Goal: Task Accomplishment & Management: Use online tool/utility

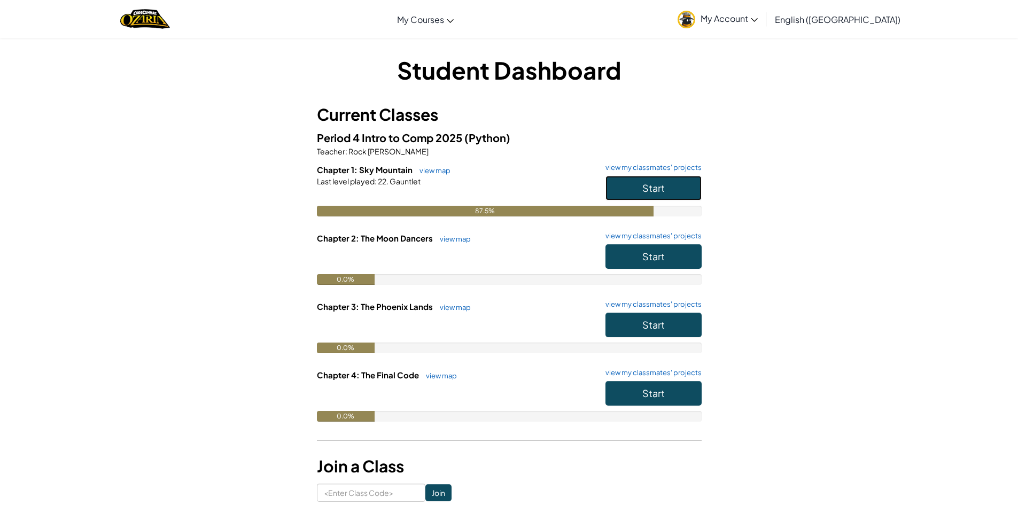
click at [669, 188] on button "Start" at bounding box center [653, 188] width 96 height 25
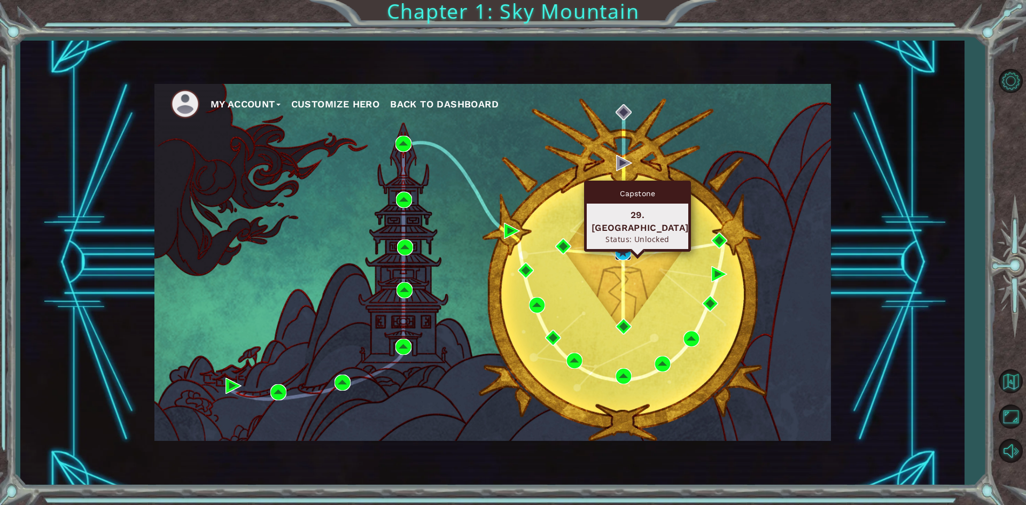
click at [626, 254] on img at bounding box center [623, 252] width 16 height 16
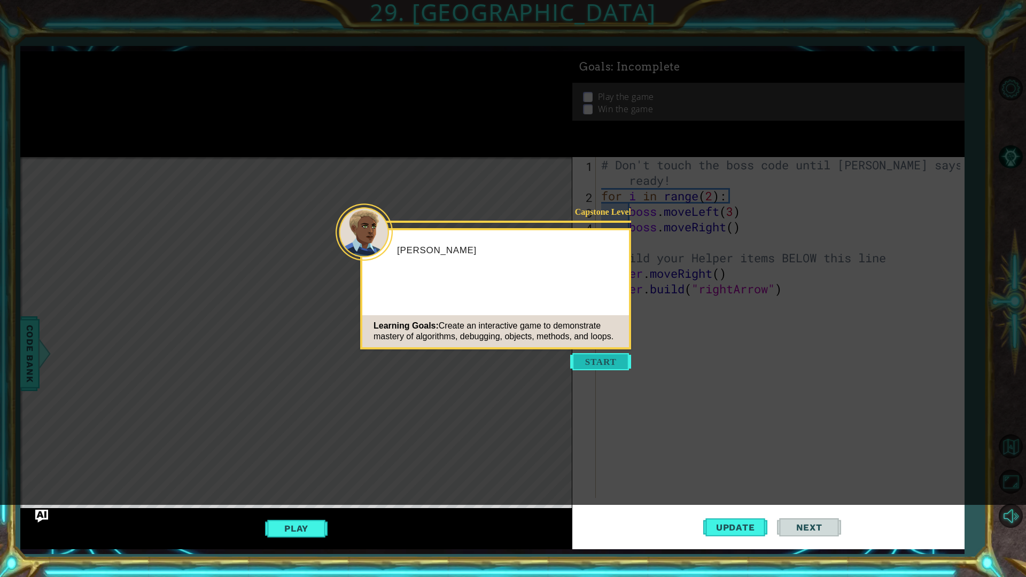
click at [629, 355] on button "Start" at bounding box center [600, 361] width 61 height 17
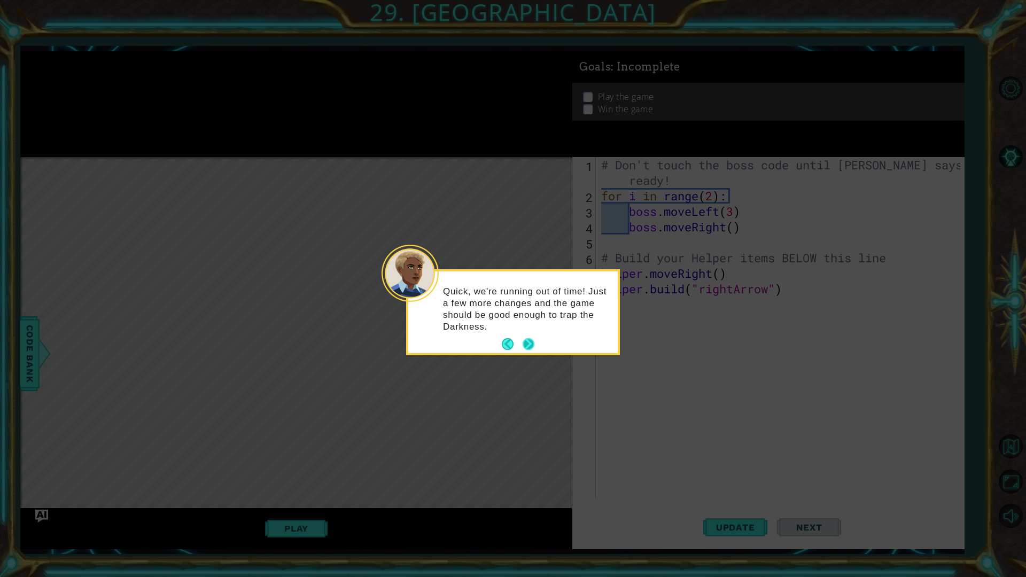
click at [523, 344] on button "Next" at bounding box center [529, 344] width 12 height 12
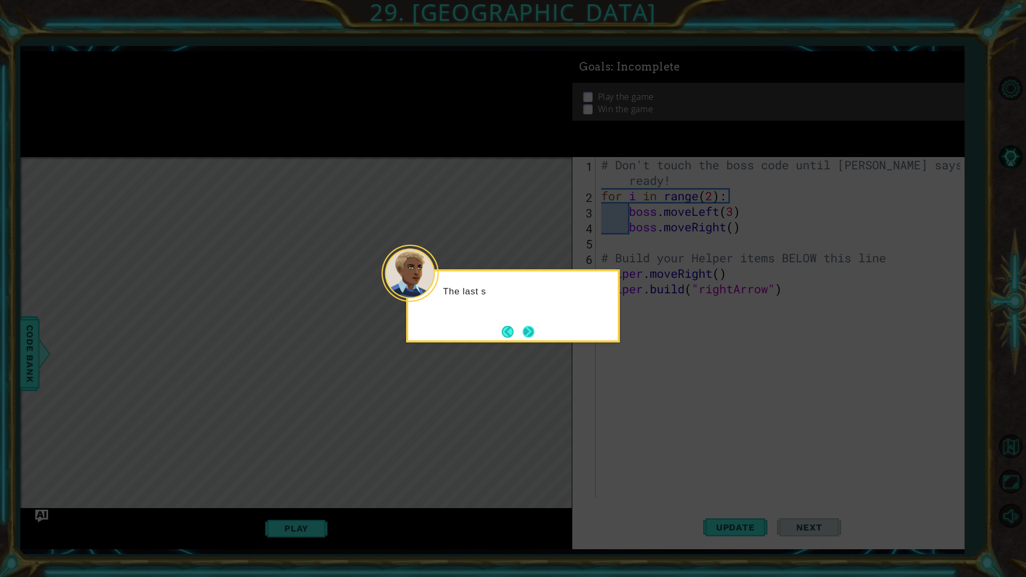
click at [523, 333] on button "Next" at bounding box center [529, 332] width 12 height 12
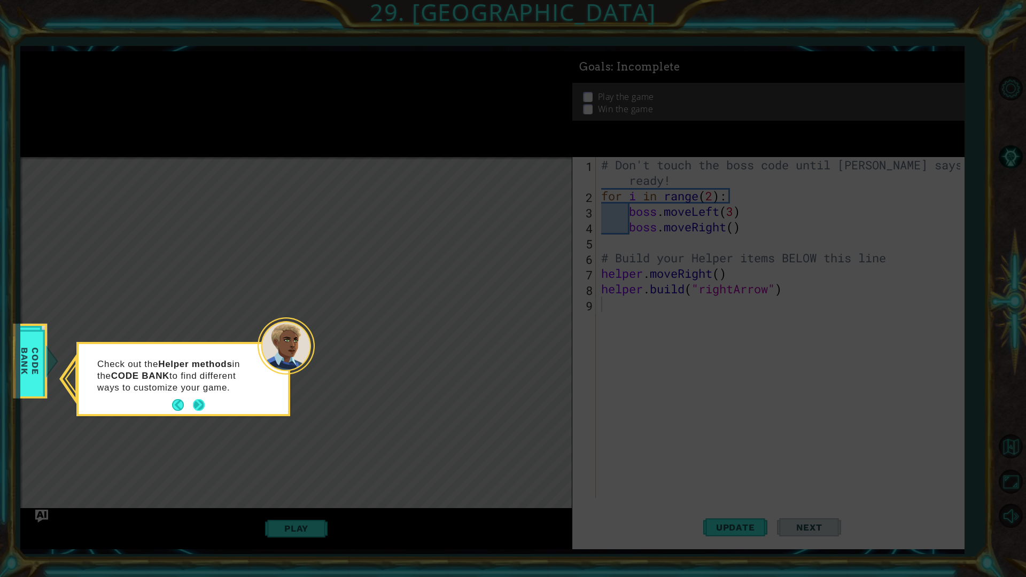
click at [193, 399] on button "Next" at bounding box center [199, 405] width 12 height 12
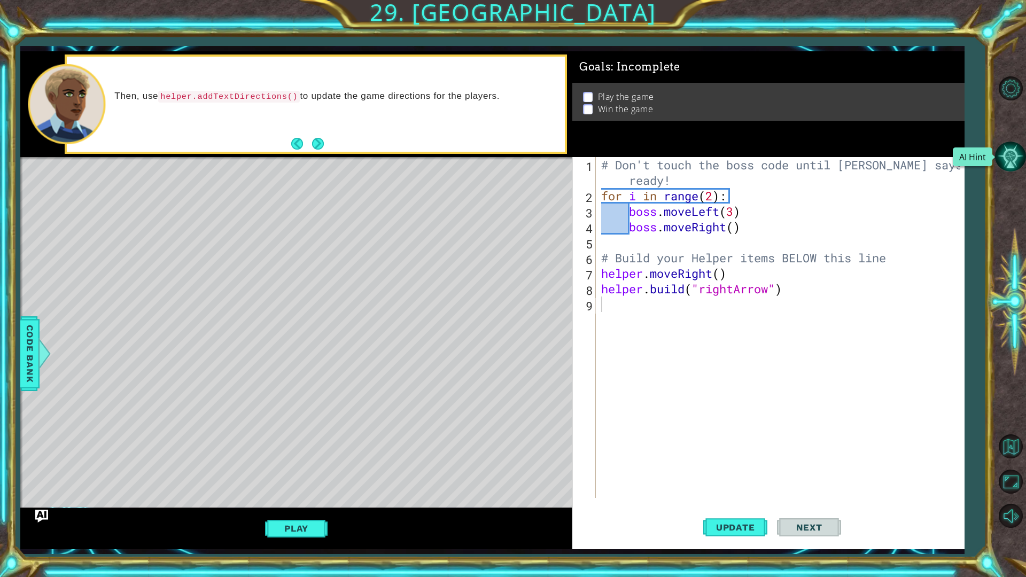
click at [1016, 147] on button "AI Hint" at bounding box center [1010, 156] width 31 height 31
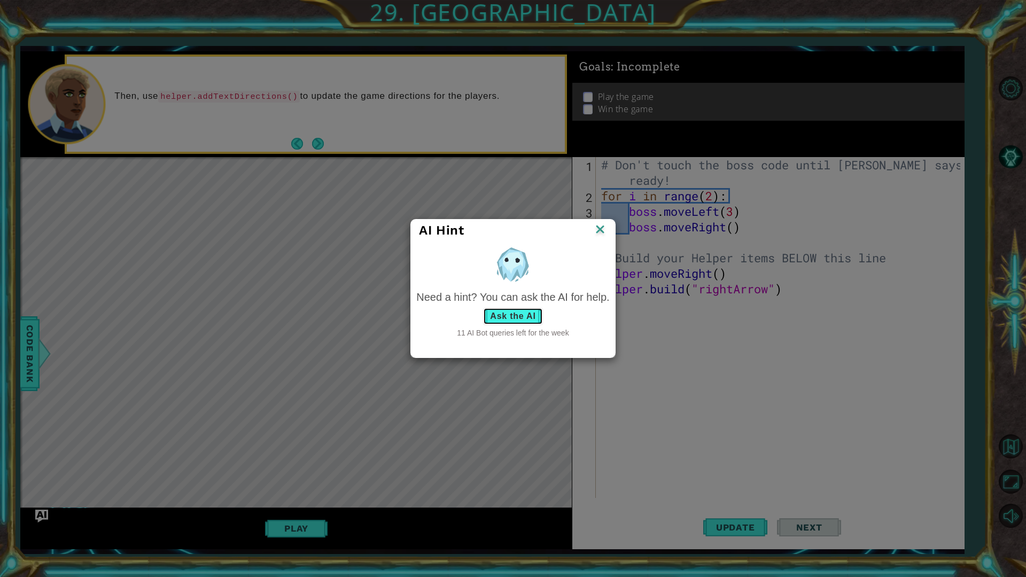
click at [503, 315] on button "Ask the AI" at bounding box center [512, 316] width 59 height 17
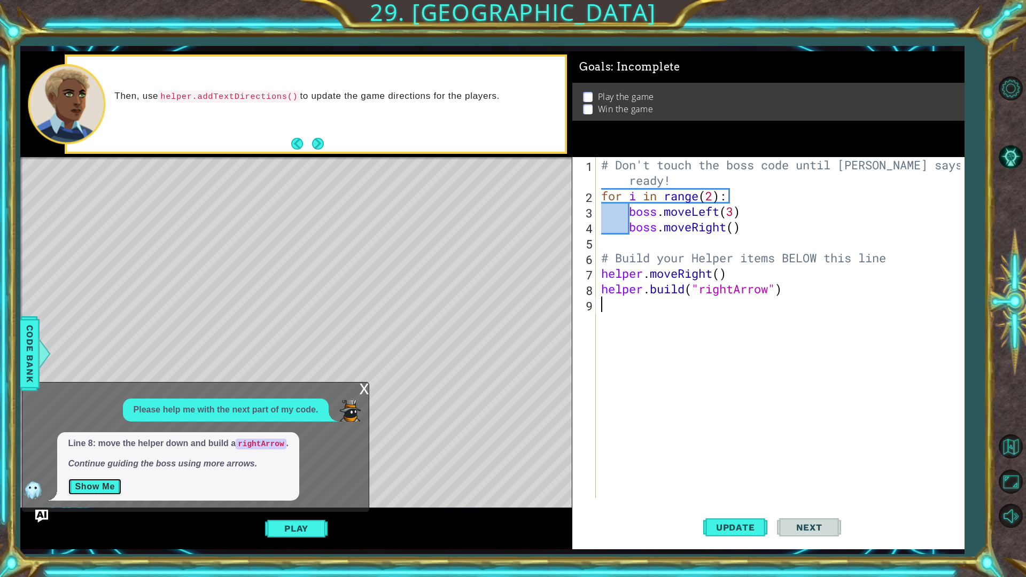
click at [81, 484] on button "Show Me" at bounding box center [95, 486] width 54 height 17
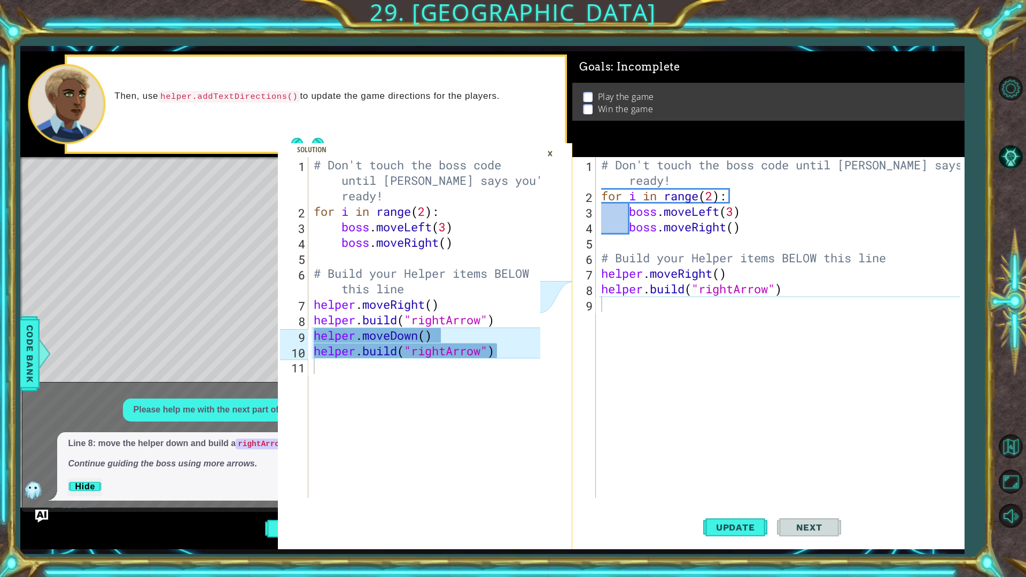
click at [627, 320] on div "# Don't touch the boss code until [PERSON_NAME] says you're ready! for i in ran…" at bounding box center [782, 350] width 367 height 387
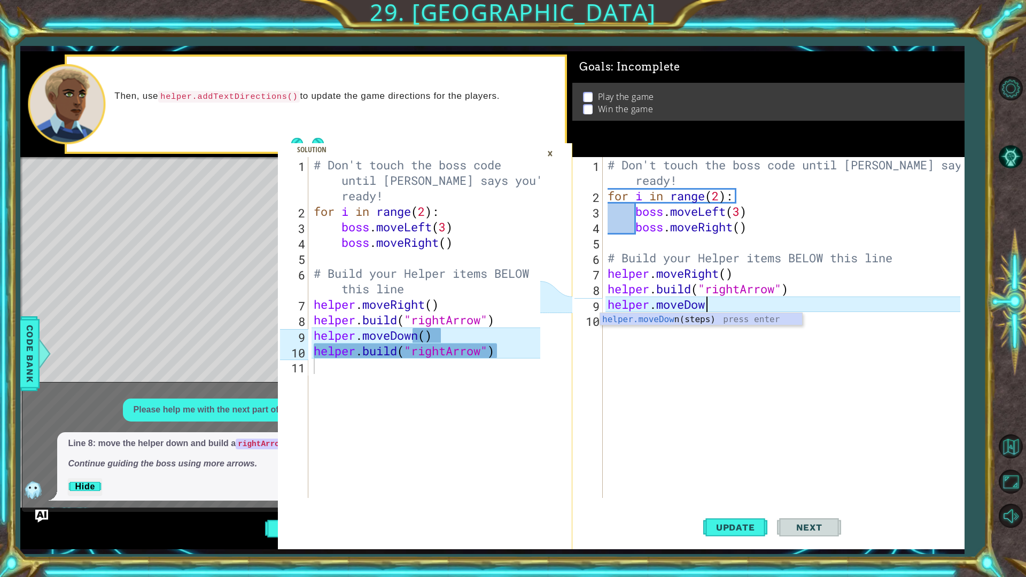
scroll to position [0, 4]
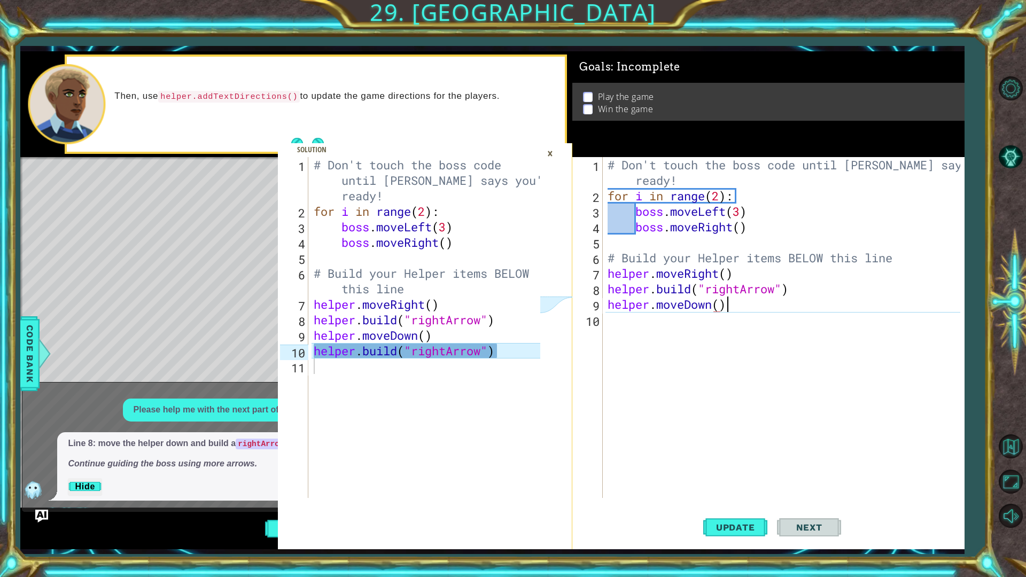
type textarea "helper.moveDown()"
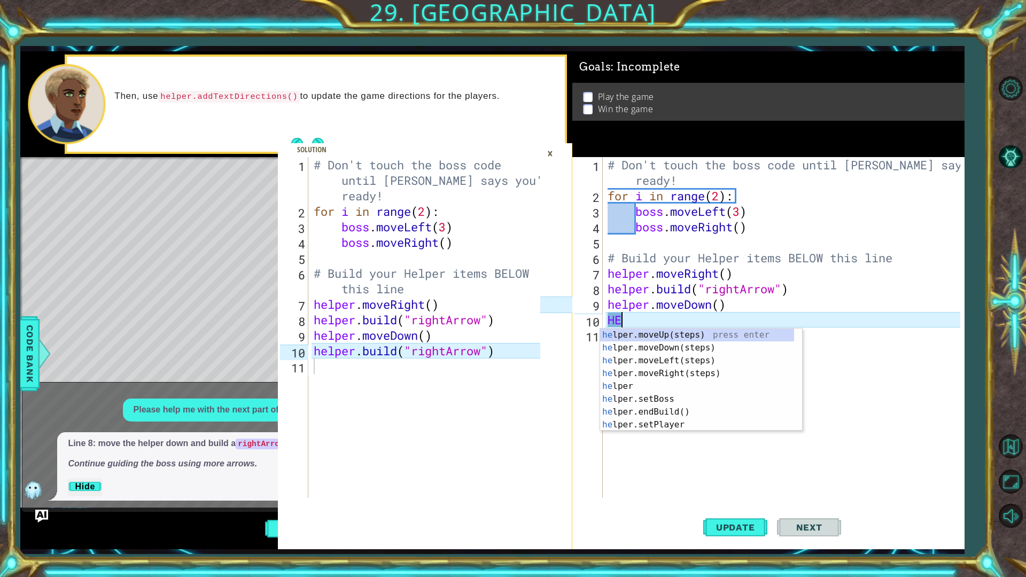
scroll to position [0, 0]
type textarea "H"
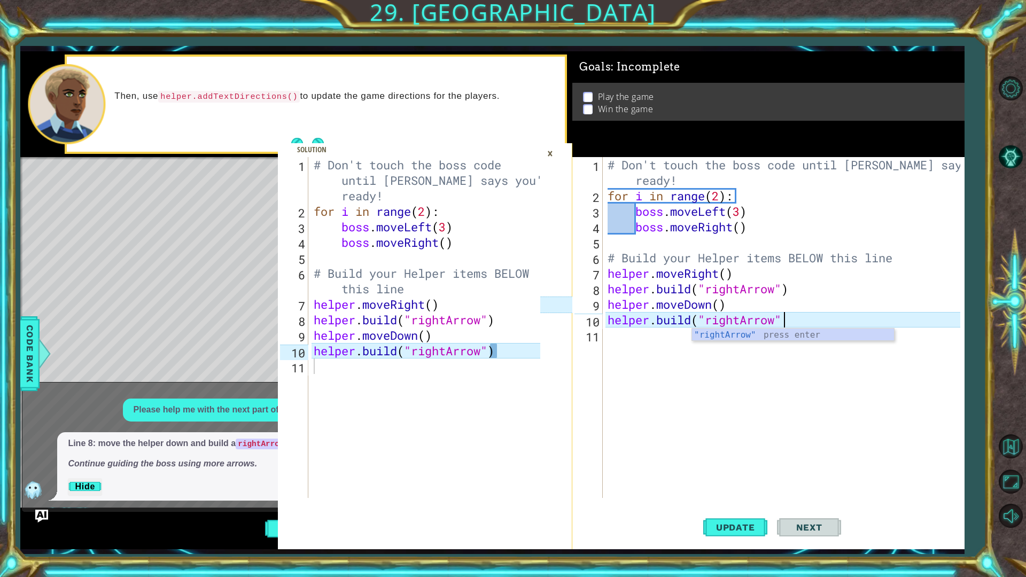
scroll to position [0, 7]
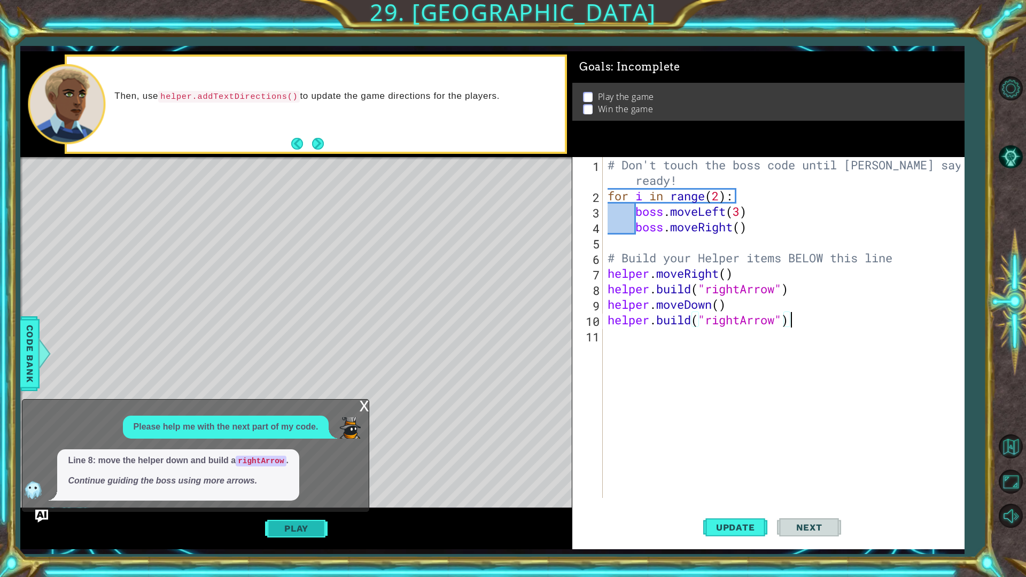
type textarea "[DOMAIN_NAME]("rightArrow")"
click at [278, 504] on button "Play" at bounding box center [296, 528] width 63 height 20
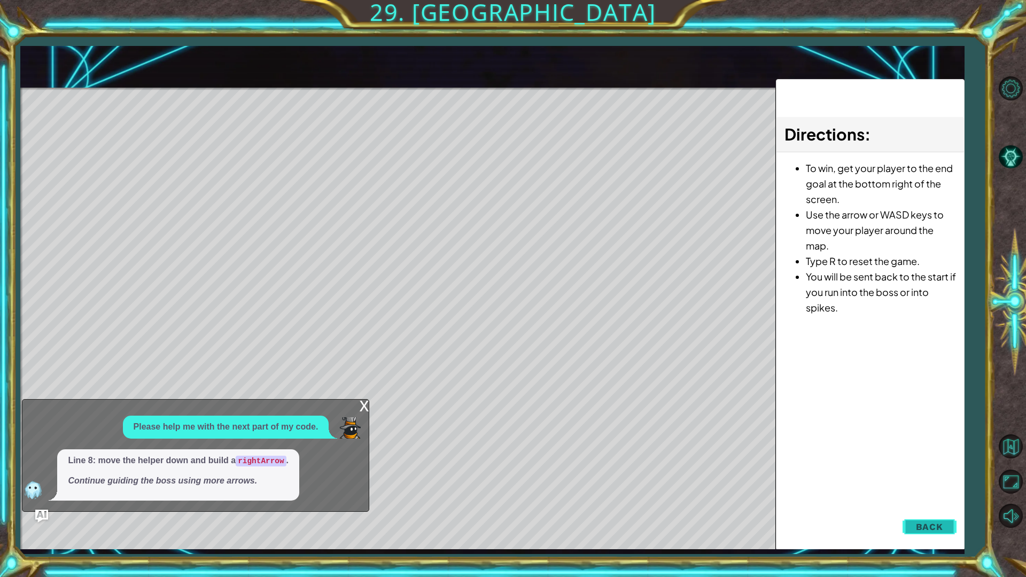
click at [951, 504] on button "Back" at bounding box center [930, 526] width 54 height 21
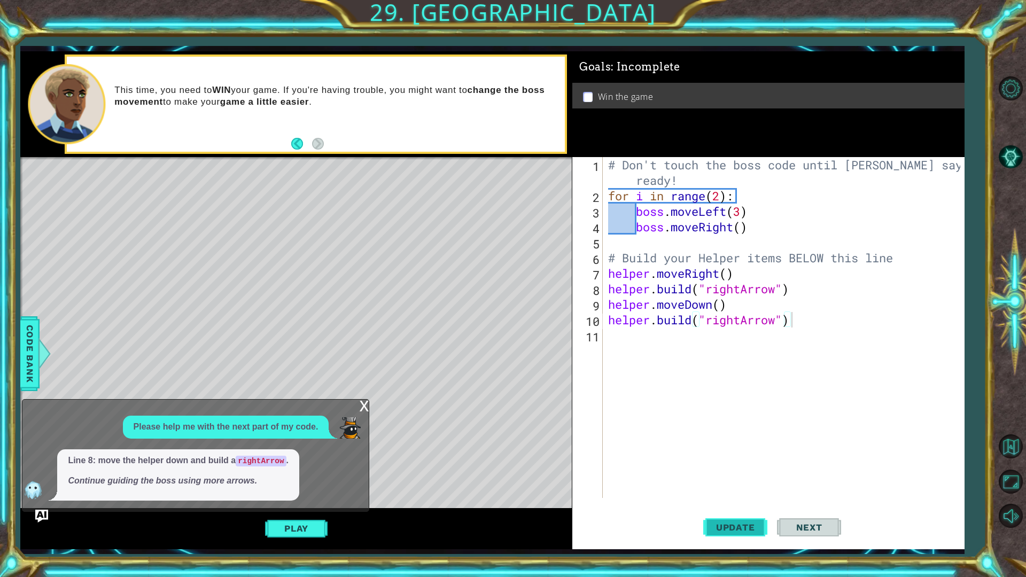
click at [730, 504] on button "Update" at bounding box center [735, 527] width 64 height 39
click at [312, 504] on button "Play" at bounding box center [296, 528] width 63 height 20
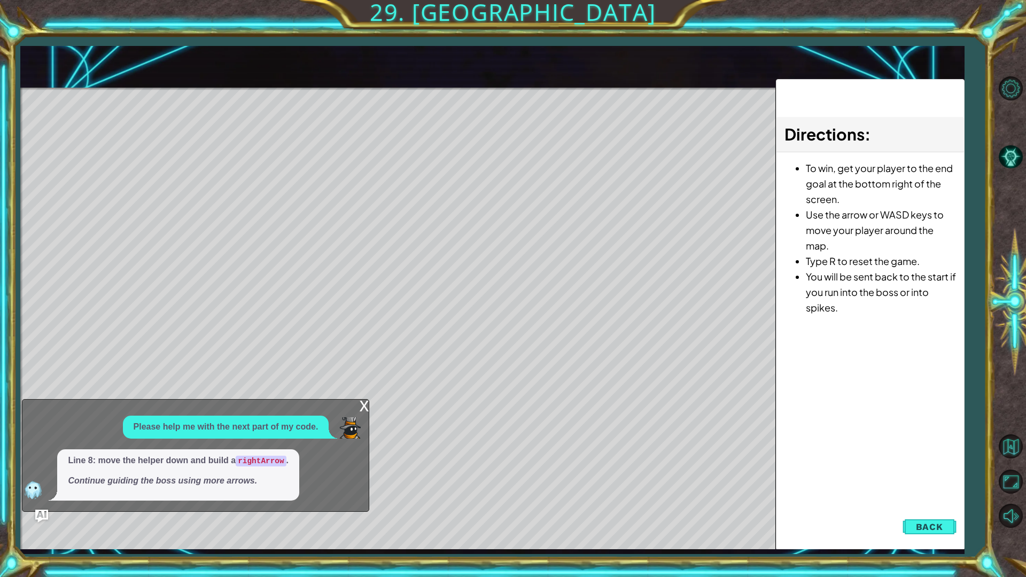
click at [362, 408] on div "x" at bounding box center [364, 405] width 10 height 11
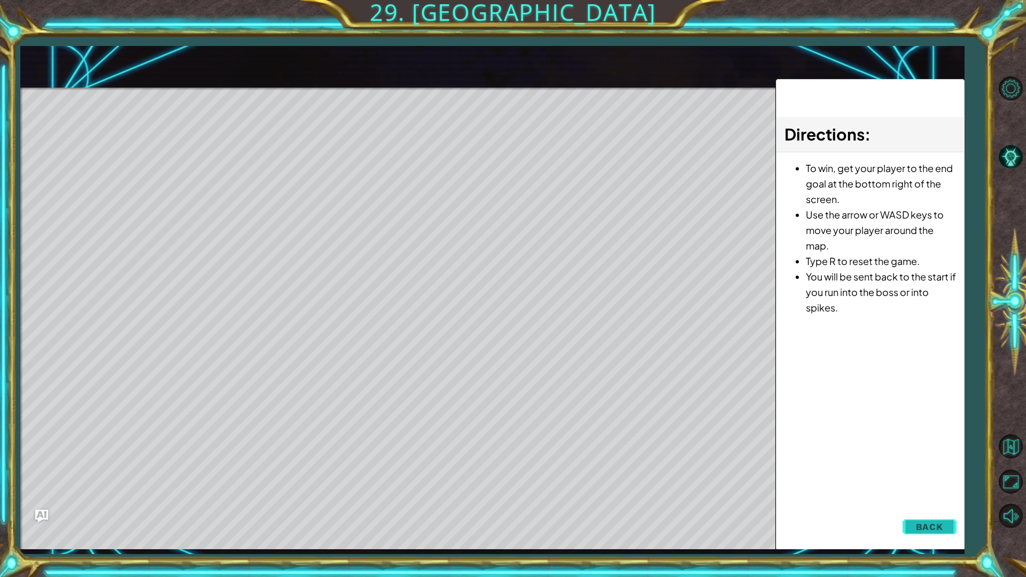
click at [921, 504] on button "Back" at bounding box center [930, 526] width 54 height 21
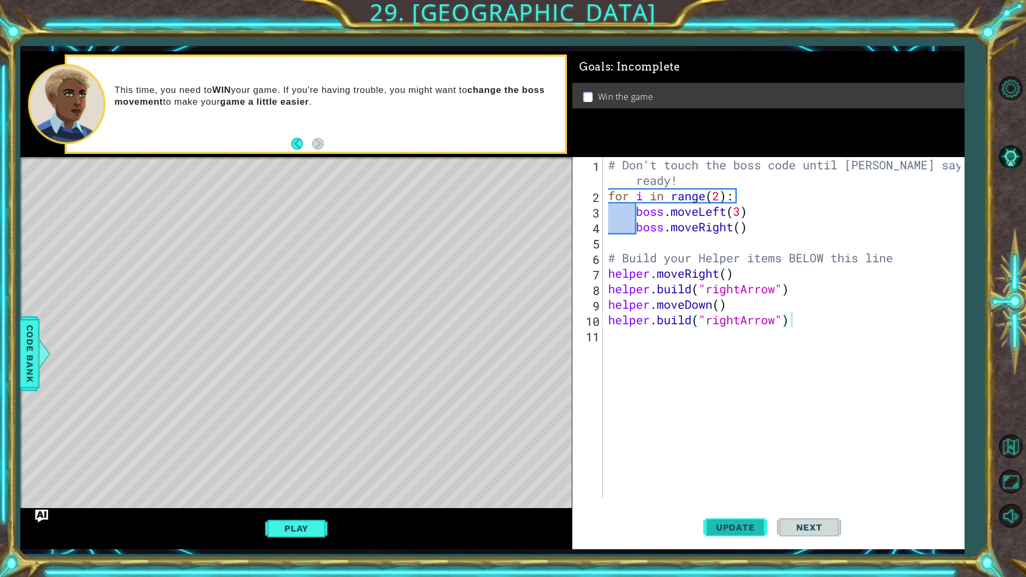
click at [713, 504] on span "Update" at bounding box center [735, 527] width 60 height 11
click at [815, 504] on span "Next" at bounding box center [810, 527] width 48 height 11
click at [41, 504] on img "Ask AI" at bounding box center [42, 516] width 14 height 14
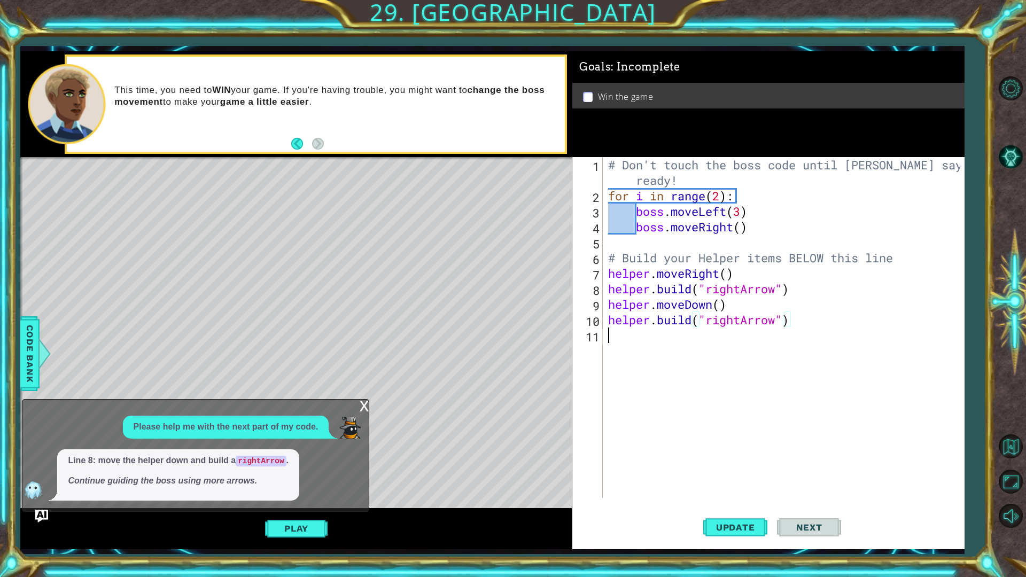
click at [674, 352] on div "# Don't touch the boss code until [PERSON_NAME] says you're ready! for i in ran…" at bounding box center [786, 350] width 360 height 387
click at [21, 371] on div "Code Bank" at bounding box center [29, 353] width 19 height 75
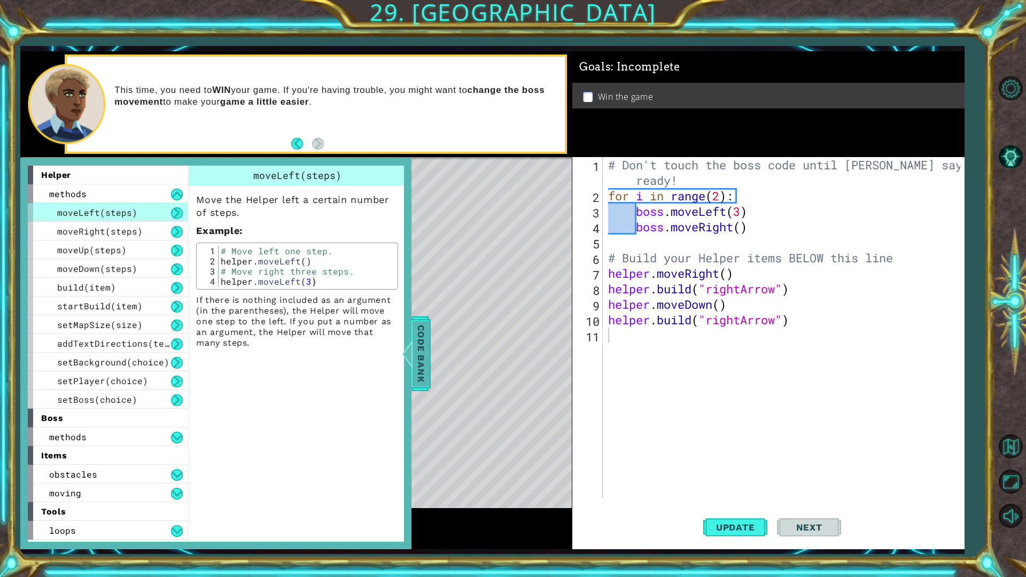
click at [428, 339] on span "Code Bank" at bounding box center [421, 353] width 17 height 65
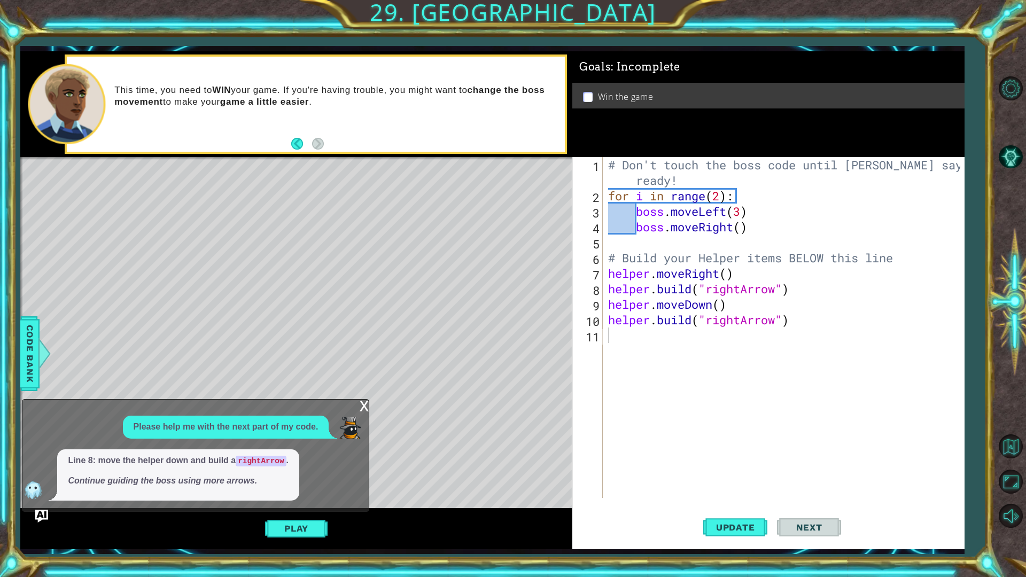
click at [612, 335] on div "# Don't touch the boss code until [PERSON_NAME] says you're ready! for i in ran…" at bounding box center [786, 350] width 360 height 387
click at [100, 484] on em "Continue guiding the boss using more arrows." at bounding box center [162, 480] width 189 height 9
click at [288, 504] on div "Play" at bounding box center [295, 528] width 551 height 41
click at [289, 504] on button "Play" at bounding box center [296, 528] width 63 height 20
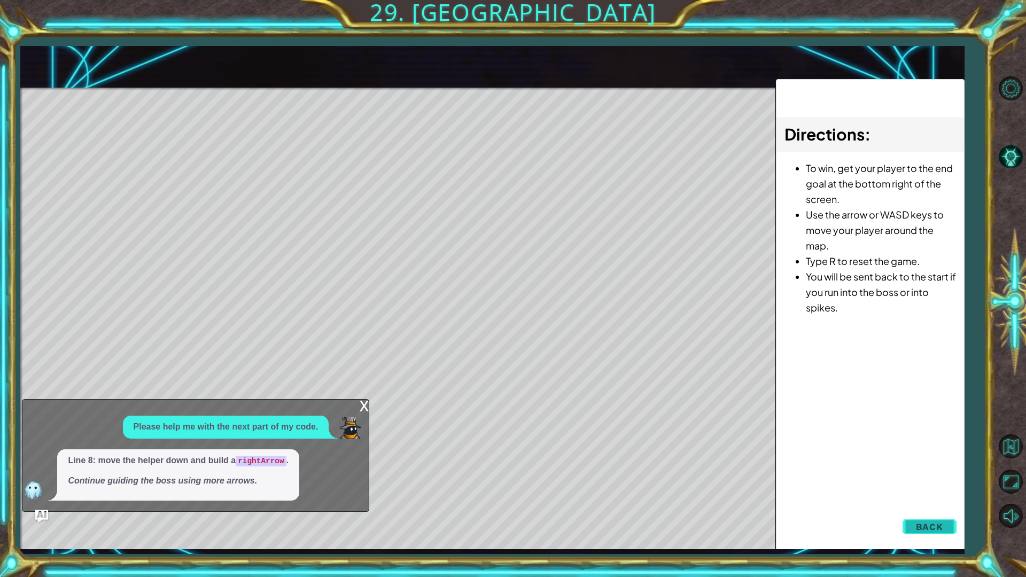
click at [906, 504] on button "Back" at bounding box center [930, 526] width 54 height 21
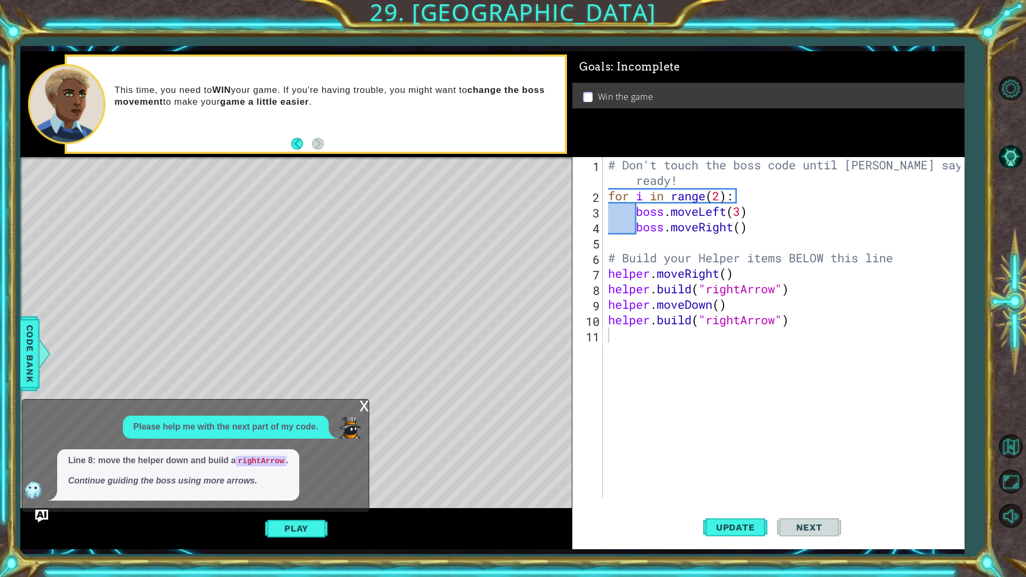
click at [674, 341] on div "# Don't touch the boss code until [PERSON_NAME] says you're ready! for i in ran…" at bounding box center [786, 350] width 360 height 387
click at [703, 358] on div "# Don't touch the boss code until [PERSON_NAME] says you're ready! for i in ran…" at bounding box center [786, 350] width 360 height 387
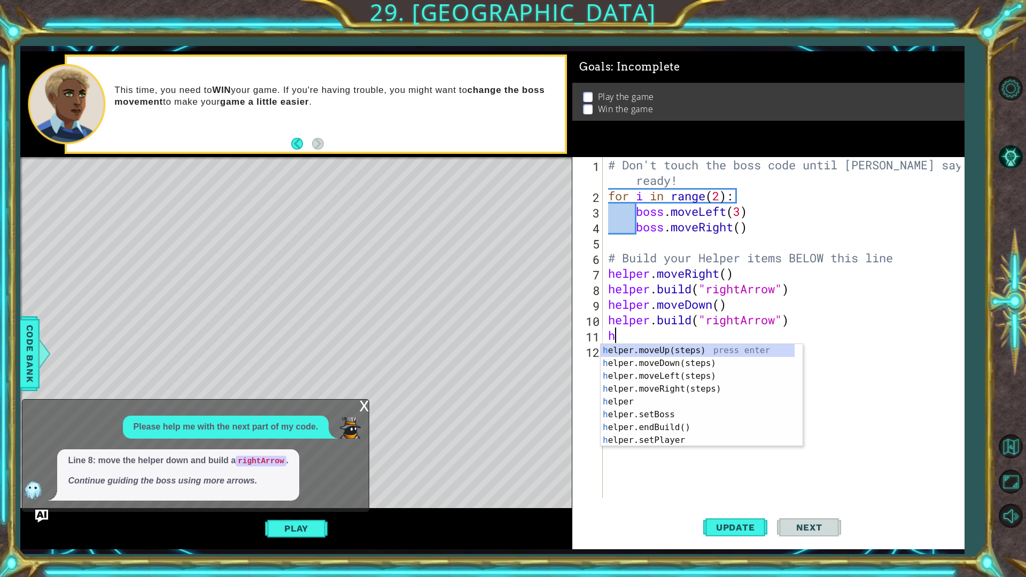
type textarea "he"
click at [872, 453] on div "# Don't touch the boss code until [PERSON_NAME] says you're ready! for i in ran…" at bounding box center [786, 350] width 360 height 387
type textarea "h"
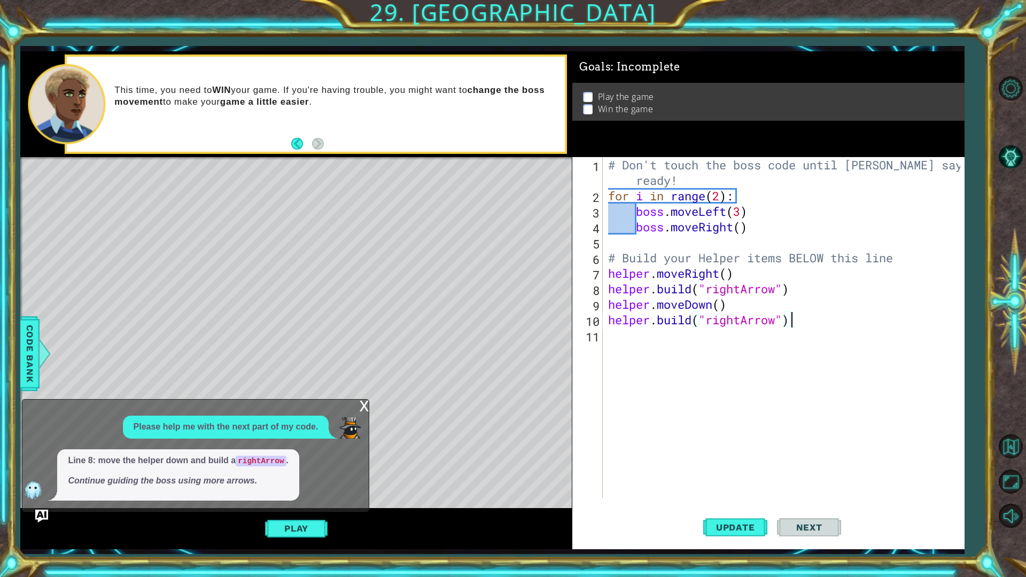
click at [727, 276] on div "# Don't touch the boss code until [PERSON_NAME] says you're ready! for i in ran…" at bounding box center [786, 350] width 360 height 387
click at [0, 504] on div "1 2 3 4 5 6 7 8 9 10 11 # Don't touch the boss code until [PERSON_NAME] says yo…" at bounding box center [513, 288] width 1026 height 577
click at [720, 504] on span "Update" at bounding box center [735, 527] width 60 height 11
click at [722, 304] on div "# Don't touch the boss code until [PERSON_NAME] says you're ready! for i in ran…" at bounding box center [786, 350] width 360 height 387
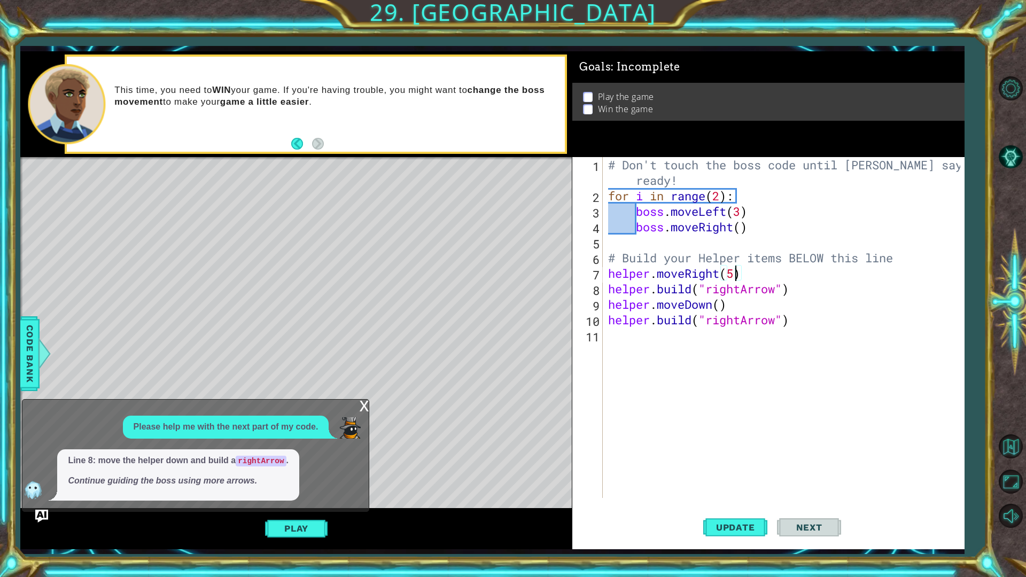
scroll to position [0, 5]
click at [715, 504] on span "Update" at bounding box center [735, 527] width 60 height 11
click at [737, 275] on div "# Don't touch the boss code until [PERSON_NAME] says you're ready! for i in ran…" at bounding box center [786, 350] width 360 height 387
click at [728, 306] on div "# Don't touch the boss code until [PERSON_NAME] says you're ready! for i in ran…" at bounding box center [786, 350] width 360 height 387
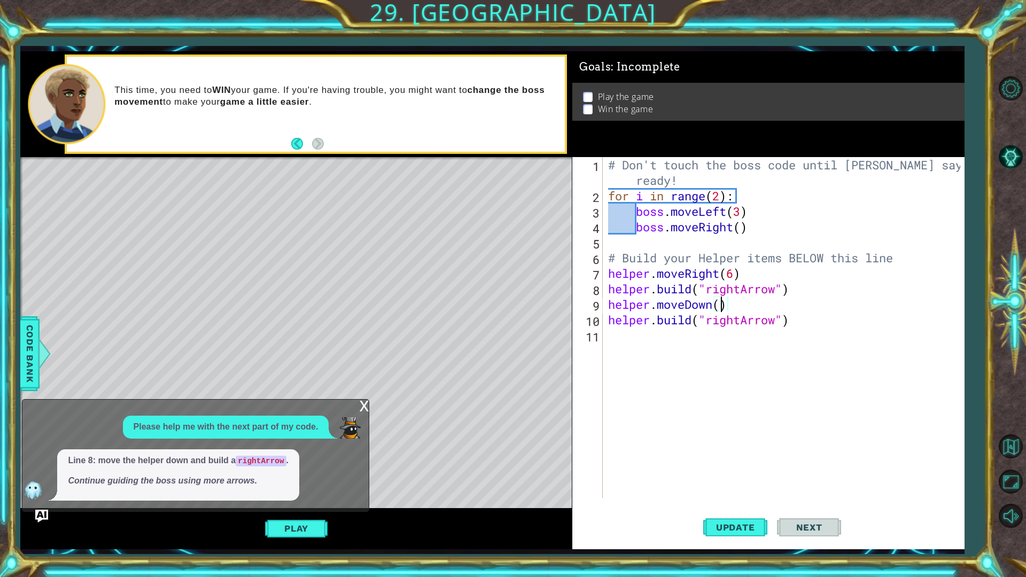
scroll to position [0, 5]
click at [714, 504] on span "Update" at bounding box center [735, 527] width 60 height 11
click at [296, 504] on button "Play" at bounding box center [296, 528] width 63 height 20
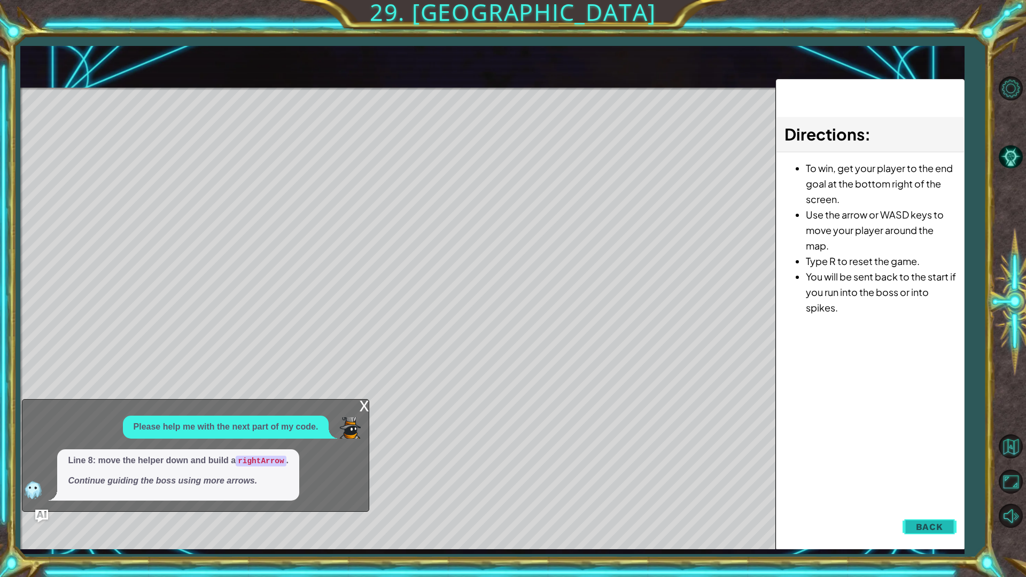
click at [912, 504] on button "Back" at bounding box center [930, 526] width 54 height 21
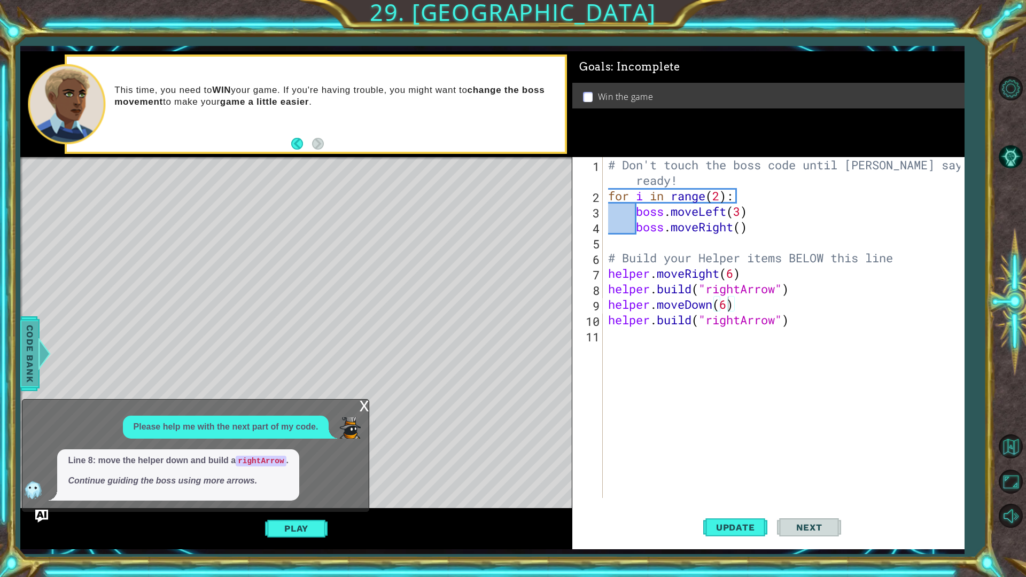
click at [40, 358] on div at bounding box center [44, 354] width 13 height 32
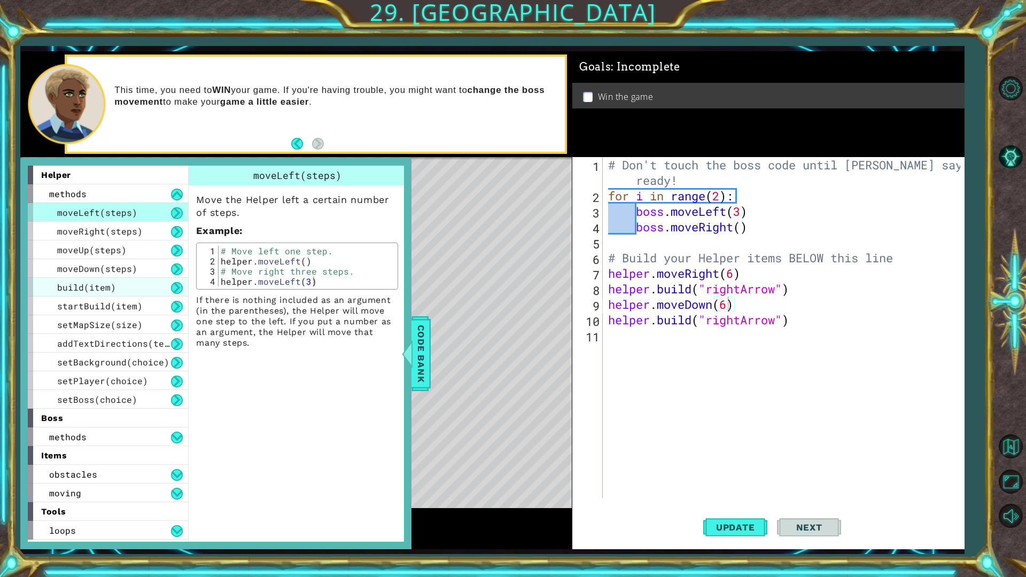
click at [84, 293] on div "build(item)" at bounding box center [108, 287] width 160 height 19
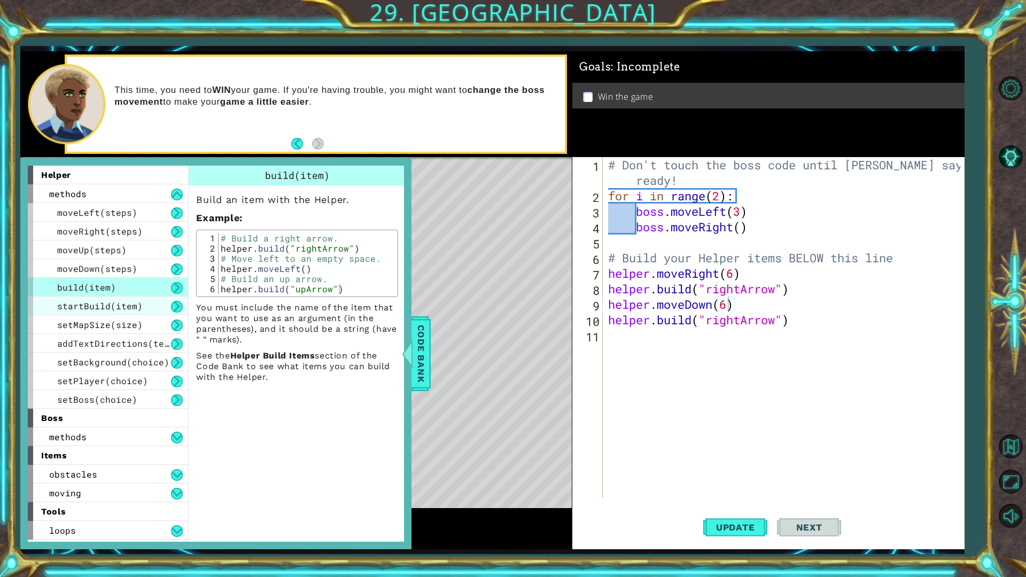
click at [103, 307] on span "startBuild(item)" at bounding box center [100, 305] width 86 height 11
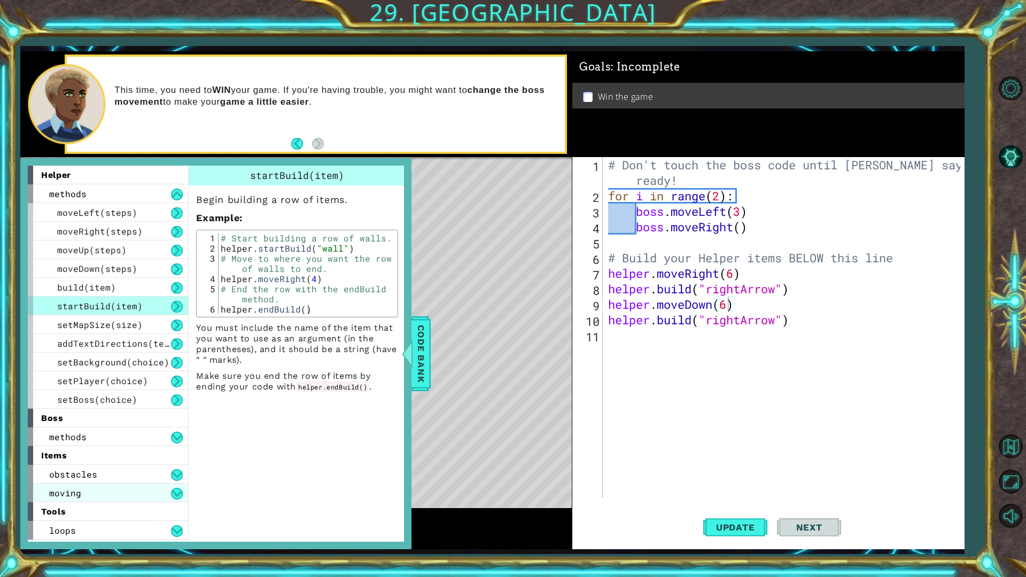
click at [77, 487] on span "moving" at bounding box center [65, 492] width 32 height 11
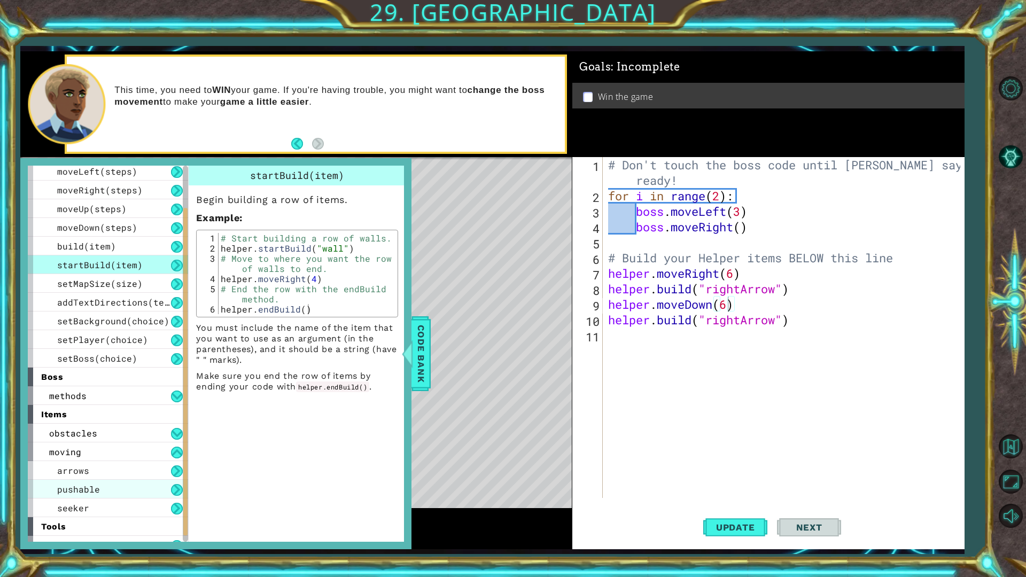
scroll to position [54, 0]
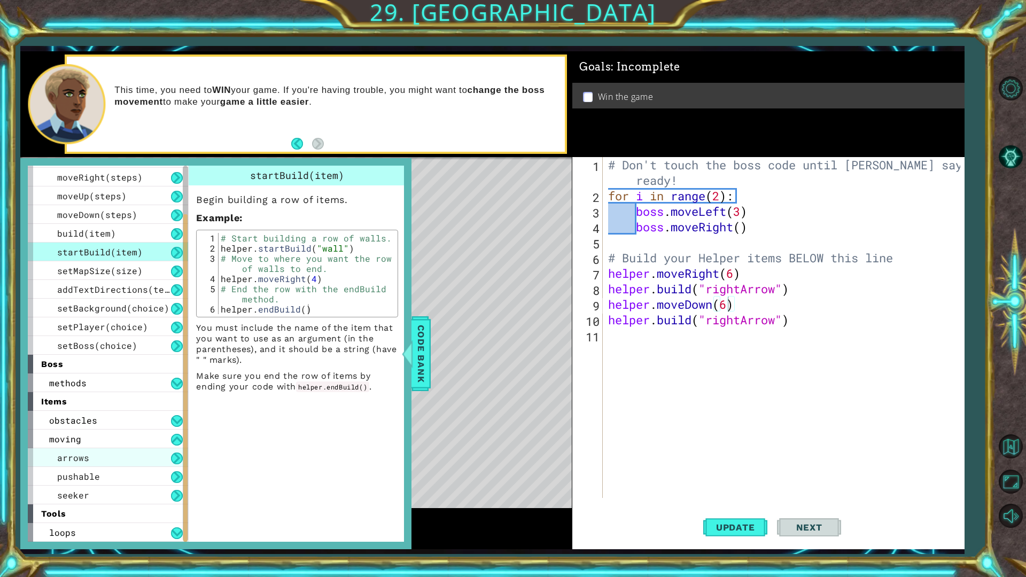
click at [82, 464] on div "arrows" at bounding box center [108, 457] width 160 height 19
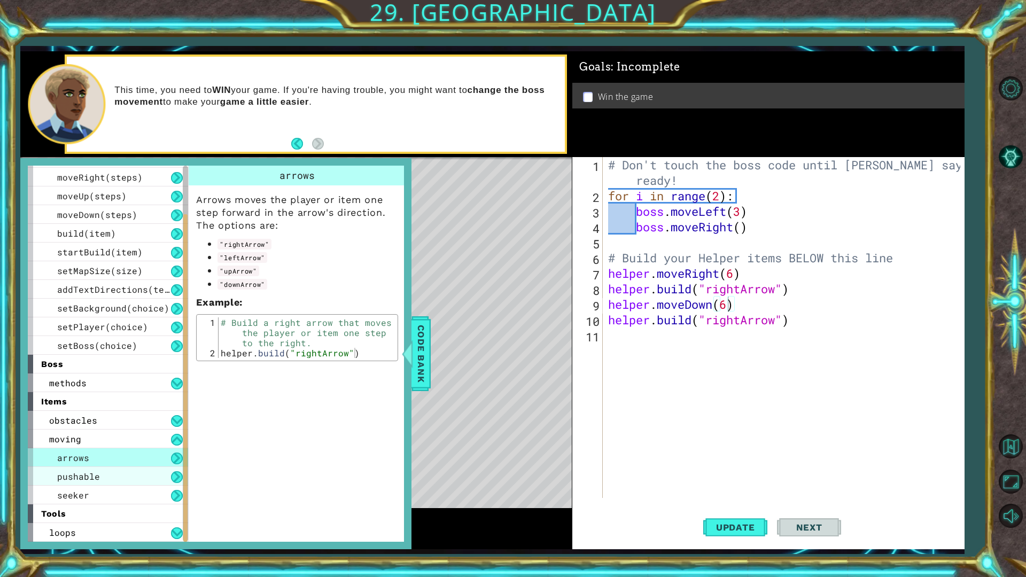
click at [82, 474] on span "pushable" at bounding box center [78, 476] width 43 height 11
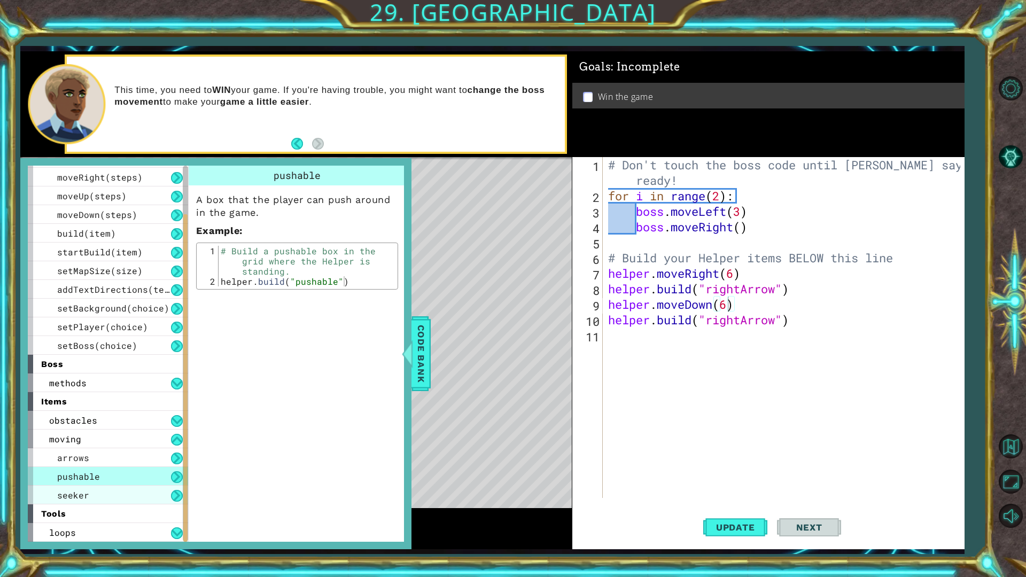
click at [76, 493] on span "seeker" at bounding box center [73, 494] width 32 height 11
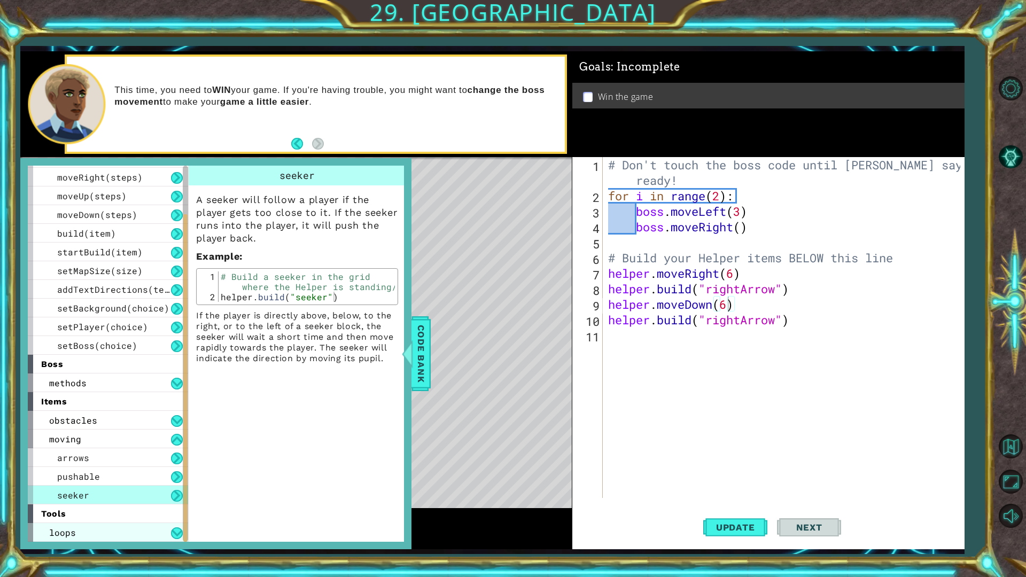
click at [122, 504] on div "loops" at bounding box center [108, 532] width 160 height 19
click at [91, 504] on div "loops" at bounding box center [108, 532] width 160 height 19
click at [406, 351] on div at bounding box center [407, 354] width 13 height 32
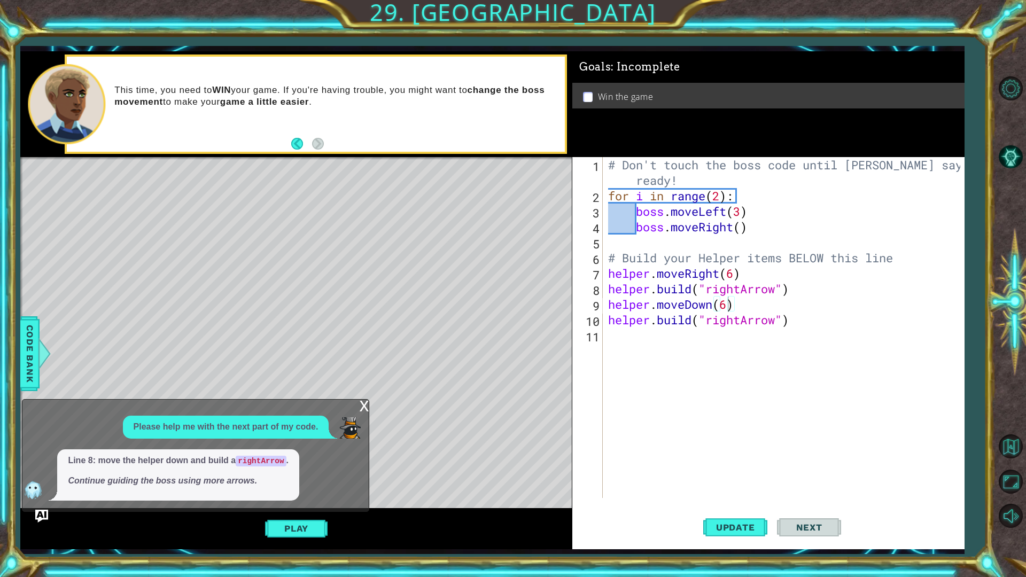
click at [772, 270] on div "# Don't touch the boss code until [PERSON_NAME] says you're ready! for i in ran…" at bounding box center [786, 350] width 360 height 387
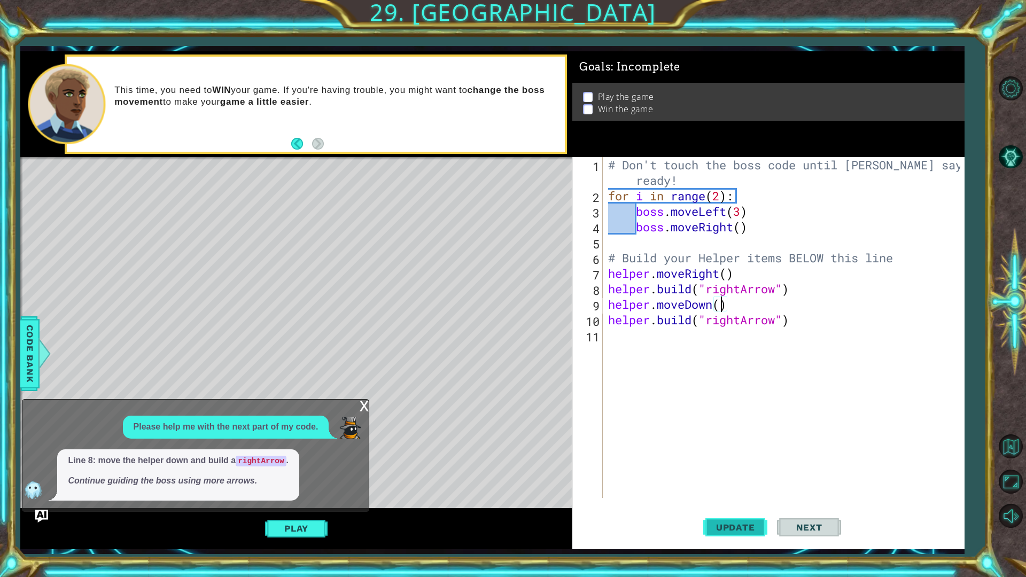
click at [705, 504] on button "Update" at bounding box center [735, 527] width 64 height 39
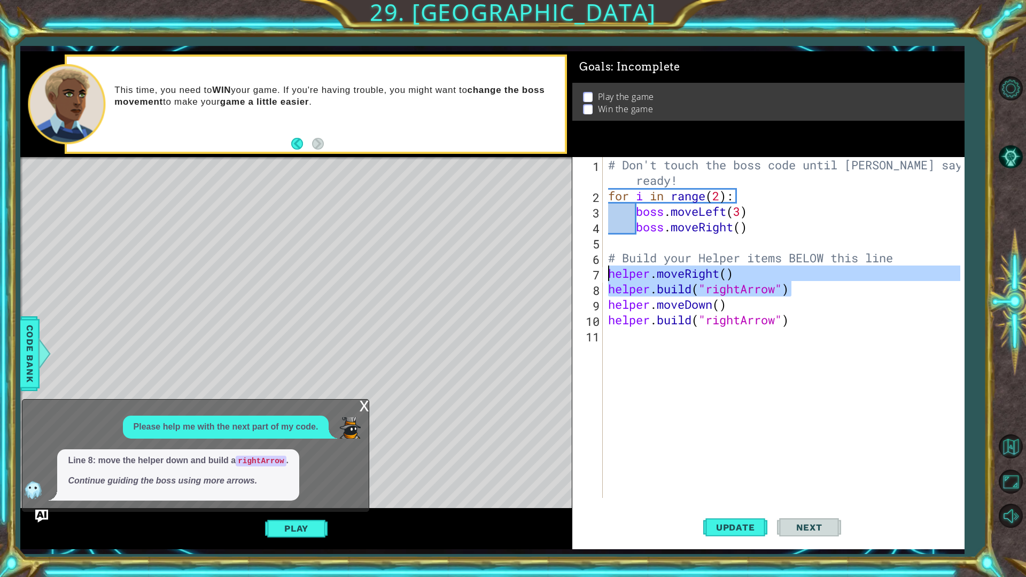
drag, startPoint x: 798, startPoint y: 295, endPoint x: 611, endPoint y: 275, distance: 187.6
click at [611, 275] on div "# Don't touch the boss code until [PERSON_NAME] says you're ready! for i in ran…" at bounding box center [786, 350] width 360 height 387
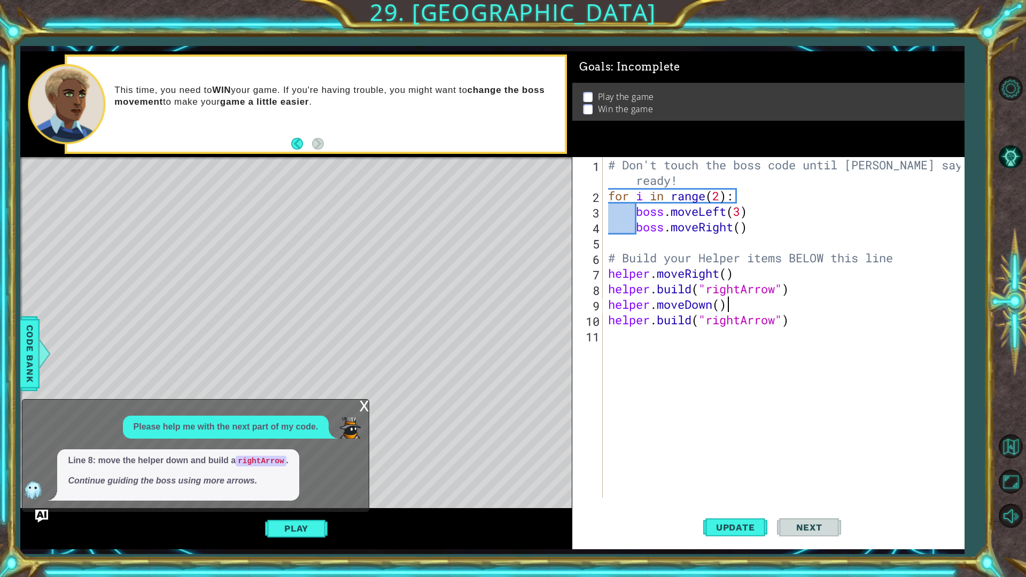
type textarea "[DOMAIN_NAME]("rightArrow")"
paste textarea "[DOMAIN_NAME]("rightArrow")"
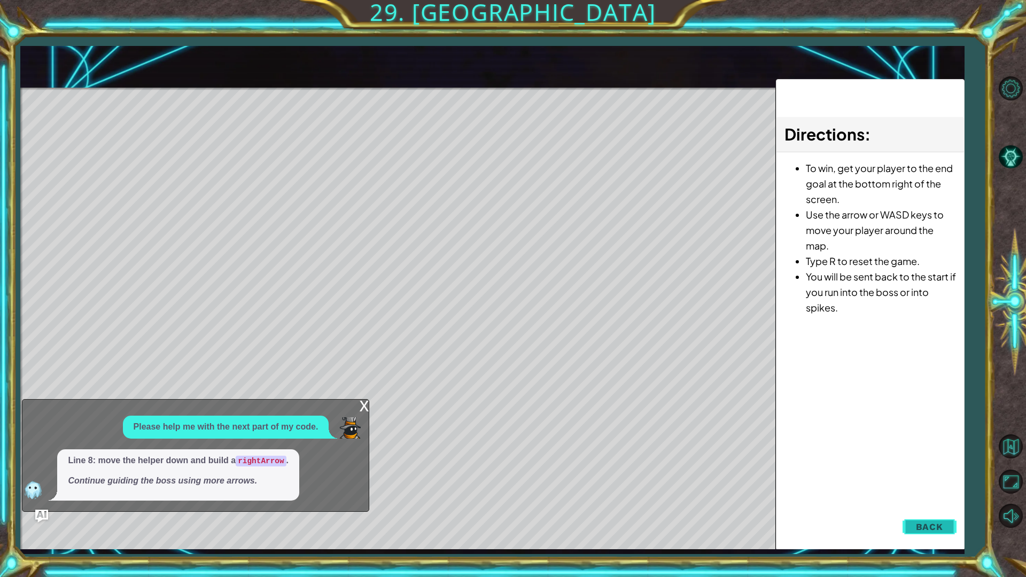
click at [933, 504] on span "Back" at bounding box center [929, 527] width 27 height 11
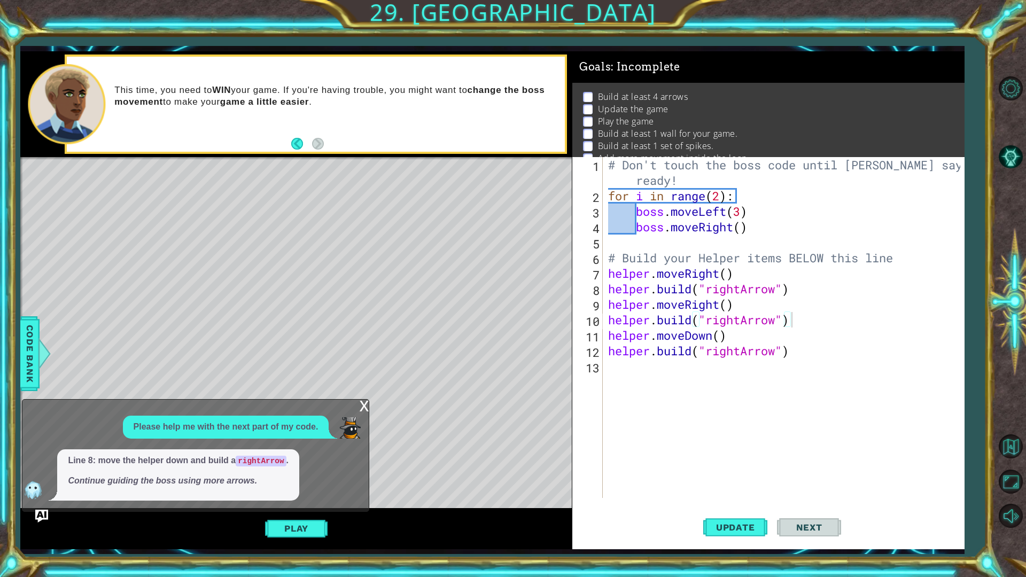
click at [749, 343] on div "# Don't touch the boss code until [PERSON_NAME] says you're ready! for i in ran…" at bounding box center [786, 350] width 360 height 387
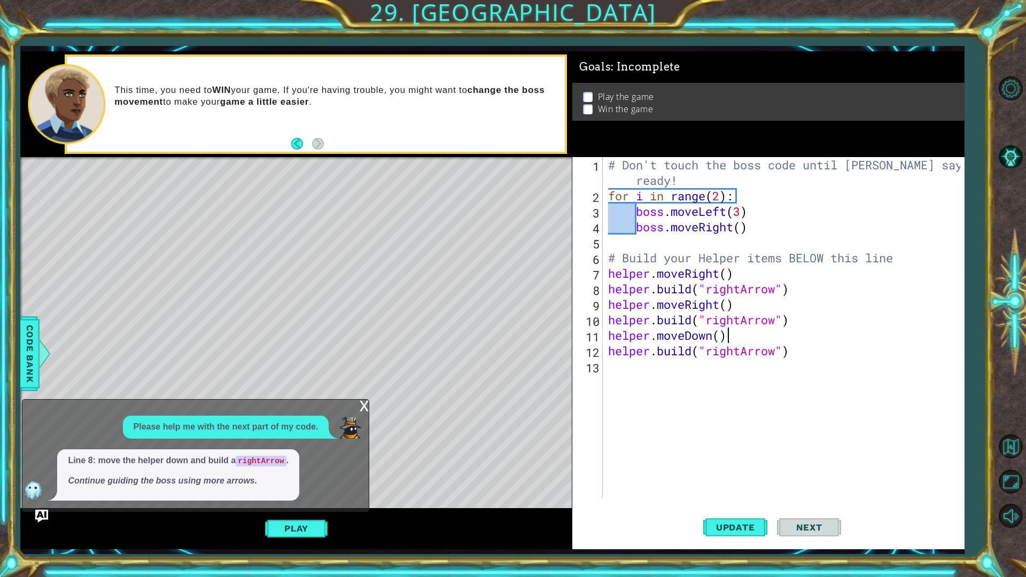
click at [796, 323] on div "# Don't touch the boss code until [PERSON_NAME] says you're ready! for i in ran…" at bounding box center [786, 350] width 360 height 387
type textarea "[DOMAIN_NAME]("rightArrow")"
paste textarea "[DOMAIN_NAME]("rightArrow")"
type textarea "[DOMAIN_NAME]("rightArrow")"
paste textarea "[DOMAIN_NAME]("rightArrow")"
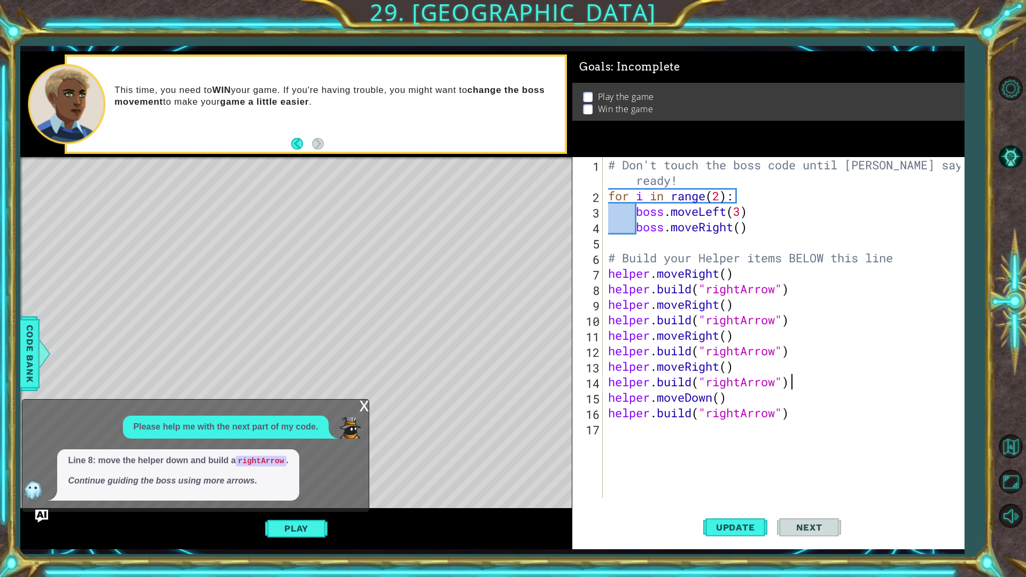
type textarea "[DOMAIN_NAME]("rightArrow")"
paste textarea "[DOMAIN_NAME]("rightArrow")"
type textarea "[DOMAIN_NAME]("rightArrow")"
paste textarea "[DOMAIN_NAME]("rightArrow")"
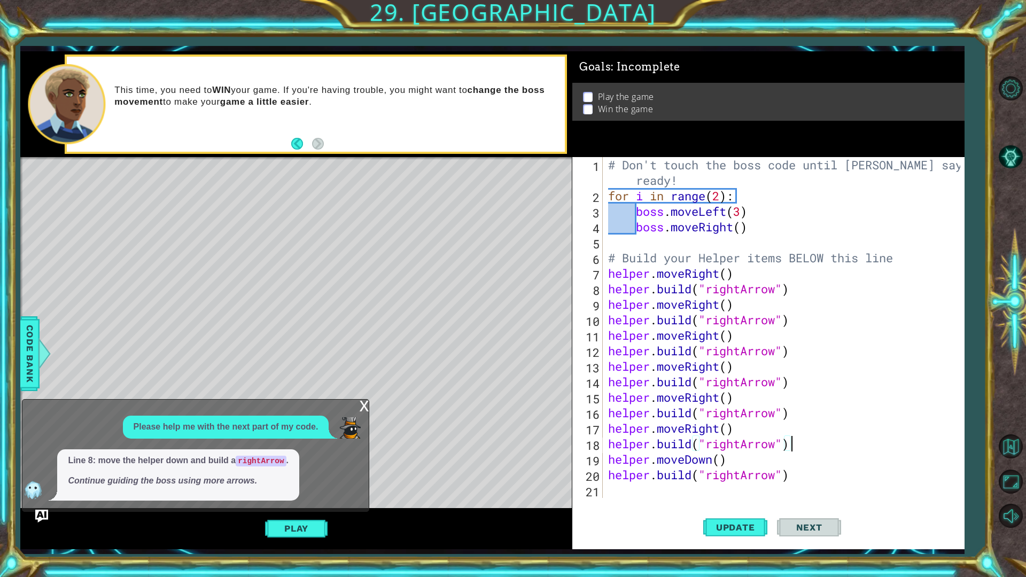
click at [743, 477] on div "# Don't touch the boss code until [PERSON_NAME] says you're ready! for i in ran…" at bounding box center [786, 350] width 360 height 387
drag, startPoint x: 0, startPoint y: 577, endPoint x: 759, endPoint y: 531, distance: 760.2
click at [759, 504] on span "Update" at bounding box center [735, 527] width 60 height 11
click at [758, 504] on span "Update" at bounding box center [735, 527] width 60 height 11
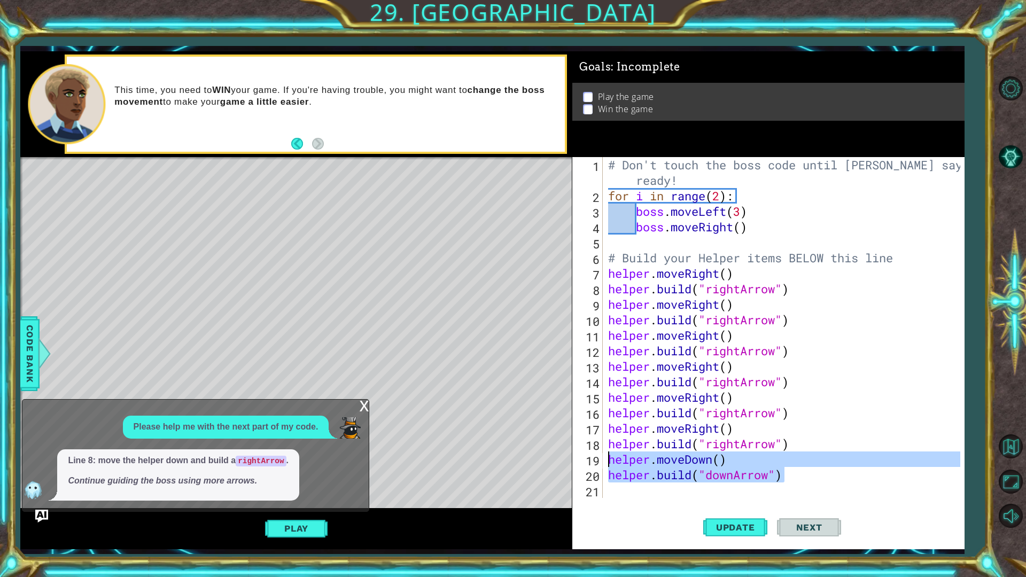
drag, startPoint x: 783, startPoint y: 477, endPoint x: 603, endPoint y: 458, distance: 181.6
click at [603, 458] on div "[DOMAIN_NAME]("downArrow") 1 2 3 4 5 6 7 8 9 10 11 12 13 14 15 16 17 18 19 20 2…" at bounding box center [766, 327] width 388 height 341
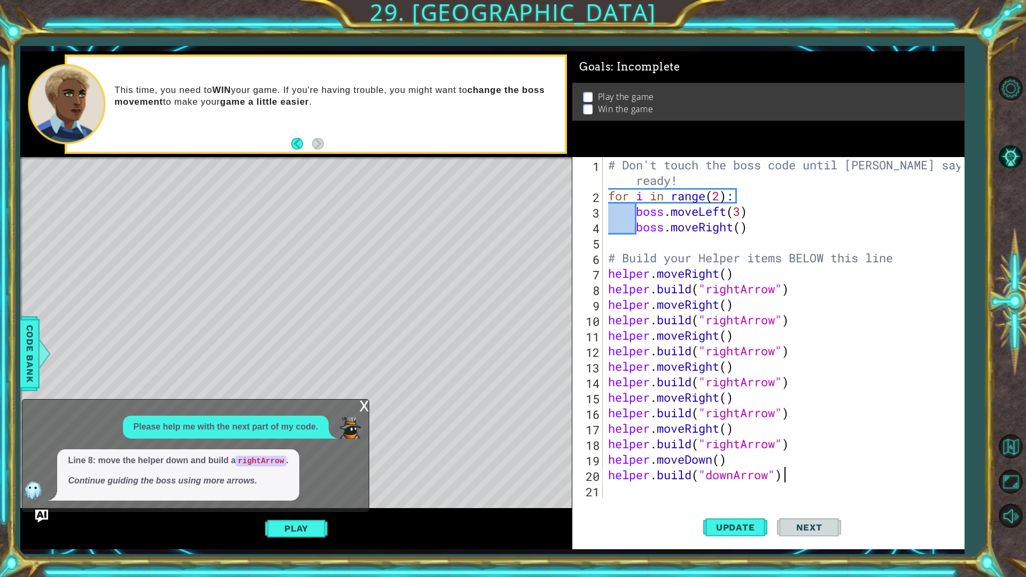
type textarea "[DOMAIN_NAME]("downArrow")"
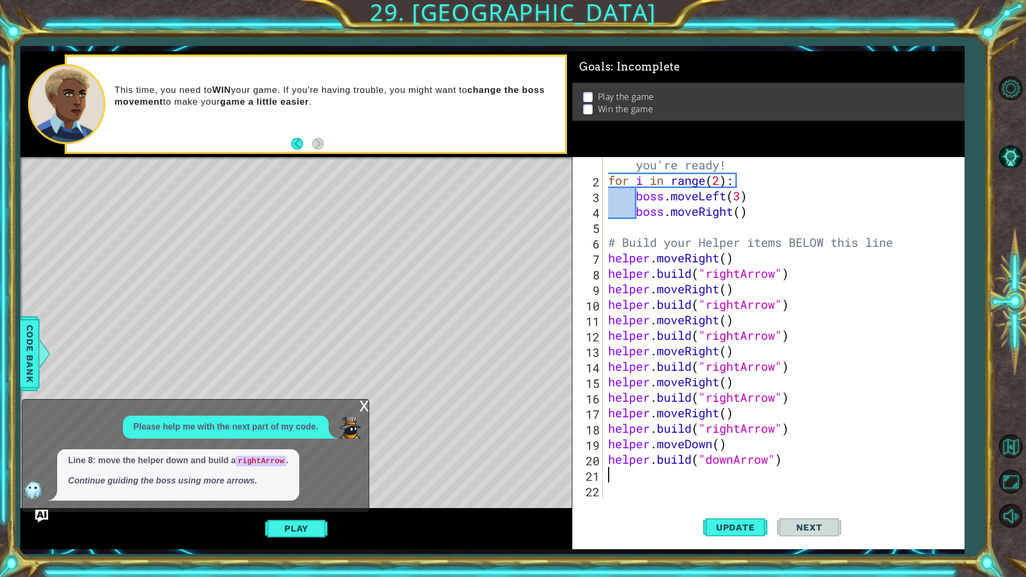
paste textarea "[DOMAIN_NAME]("downArrow")"
type textarea "[DOMAIN_NAME]("downArrow")"
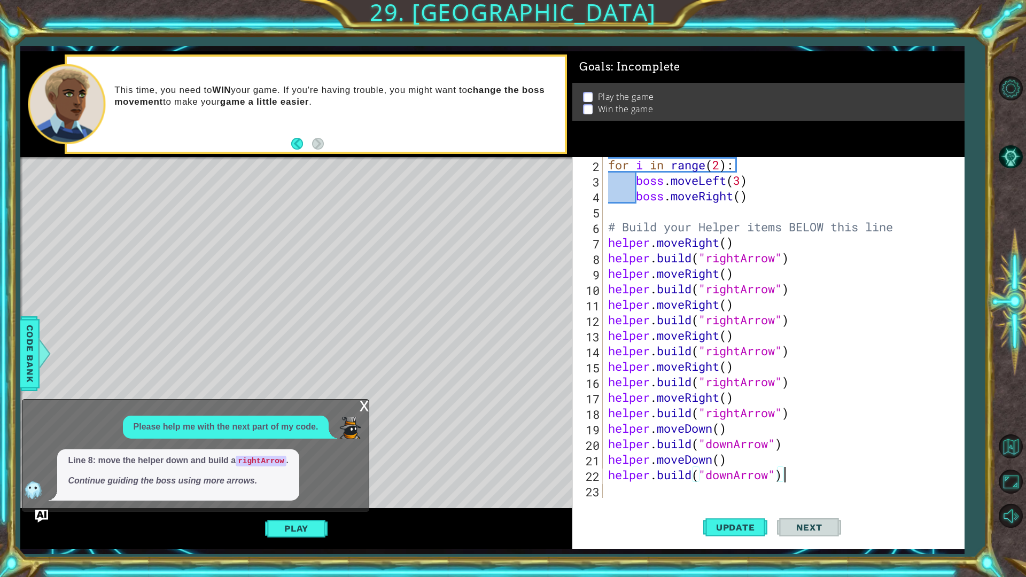
scroll to position [31, 0]
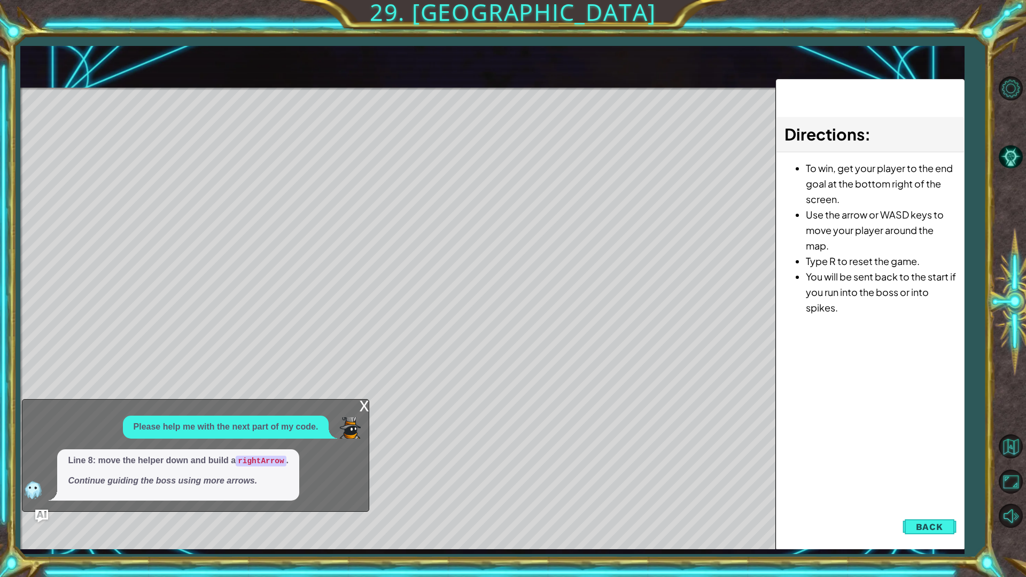
drag, startPoint x: 1025, startPoint y: 532, endPoint x: 915, endPoint y: 515, distance: 111.3
click at [915, 504] on div "Directions : To win, get your player to the end goal at the bottom right of the…" at bounding box center [870, 314] width 189 height 471
click at [919, 504] on button "Back" at bounding box center [930, 526] width 54 height 21
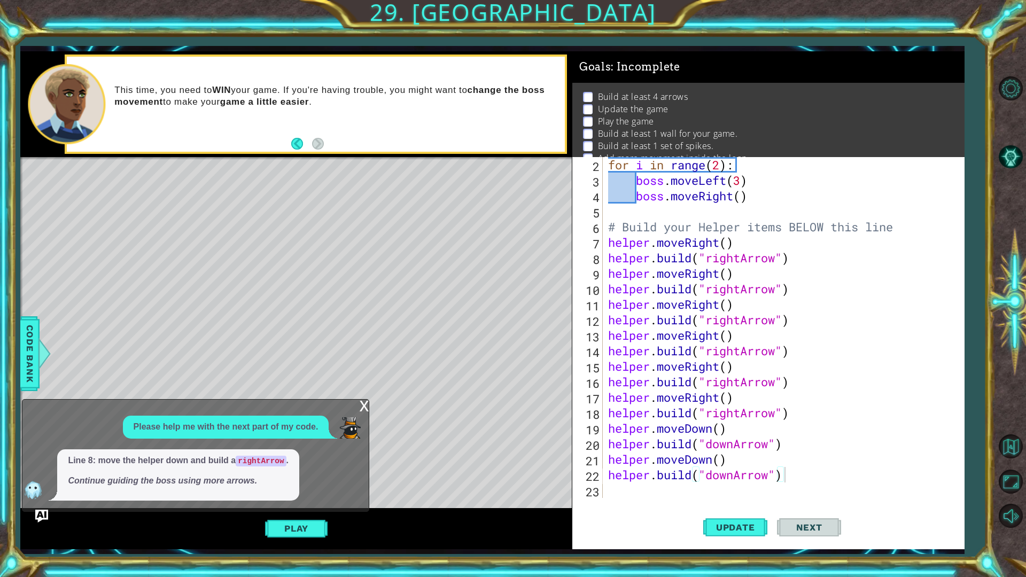
click at [875, 470] on div "for i in range ( 2 ) : boss . moveLeft ( 3 ) boss . moveRight ( ) # Build your …" at bounding box center [782, 343] width 352 height 372
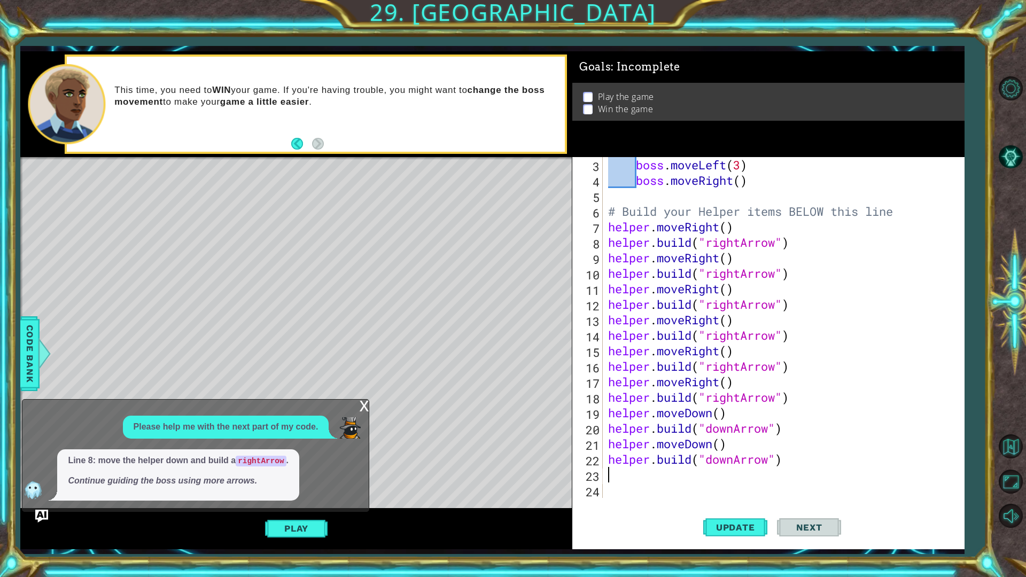
paste textarea "[DOMAIN_NAME]("downArrow")"
type textarea "[DOMAIN_NAME]("downArrow")"
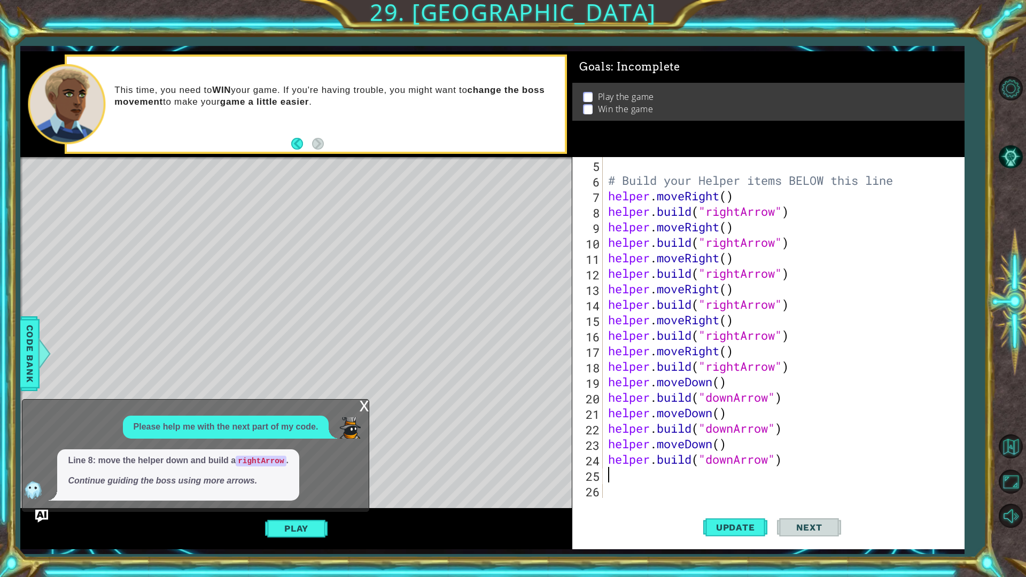
paste textarea "[DOMAIN_NAME]("downArrow")"
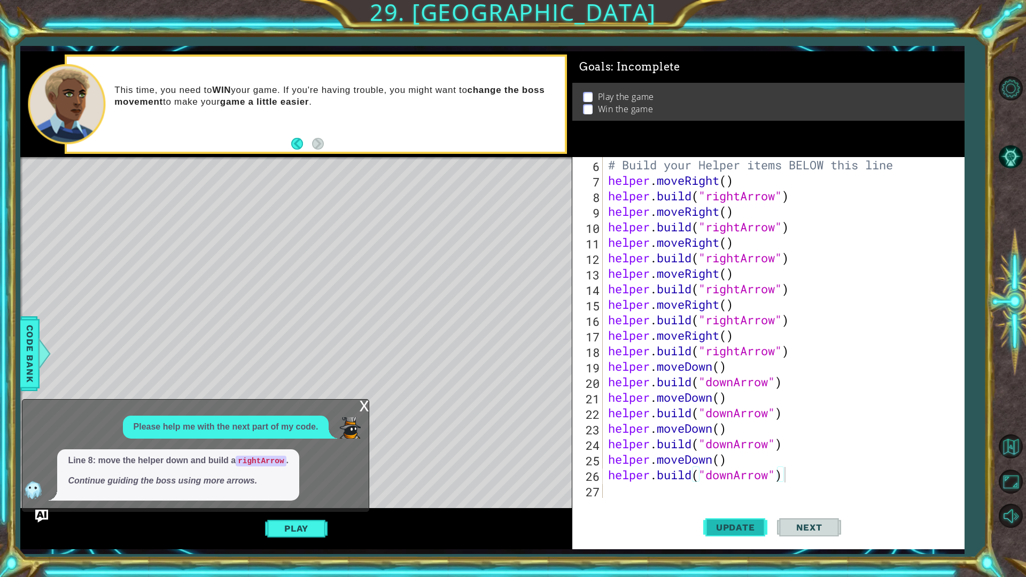
click at [716, 504] on span "Update" at bounding box center [735, 527] width 60 height 11
click at [300, 504] on button "Play" at bounding box center [296, 528] width 63 height 20
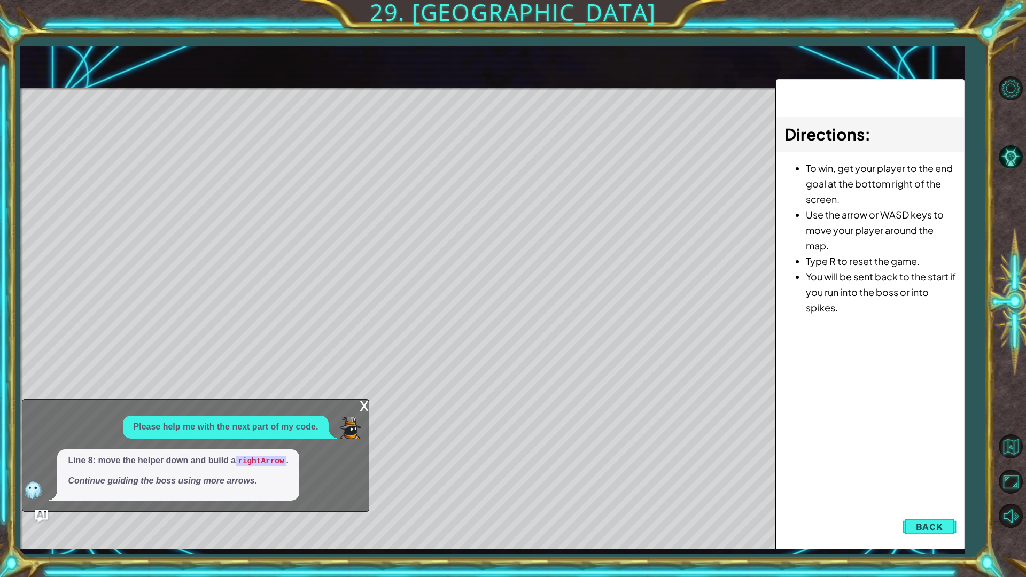
drag, startPoint x: 490, startPoint y: 25, endPoint x: 900, endPoint y: 472, distance: 606.6
click at [900, 472] on div "Directions : To win, get your player to the end goal at the bottom right of the…" at bounding box center [870, 314] width 189 height 471
click at [929, 504] on button "Back" at bounding box center [930, 526] width 54 height 21
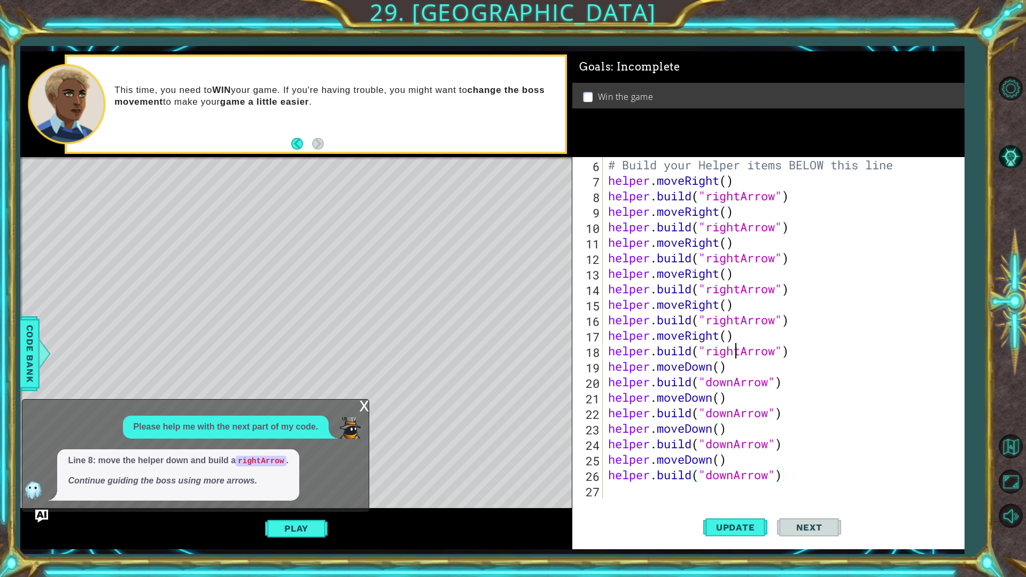
click at [738, 349] on div "# Build your Helper items BELOW this line helper . moveRight ( ) helper . build…" at bounding box center [782, 343] width 352 height 372
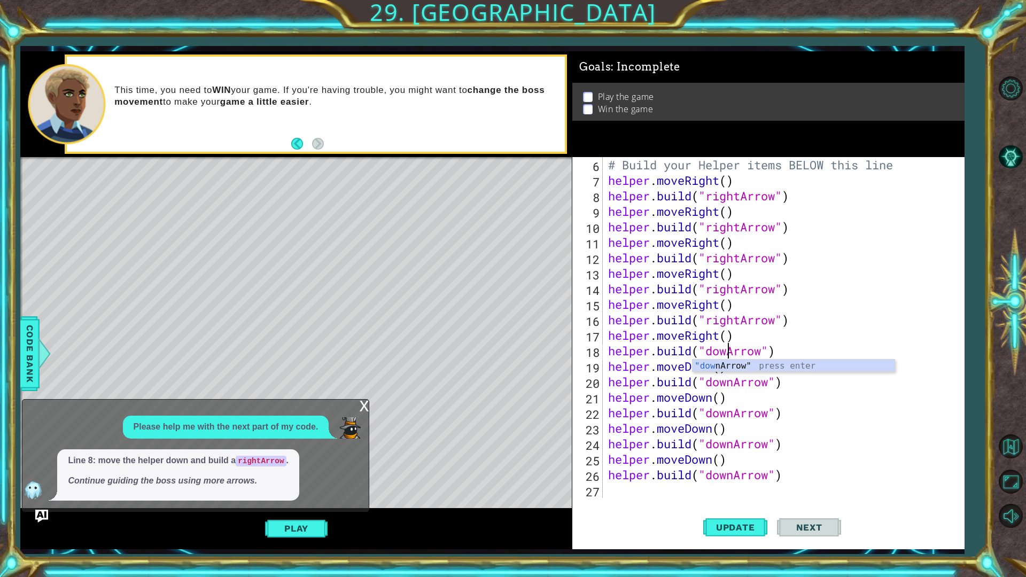
scroll to position [0, 5]
click at [744, 504] on button "Update" at bounding box center [735, 527] width 64 height 39
click at [283, 504] on button "Play" at bounding box center [296, 528] width 63 height 20
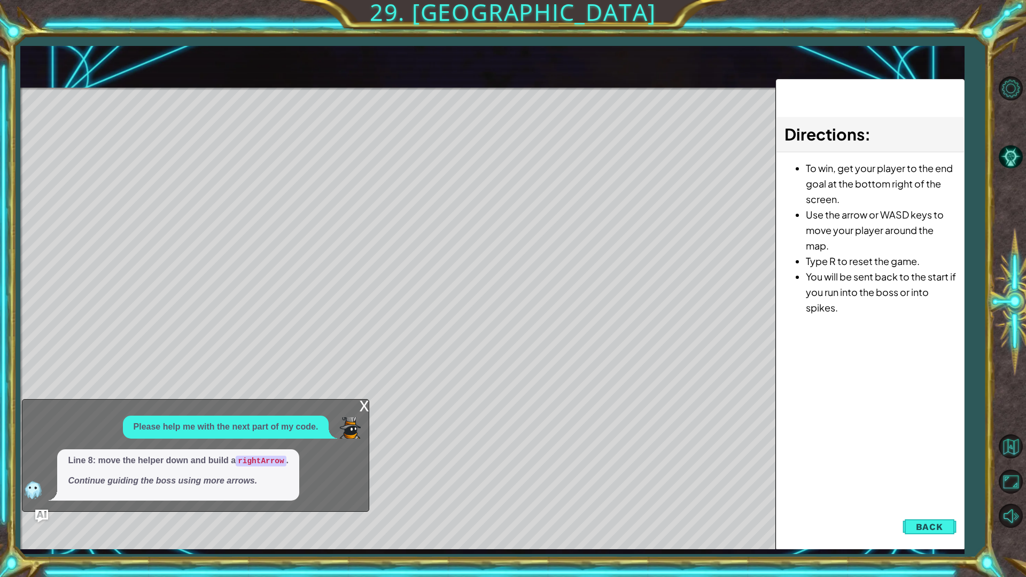
click at [359, 409] on div "x" at bounding box center [364, 405] width 10 height 11
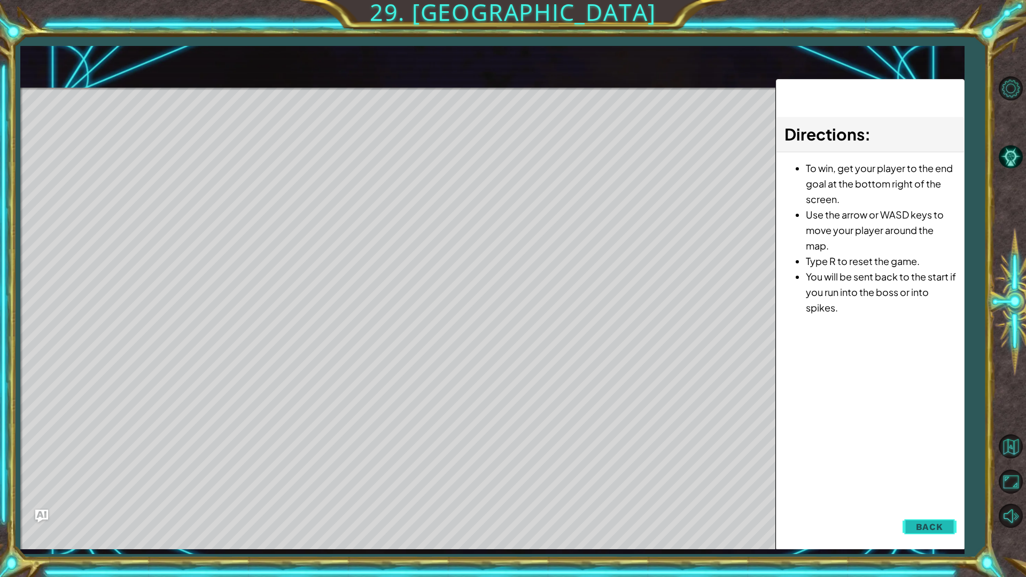
click at [928, 504] on span "Back" at bounding box center [929, 527] width 27 height 11
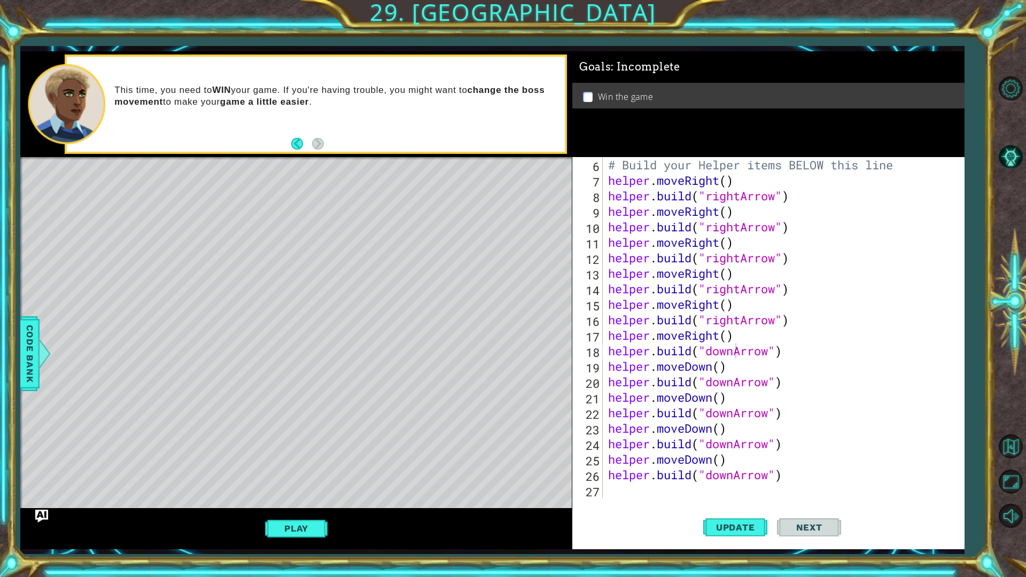
click at [589, 92] on p at bounding box center [588, 97] width 10 height 10
click at [589, 95] on p at bounding box center [588, 97] width 10 height 10
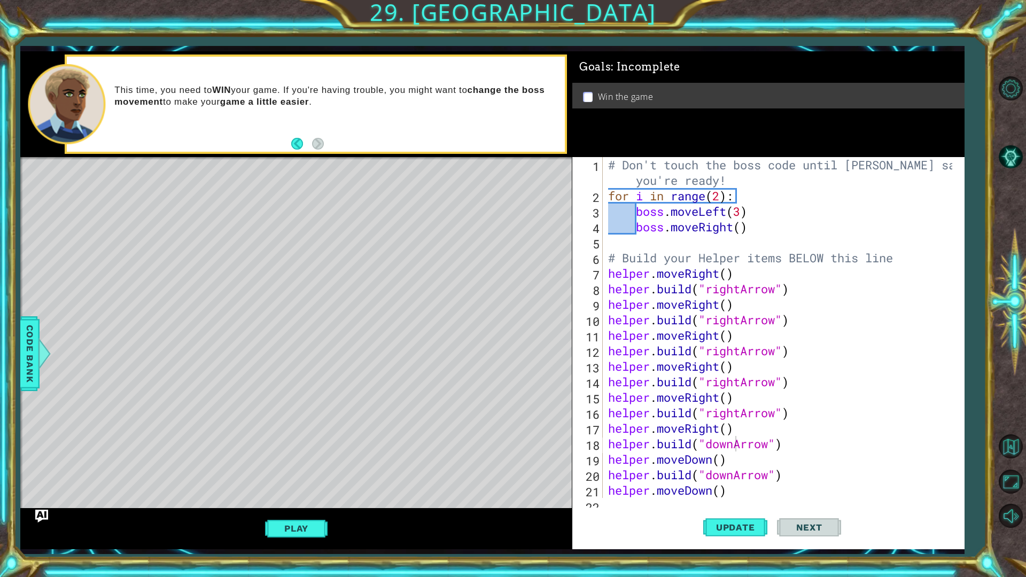
scroll to position [0, 0]
click at [621, 207] on div "# Don't touch the boss code until [PERSON_NAME] says you're ready! for i in ran…" at bounding box center [782, 350] width 352 height 387
click at [34, 504] on div "helper methods moveLeft(steps) moveRight(steps) moveUp(steps) moveDown(steps) b…" at bounding box center [492, 300] width 944 height 498
click at [33, 504] on div "Play" at bounding box center [295, 528] width 551 height 41
click at [44, 504] on img "Ask AI" at bounding box center [42, 516] width 14 height 14
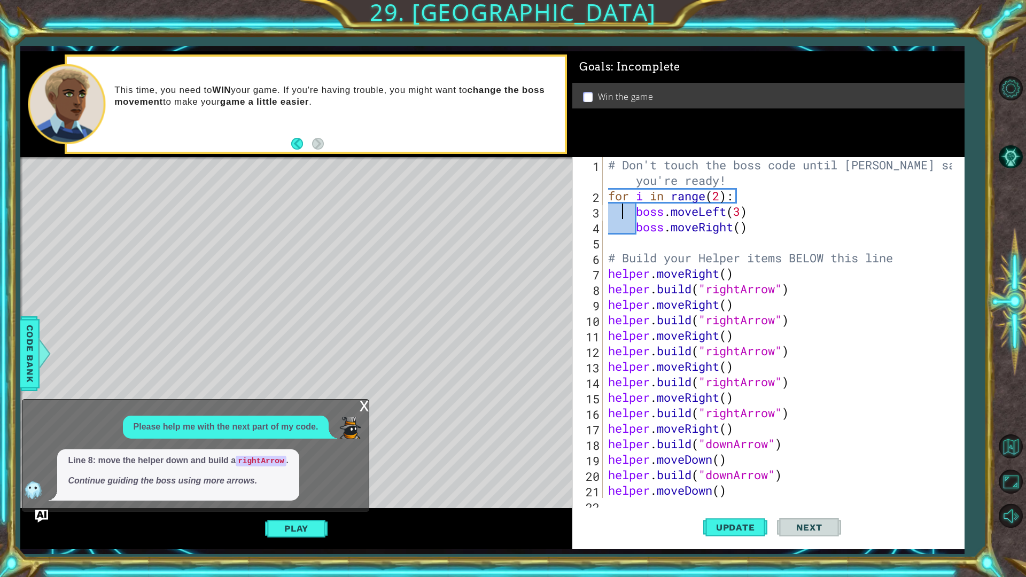
click at [625, 217] on div "# Don't touch the boss code until [PERSON_NAME] says you're ready! for i in ran…" at bounding box center [782, 350] width 352 height 387
click at [636, 223] on div "# Don't touch the boss code until [PERSON_NAME] says you're ready! for i in ran…" at bounding box center [782, 350] width 352 height 387
type textarea "boss.moveRight()"
click at [677, 240] on div "# Don't touch the boss code until [PERSON_NAME] says you're ready! for i in ran…" at bounding box center [782, 350] width 352 height 387
click at [649, 231] on div "# Don't touch the boss code until [PERSON_NAME] says you're ready! for i in ran…" at bounding box center [782, 350] width 352 height 387
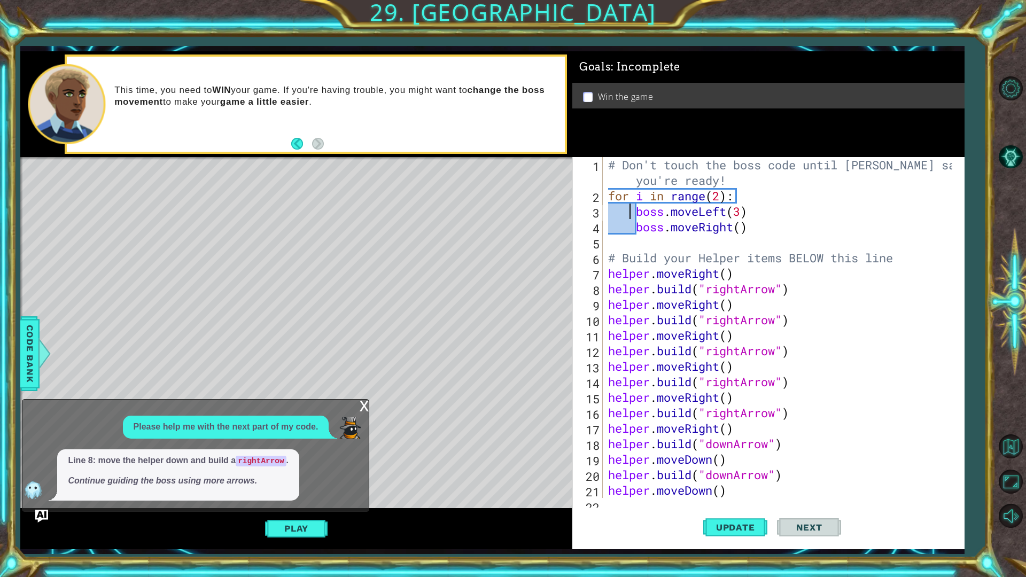
click at [632, 206] on div "# Don't touch the boss code until [PERSON_NAME] says you're ready! for i in ran…" at bounding box center [782, 350] width 352 height 387
click at [790, 504] on button "Next" at bounding box center [809, 527] width 64 height 39
click at [804, 504] on span "Next" at bounding box center [810, 527] width 48 height 11
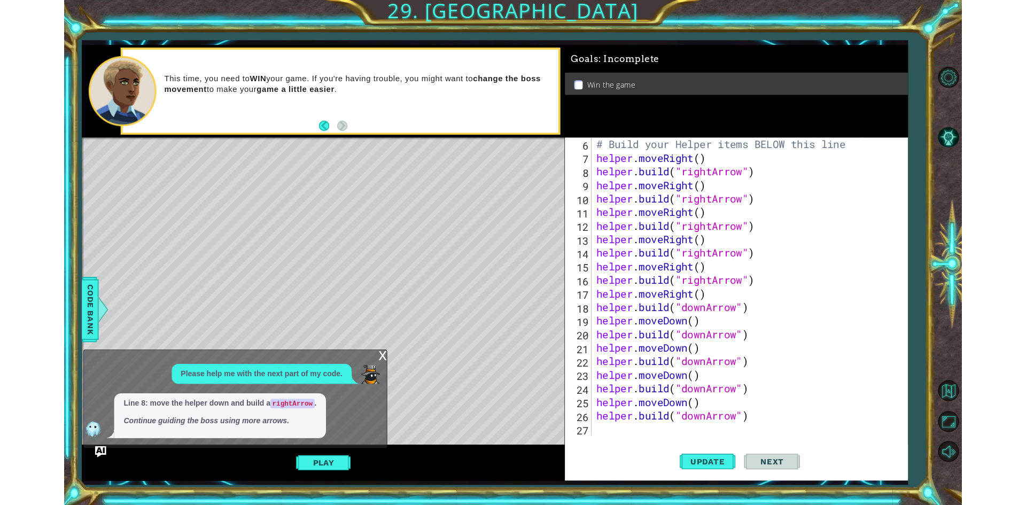
scroll to position [93, 0]
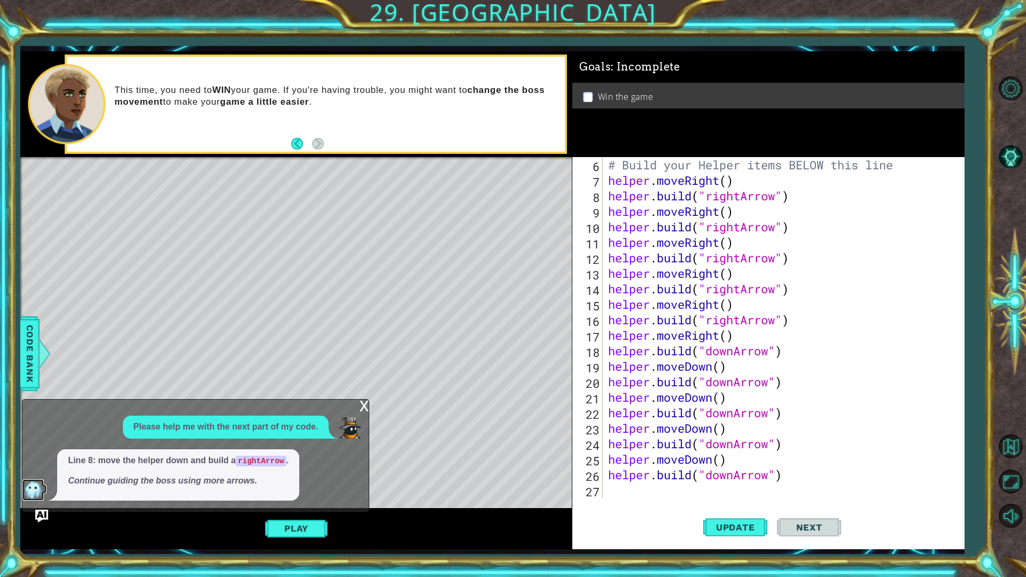
click at [27, 498] on img at bounding box center [32, 489] width 21 height 21
click at [355, 424] on img at bounding box center [349, 427] width 21 height 21
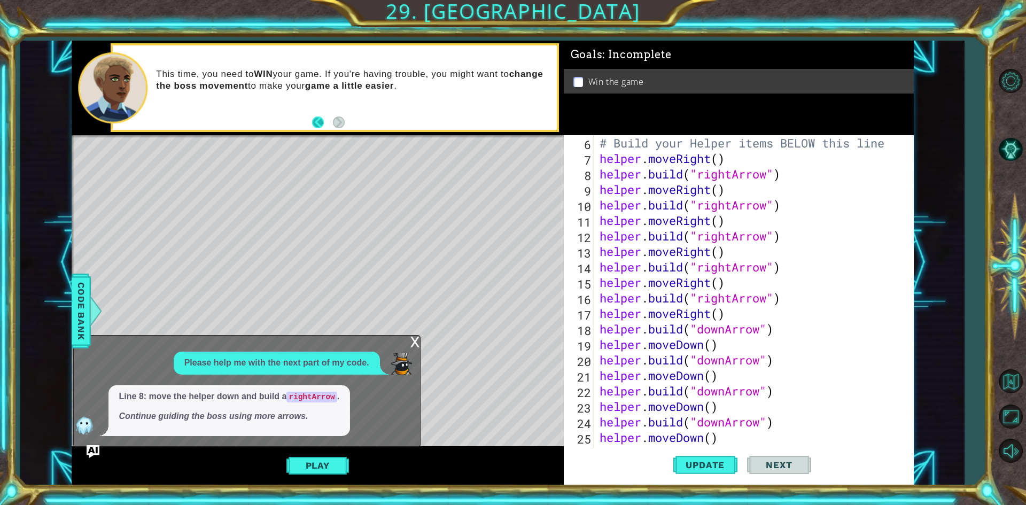
click at [316, 121] on button "Back" at bounding box center [322, 122] width 21 height 12
click at [315, 126] on button "Back" at bounding box center [322, 122] width 21 height 12
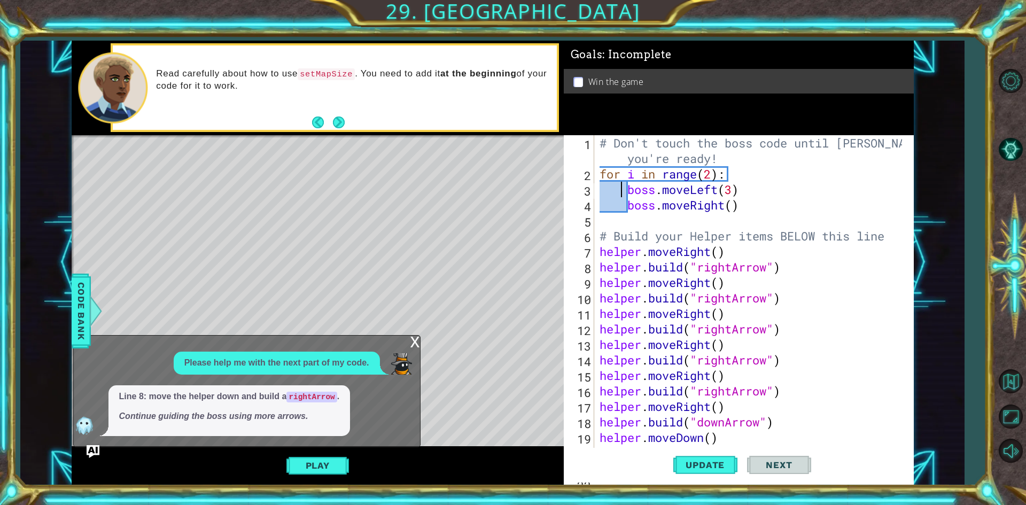
scroll to position [0, 0]
click at [322, 126] on button "Back" at bounding box center [322, 122] width 21 height 12
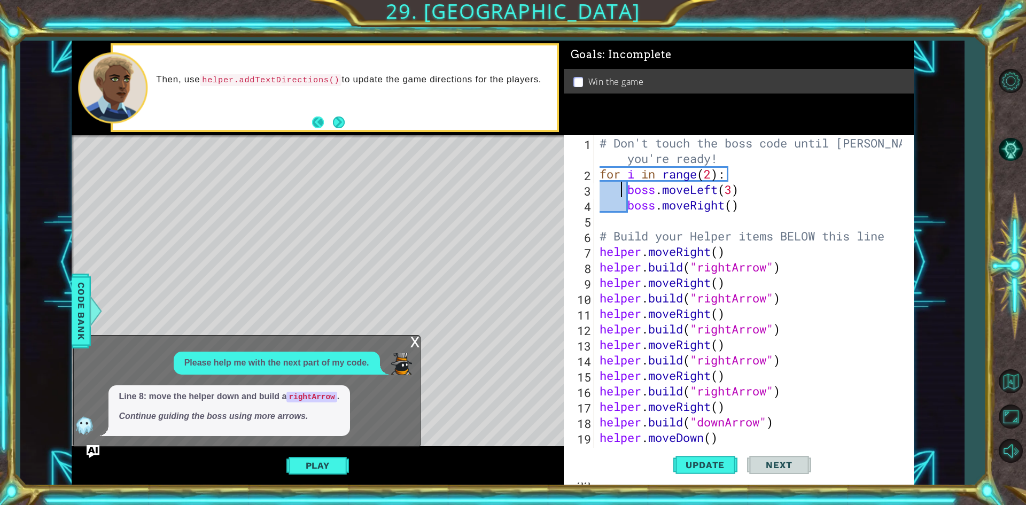
click at [327, 125] on button "Back" at bounding box center [322, 122] width 21 height 12
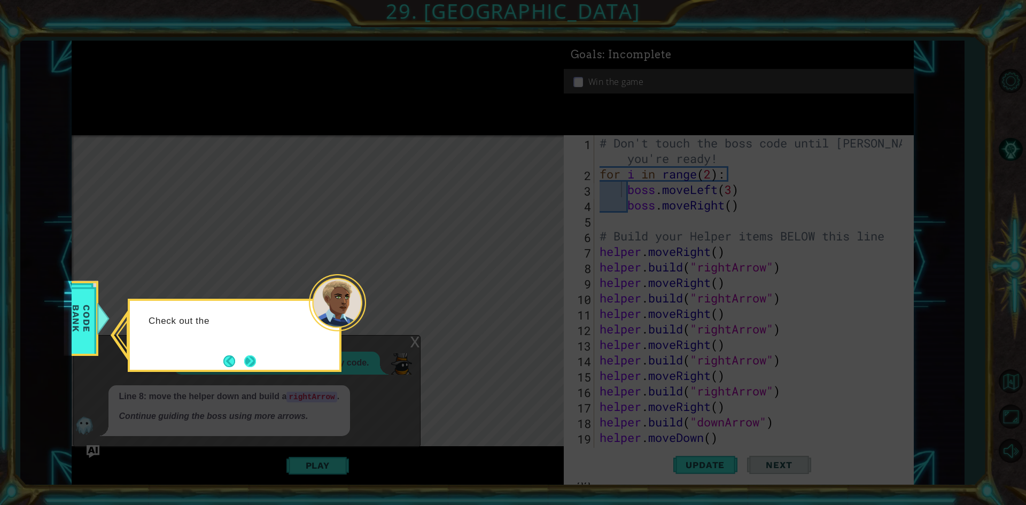
click at [247, 366] on button "Next" at bounding box center [250, 361] width 12 height 12
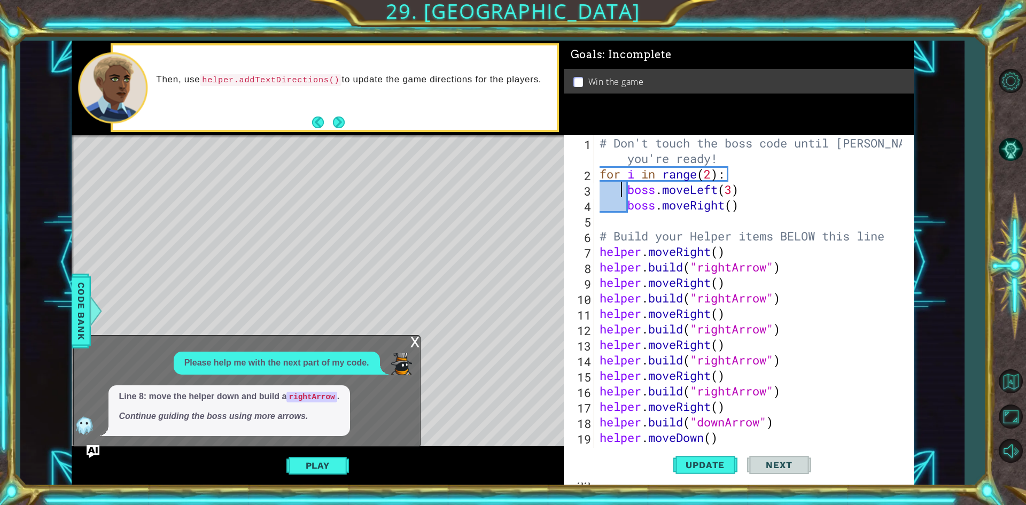
click at [307, 120] on div "Then, use helper.addTextDirections() to update the game directions for the play…" at bounding box center [335, 87] width 444 height 84
click at [318, 123] on button "Back" at bounding box center [322, 122] width 21 height 12
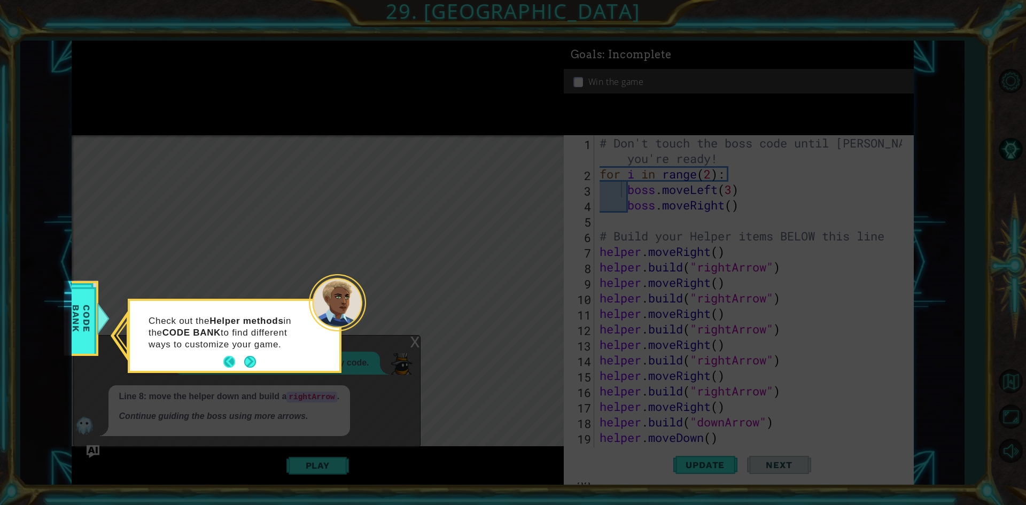
click at [227, 362] on button "Back" at bounding box center [233, 362] width 21 height 12
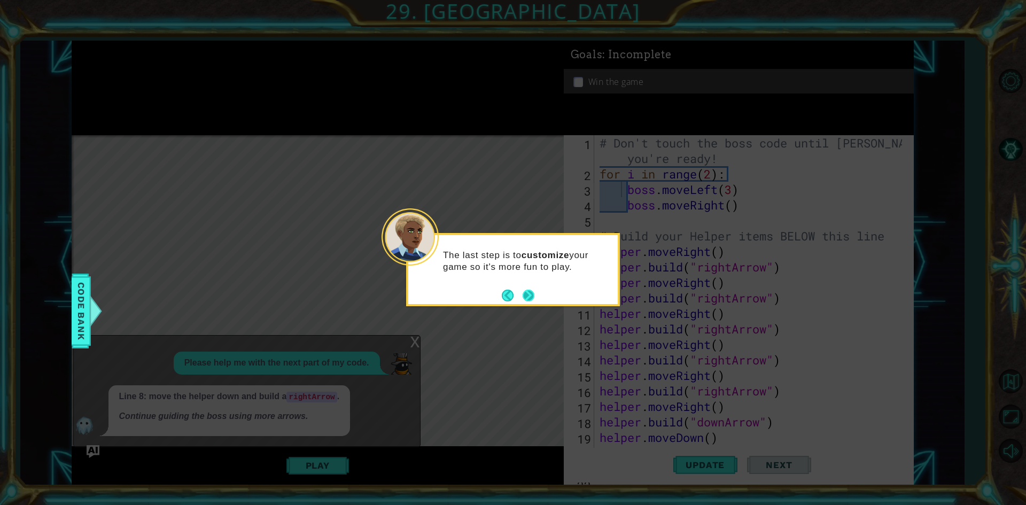
click at [534, 297] on button "Next" at bounding box center [529, 296] width 12 height 12
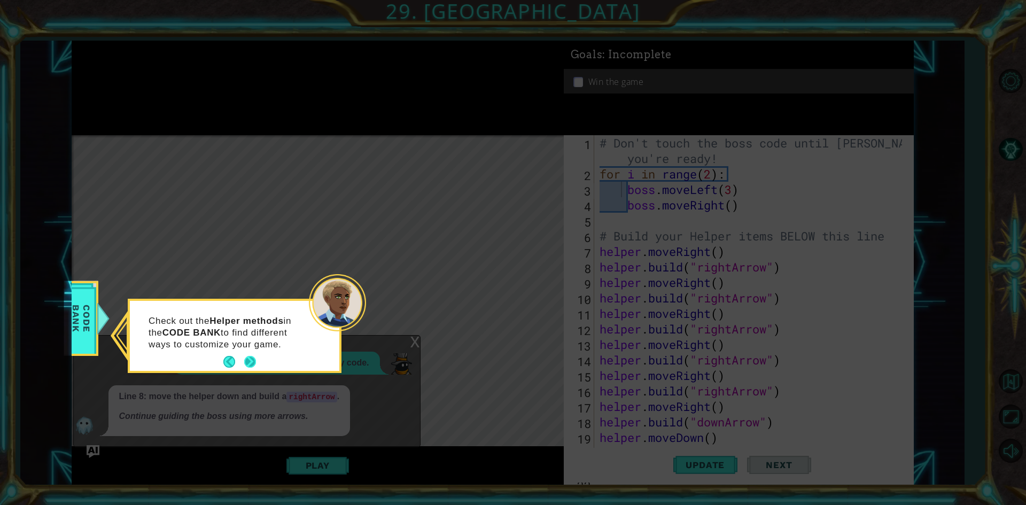
click at [248, 360] on button "Next" at bounding box center [250, 362] width 12 height 12
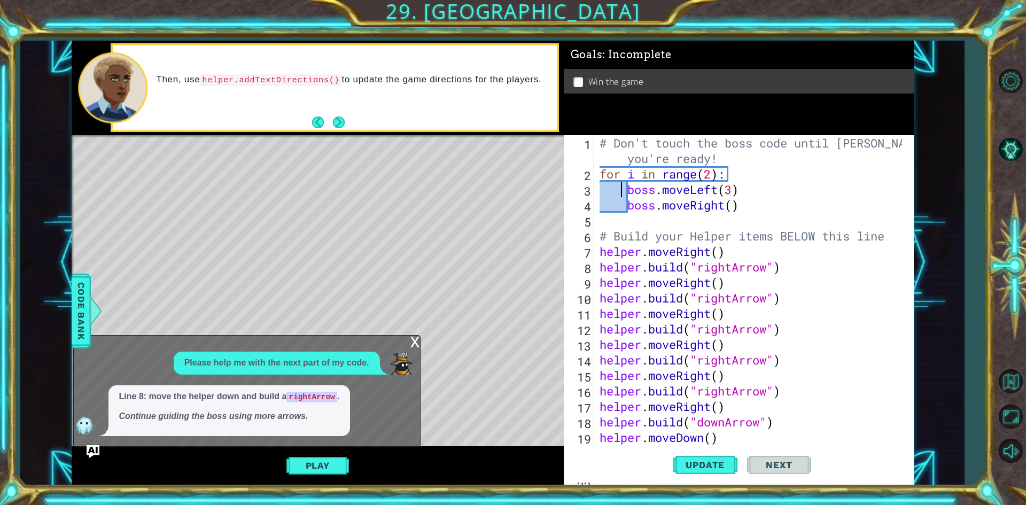
click at [76, 333] on span "Code Bank" at bounding box center [81, 310] width 17 height 65
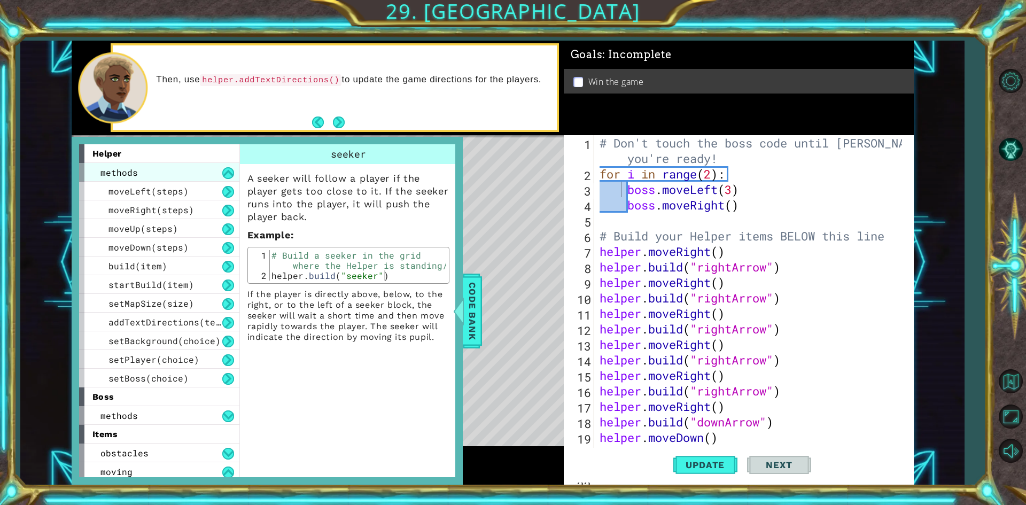
click at [150, 171] on div "methods" at bounding box center [159, 172] width 160 height 19
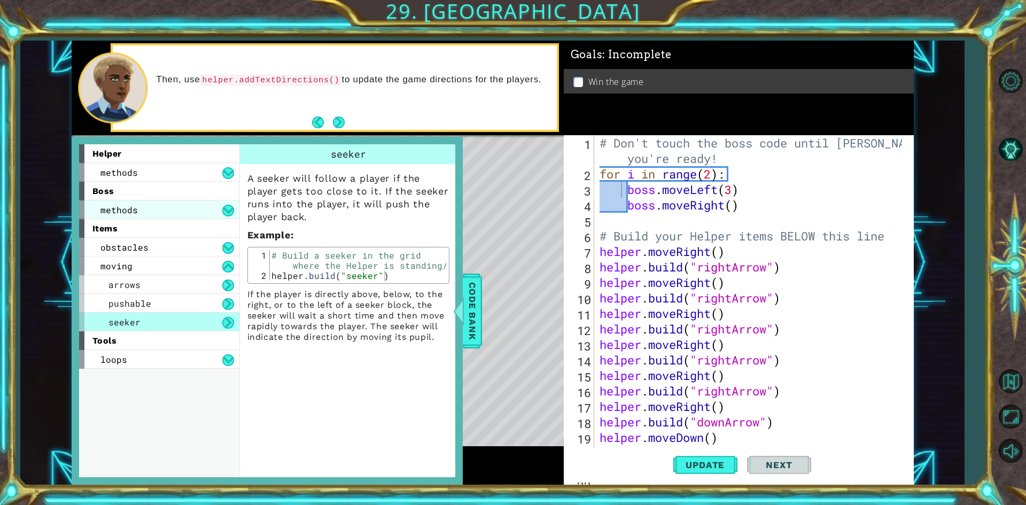
click at [153, 215] on div "methods" at bounding box center [159, 209] width 160 height 19
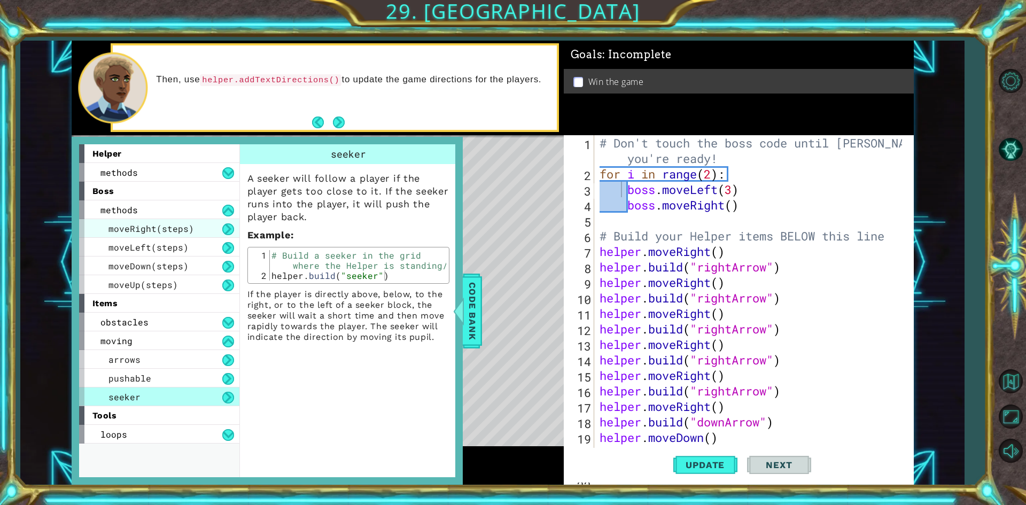
click at [162, 237] on div "moveRight(steps)" at bounding box center [159, 228] width 160 height 19
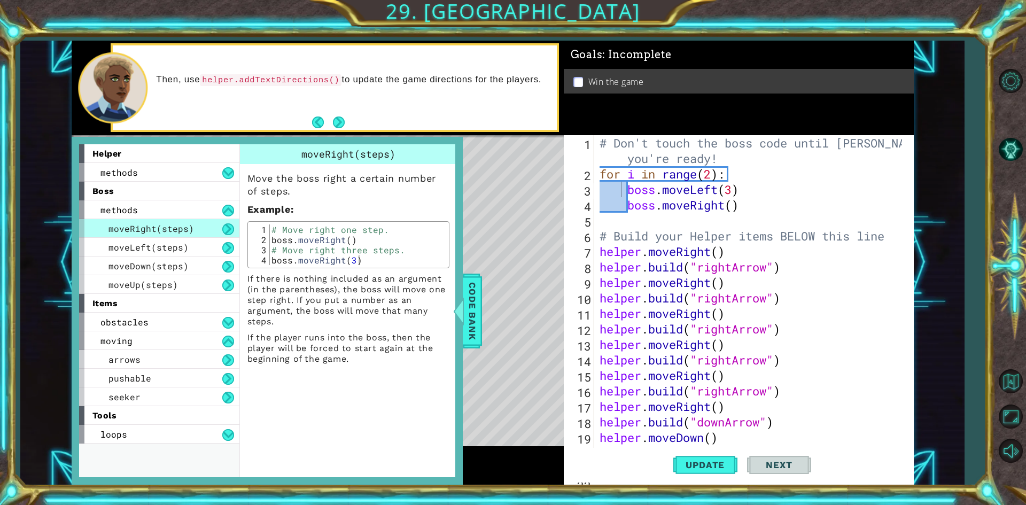
click at [734, 203] on div "# Don't touch the boss code until [PERSON_NAME] says you're ready! for i in ran…" at bounding box center [752, 328] width 310 height 387
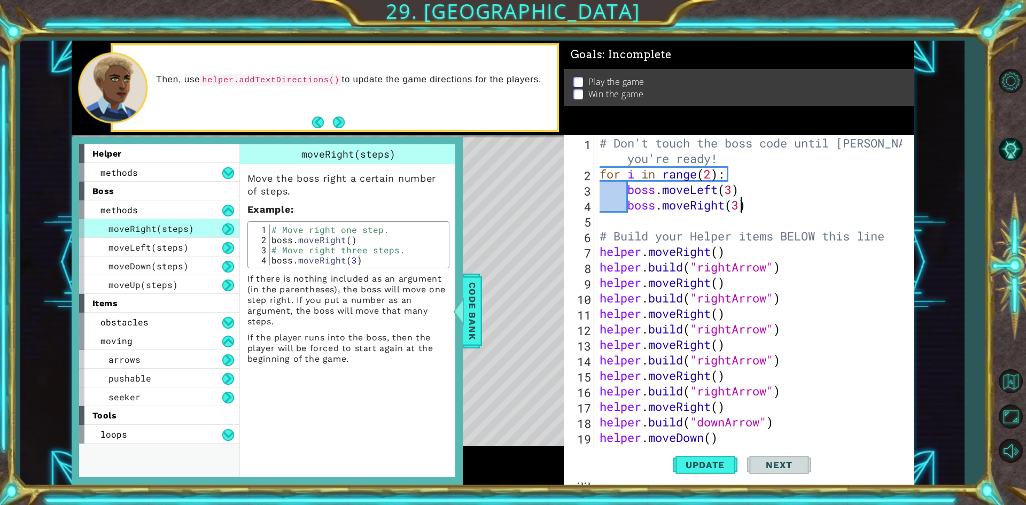
scroll to position [0, 6]
click at [692, 470] on span "Update" at bounding box center [705, 465] width 60 height 11
click at [472, 321] on span "Code Bank" at bounding box center [472, 310] width 17 height 65
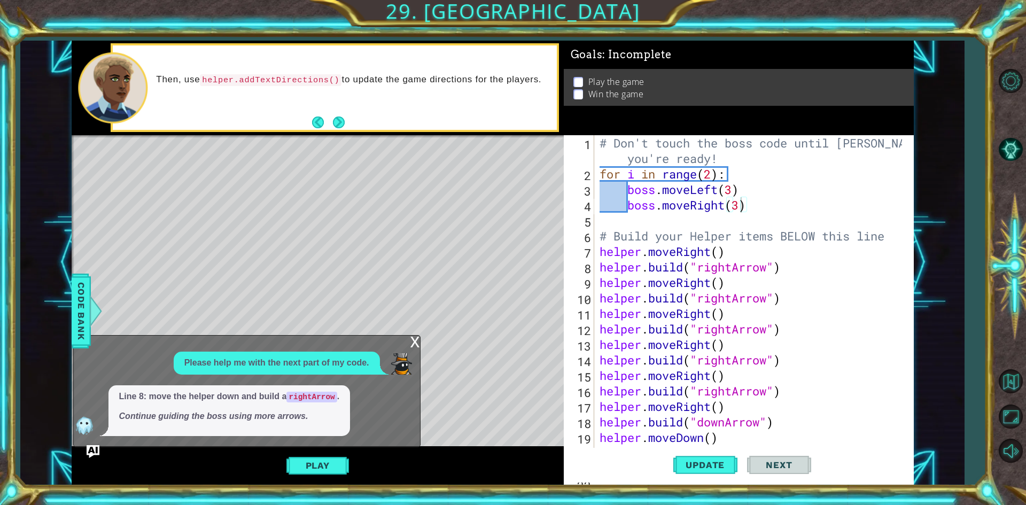
click at [325, 455] on div "Play" at bounding box center [318, 465] width 492 height 38
click at [337, 461] on button "Play" at bounding box center [317, 465] width 63 height 20
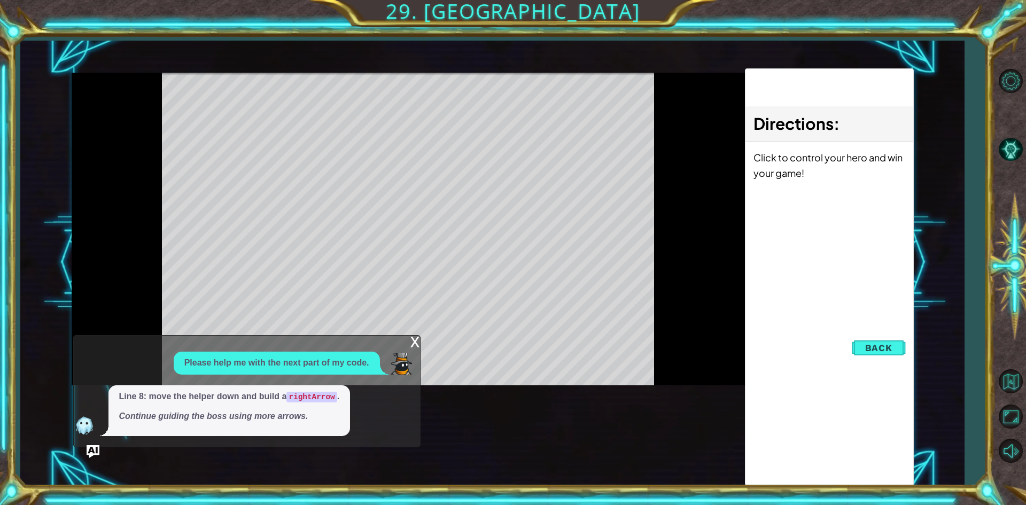
click at [416, 340] on div "x" at bounding box center [415, 341] width 10 height 11
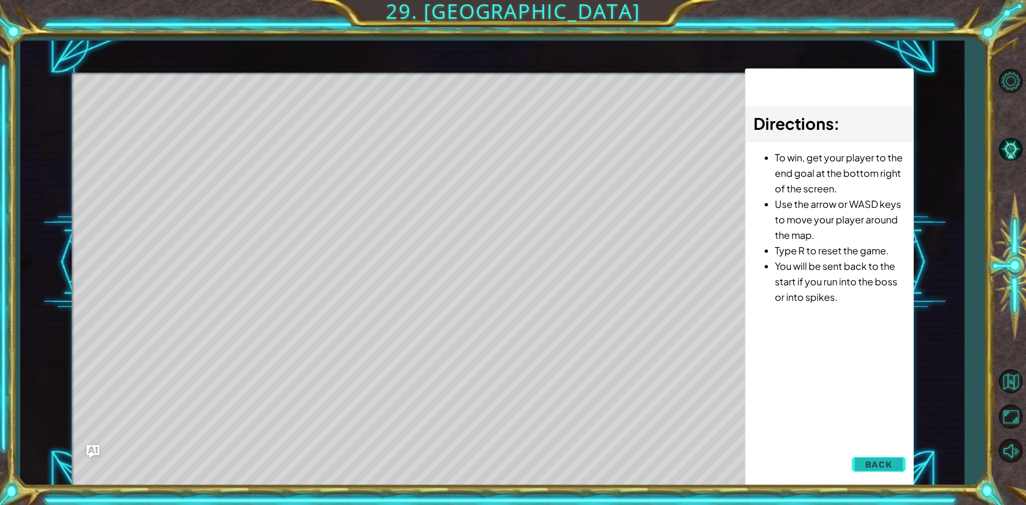
click at [883, 468] on span "Back" at bounding box center [878, 464] width 27 height 11
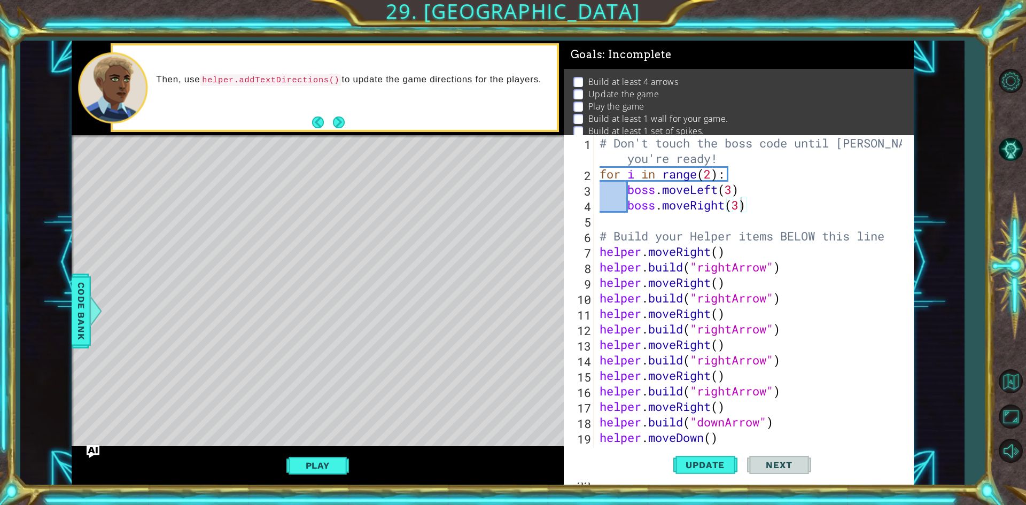
click at [616, 195] on div "# Don't touch the boss code until [PERSON_NAME] says you're ready! for i in ran…" at bounding box center [752, 328] width 310 height 387
click at [734, 194] on div "# Don't touch the boss code until [PERSON_NAME] says you're ready! for i in ran…" at bounding box center [752, 328] width 310 height 387
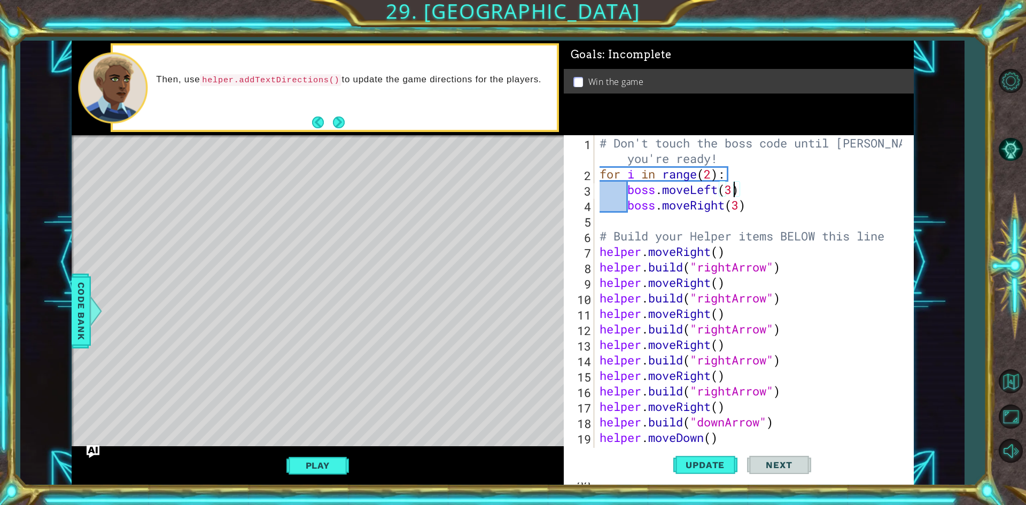
click at [743, 203] on div "# Don't touch the boss code until [PERSON_NAME] says you're ready! for i in ran…" at bounding box center [752, 328] width 310 height 387
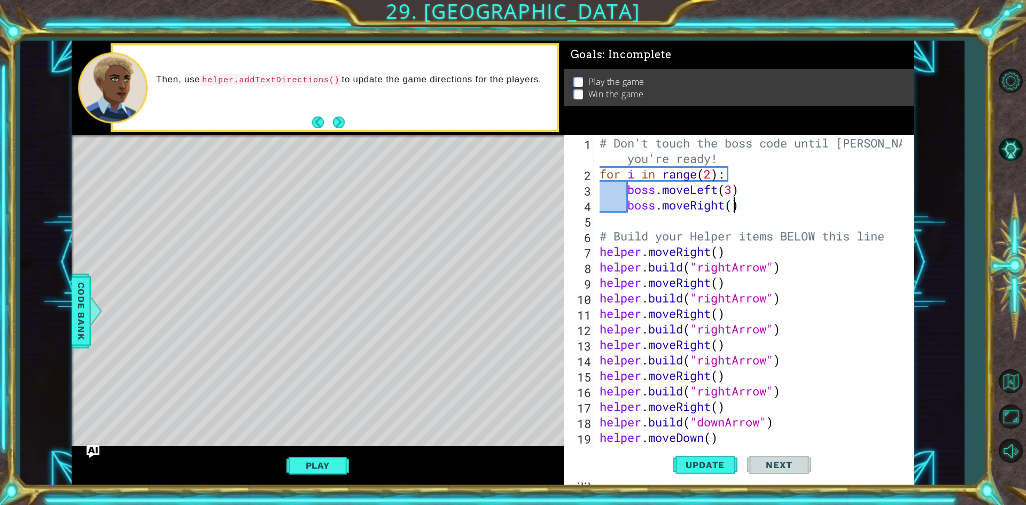
click at [732, 191] on div "# Don't touch the boss code until [PERSON_NAME] says you're ready! for i in ran…" at bounding box center [752, 328] width 310 height 387
click at [735, 206] on div "# Don't touch the boss code until [PERSON_NAME] says you're ready! for i in ran…" at bounding box center [752, 328] width 310 height 387
click at [687, 465] on span "Update" at bounding box center [705, 465] width 60 height 11
click at [305, 468] on button "Play" at bounding box center [317, 465] width 63 height 20
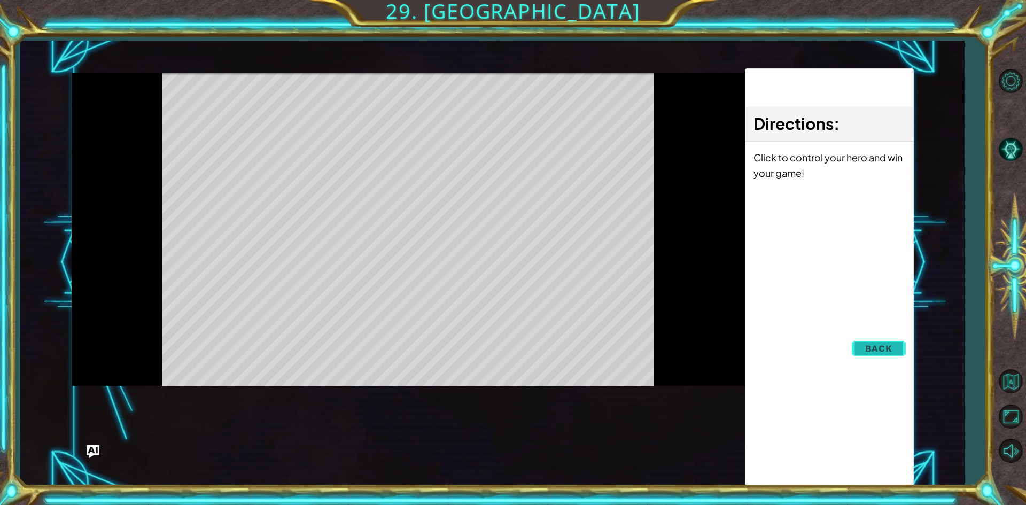
click at [864, 341] on button "Back" at bounding box center [879, 348] width 54 height 21
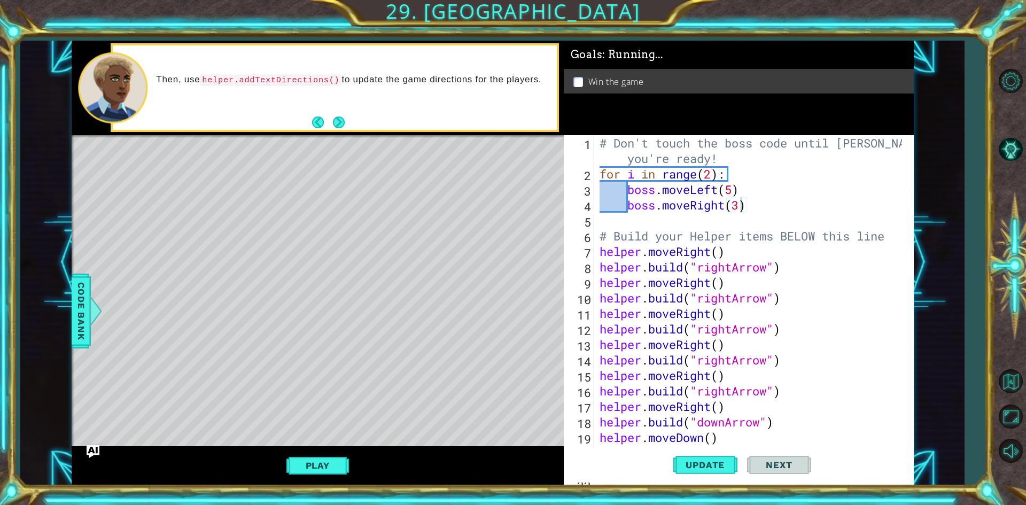
click at [296, 478] on div "Play" at bounding box center [318, 465] width 492 height 38
click at [316, 473] on button "Play" at bounding box center [317, 465] width 63 height 20
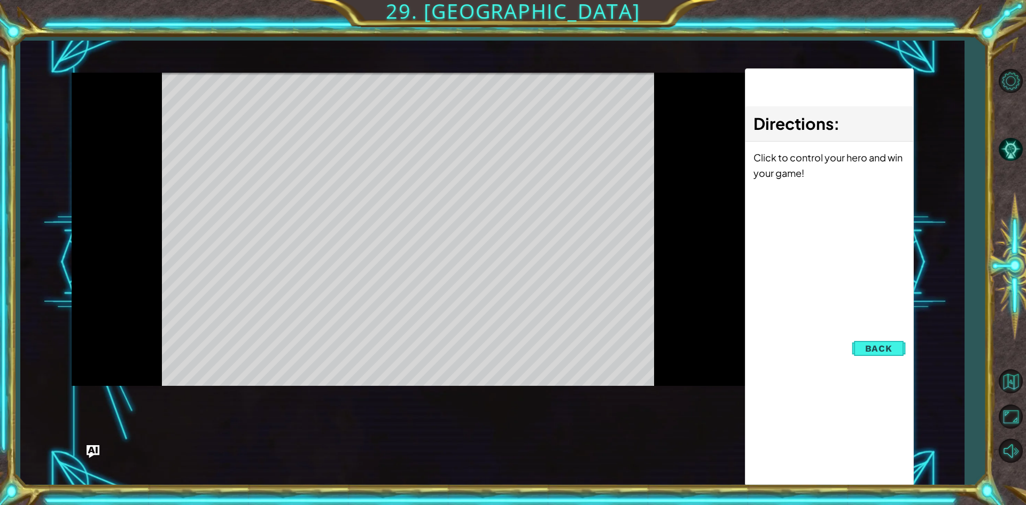
click at [660, 283] on div at bounding box center [409, 229] width 674 height 313
click at [900, 340] on button "Back" at bounding box center [879, 348] width 54 height 21
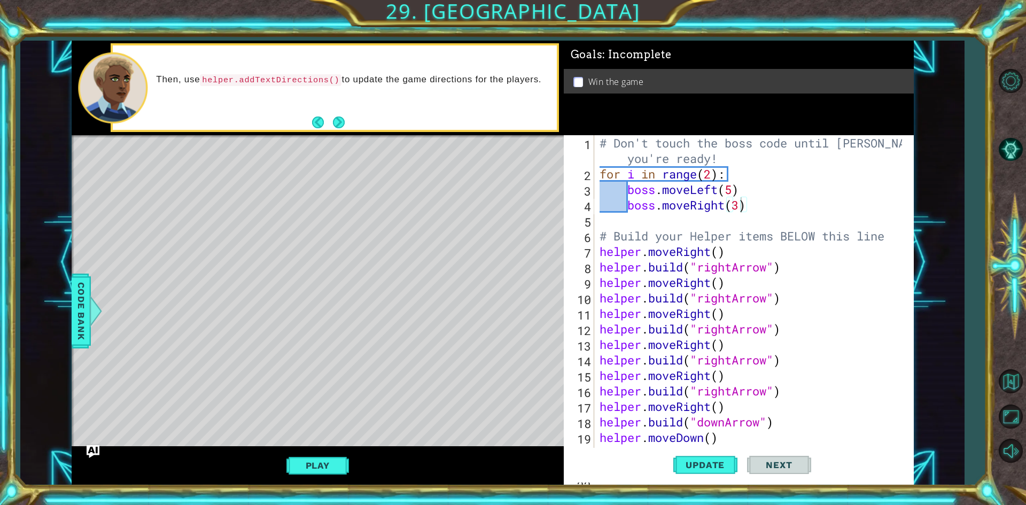
click at [642, 87] on div "Win the game" at bounding box center [739, 81] width 350 height 25
click at [737, 204] on div "# Don't touch the boss code until [PERSON_NAME] says you're ready! for i in ran…" at bounding box center [752, 328] width 310 height 387
click at [744, 206] on div "# Don't touch the boss code until [PERSON_NAME] says you're ready! for i in ran…" at bounding box center [752, 328] width 310 height 387
click at [732, 191] on div "# Don't touch the boss code until [PERSON_NAME] says you're ready! for i in ran…" at bounding box center [752, 328] width 310 height 387
type textarea "boss.moveLeft(3)"
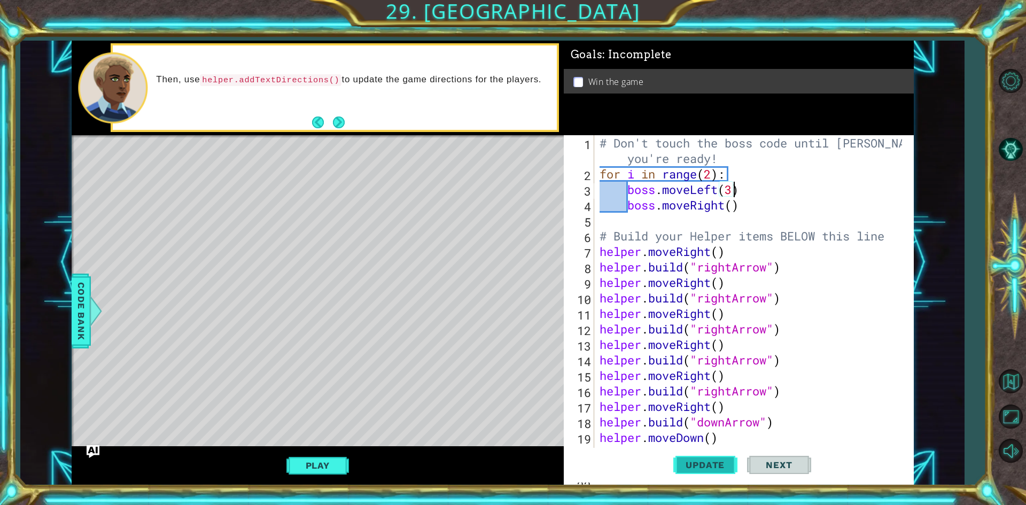
click at [687, 463] on span "Update" at bounding box center [705, 465] width 60 height 11
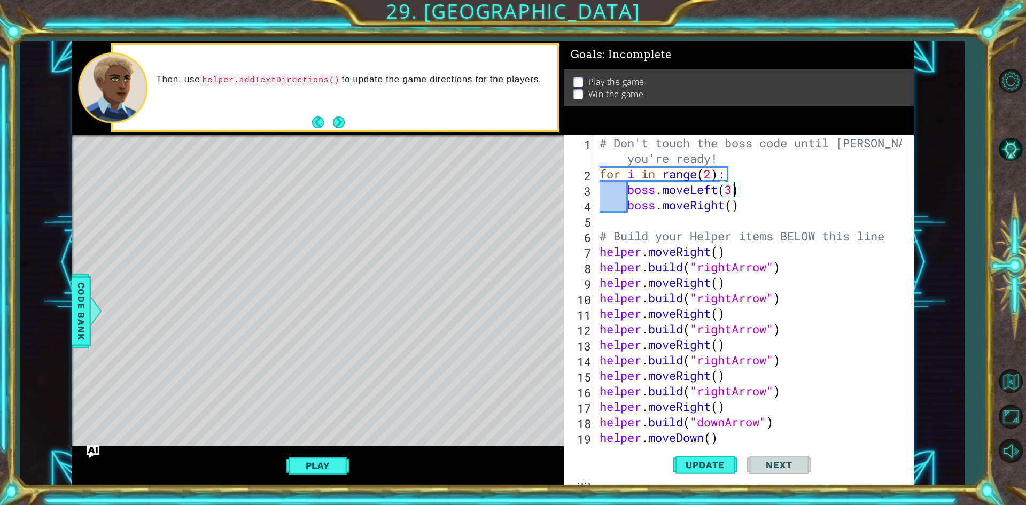
scroll to position [0, 0]
click at [341, 125] on button "Next" at bounding box center [339, 122] width 12 height 12
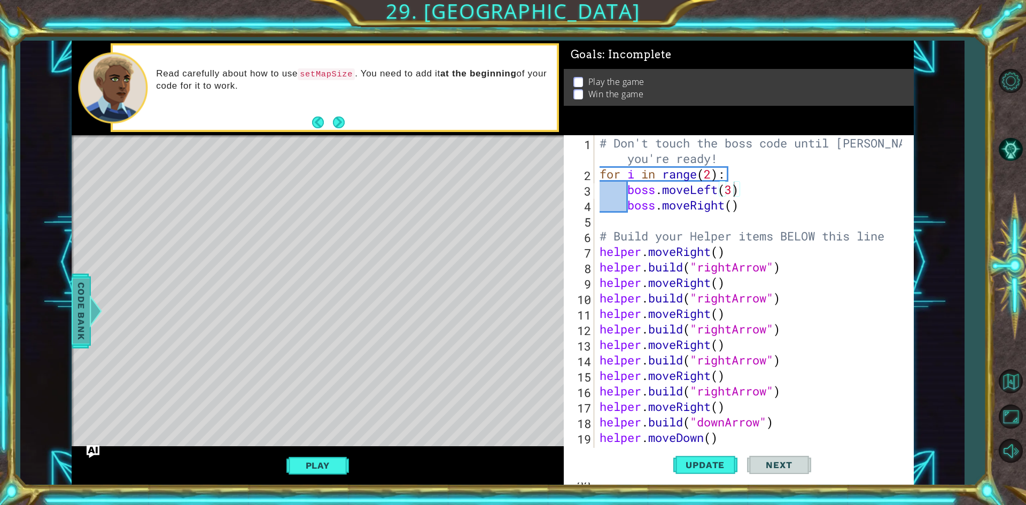
click at [87, 322] on span "Code Bank" at bounding box center [81, 310] width 17 height 65
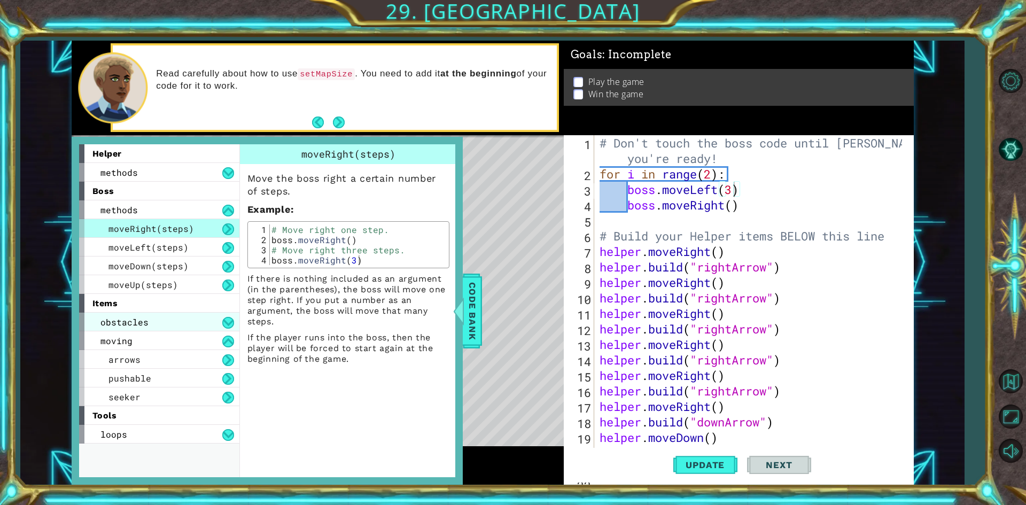
click at [136, 317] on span "obstacles" at bounding box center [124, 321] width 48 height 11
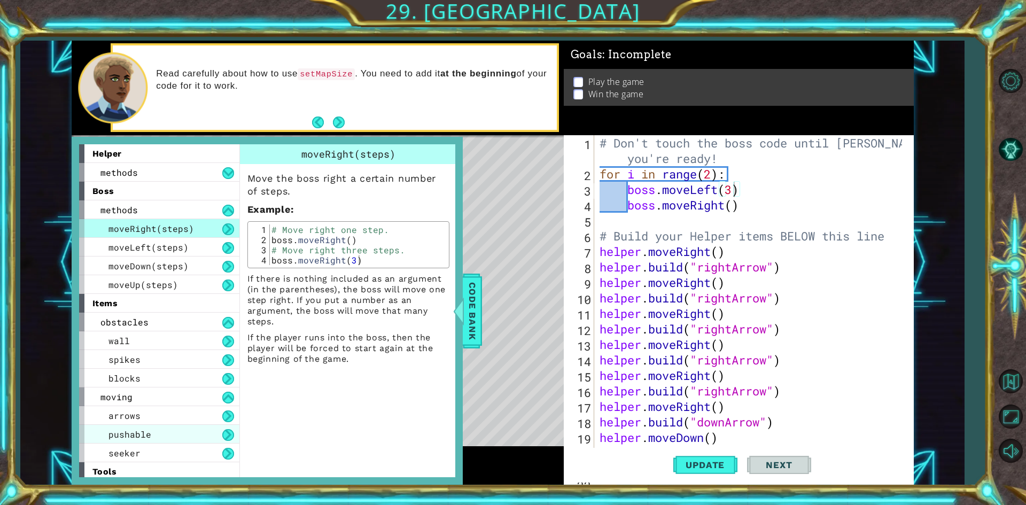
scroll to position [22, 0]
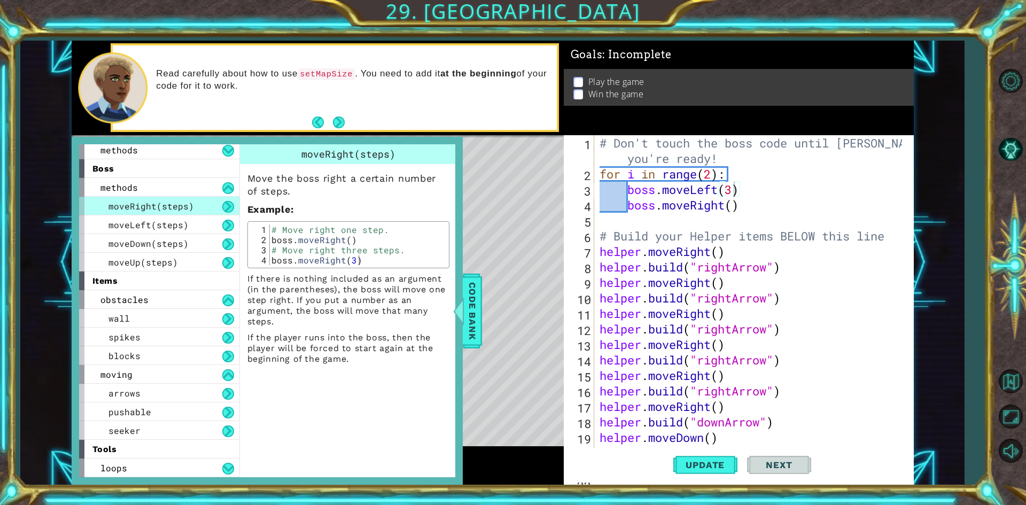
click at [134, 455] on div "tools" at bounding box center [159, 449] width 160 height 19
click at [140, 465] on div "loops" at bounding box center [159, 467] width 160 height 19
click at [145, 472] on div "loops" at bounding box center [159, 467] width 160 height 19
click at [151, 446] on div "tools" at bounding box center [159, 449] width 160 height 19
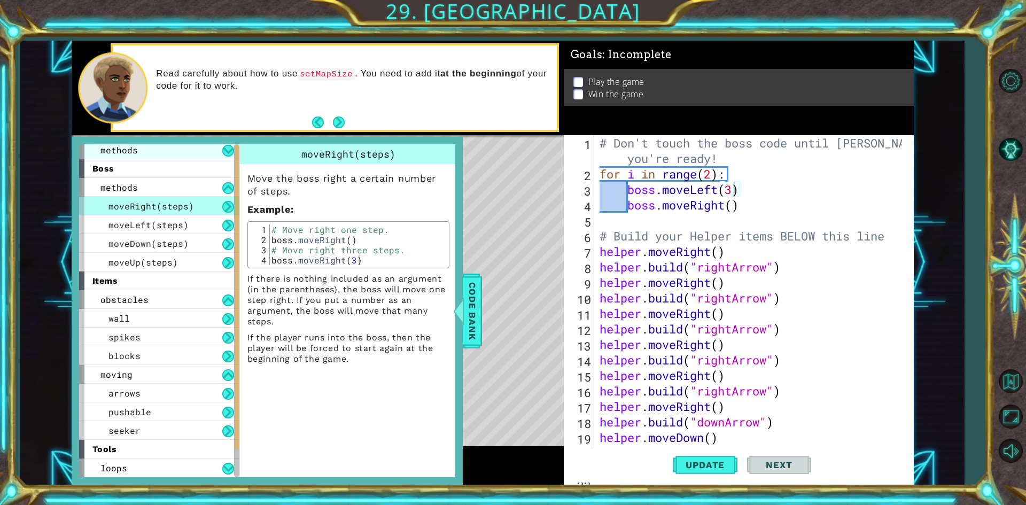
scroll to position [0, 0]
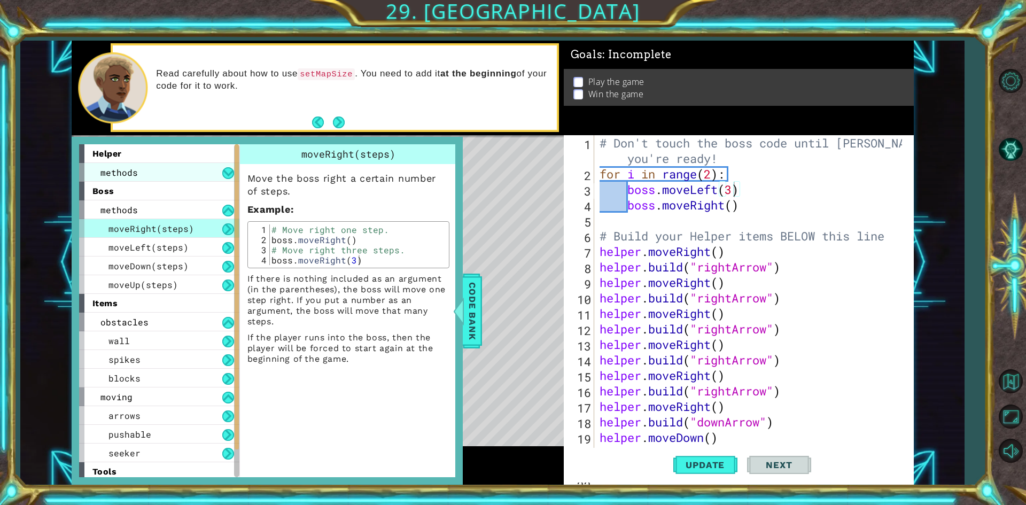
click at [156, 178] on div "methods" at bounding box center [159, 172] width 160 height 19
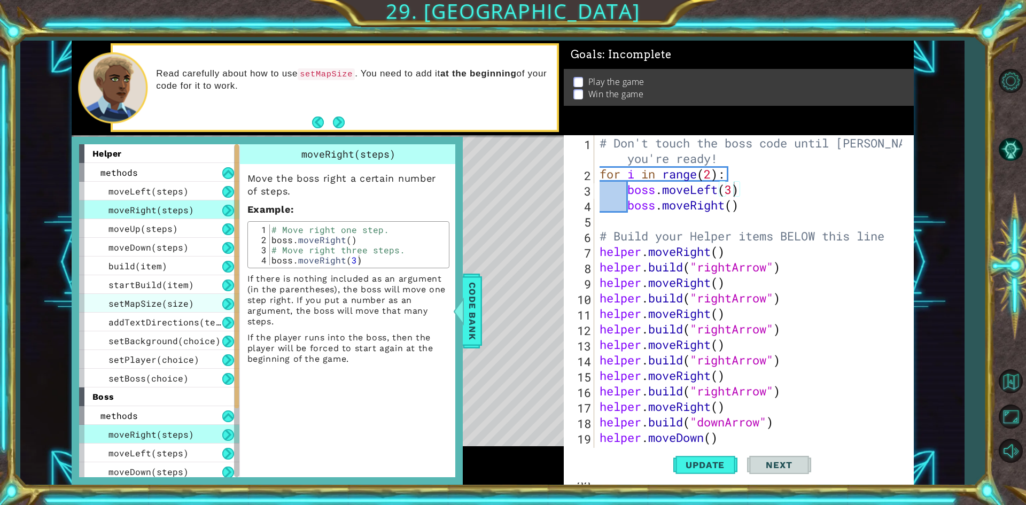
click at [135, 305] on span "setMapSize(size)" at bounding box center [151, 303] width 86 height 11
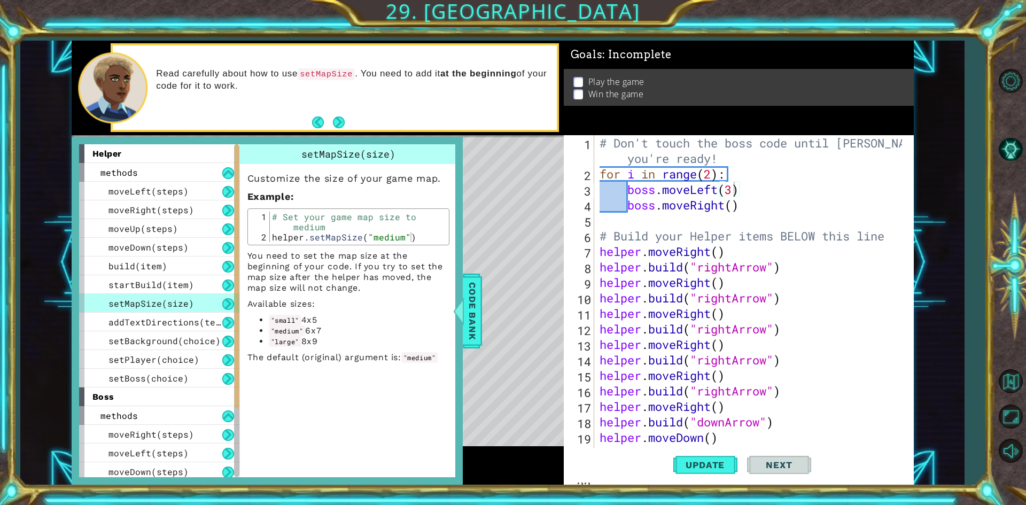
click at [412, 246] on div "Customize the size of your game map. Example : 1 2 # Set your game map size to …" at bounding box center [348, 263] width 217 height 199
drag, startPoint x: 407, startPoint y: 239, endPoint x: 276, endPoint y: 213, distance: 133.5
click at [277, 213] on div "# Set your game map size to medium helper . setMapSize ( "medium" )" at bounding box center [358, 242] width 176 height 61
click at [271, 213] on div "# Set your game map size to medium helper . setMapSize ( "medium" )" at bounding box center [358, 242] width 176 height 61
drag, startPoint x: 296, startPoint y: 220, endPoint x: 384, endPoint y: 229, distance: 89.1
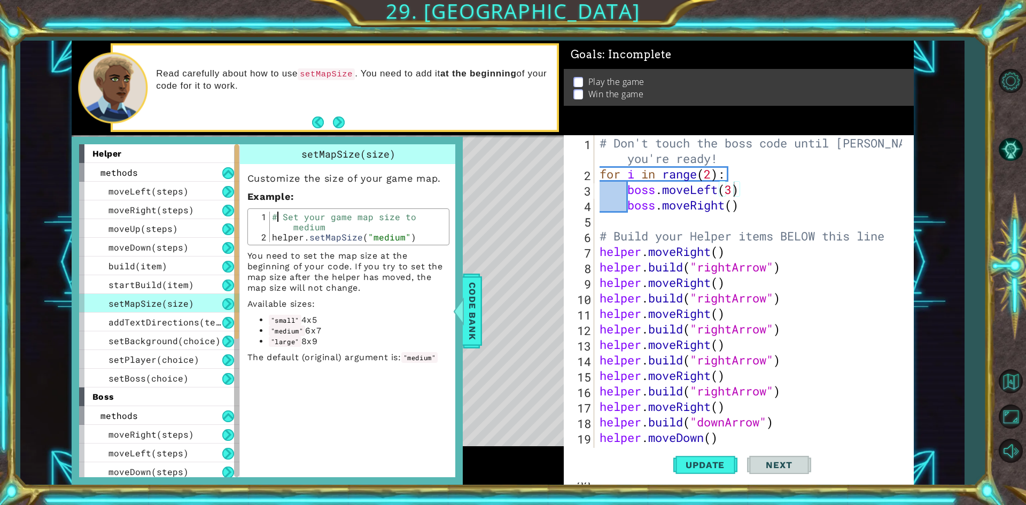
click at [384, 229] on div "# Set your game map size to medium helper . setMapSize ( "medium" )" at bounding box center [358, 242] width 176 height 61
click at [418, 237] on div "# Set your game map size to medium helper . setMapSize ( "medium" )" at bounding box center [358, 242] width 176 height 61
drag, startPoint x: 418, startPoint y: 237, endPoint x: 273, endPoint y: 220, distance: 146.9
click at [273, 220] on div "# Set your game map size to medium helper . setMapSize ( "medium" )" at bounding box center [358, 242] width 176 height 61
type textarea "# Set your game map size to medium helper.setMapSize("medium")"
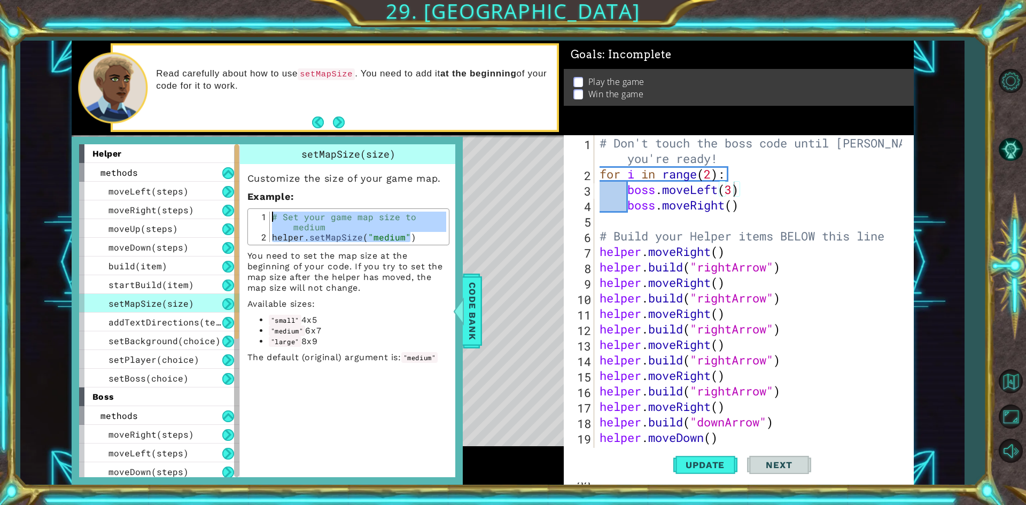
type textarea "# Don't touch the boss code until [PERSON_NAME] says you're ready!"
click at [599, 143] on div "# Don't touch the boss code until [PERSON_NAME] says you're ready! for i in ran…" at bounding box center [752, 328] width 310 height 387
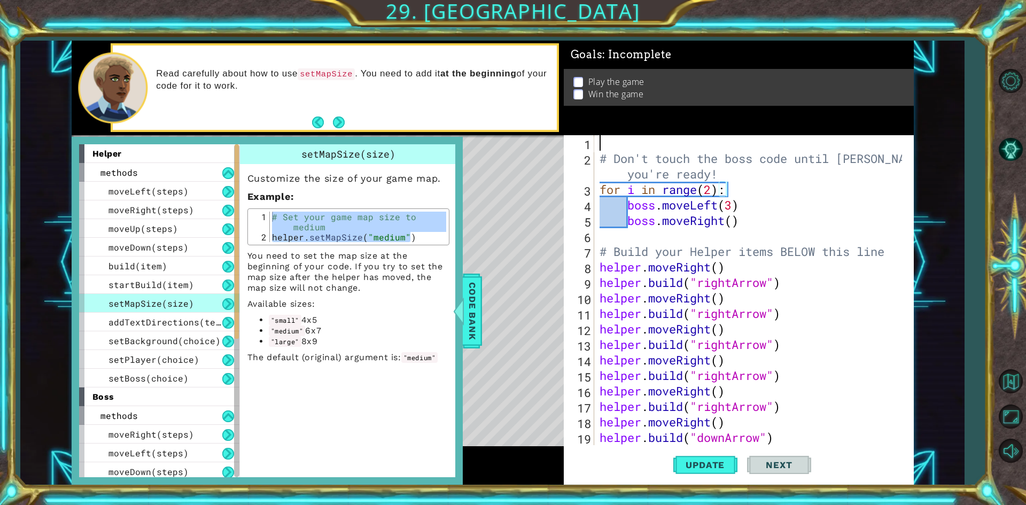
paste textarea "helper.setMapSize("medium")"
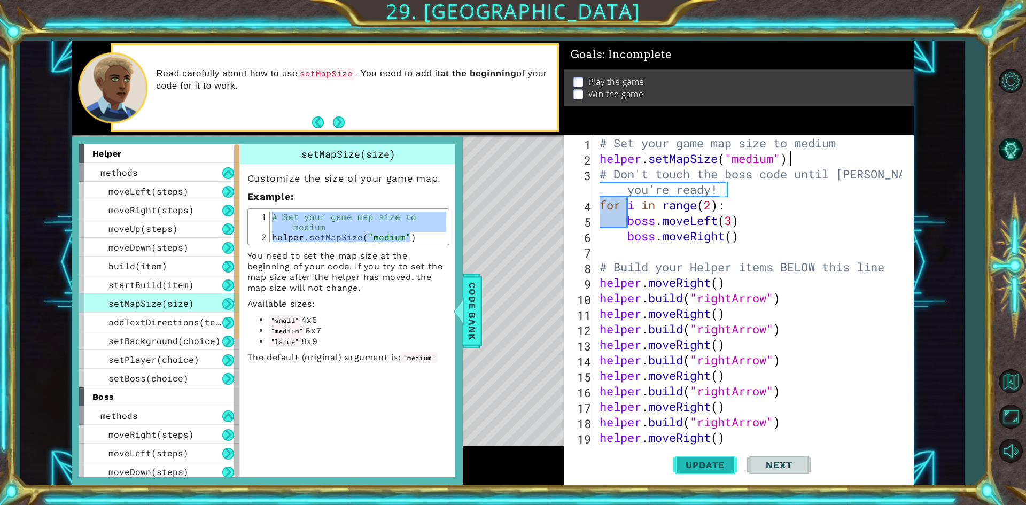
click at [701, 463] on span "Update" at bounding box center [705, 465] width 60 height 11
click at [778, 160] on div "# Set your game map size to medium helper . setMapSize ( "medium" ) # Don't tou…" at bounding box center [752, 305] width 310 height 341
click at [722, 469] on span "Update" at bounding box center [705, 465] width 60 height 11
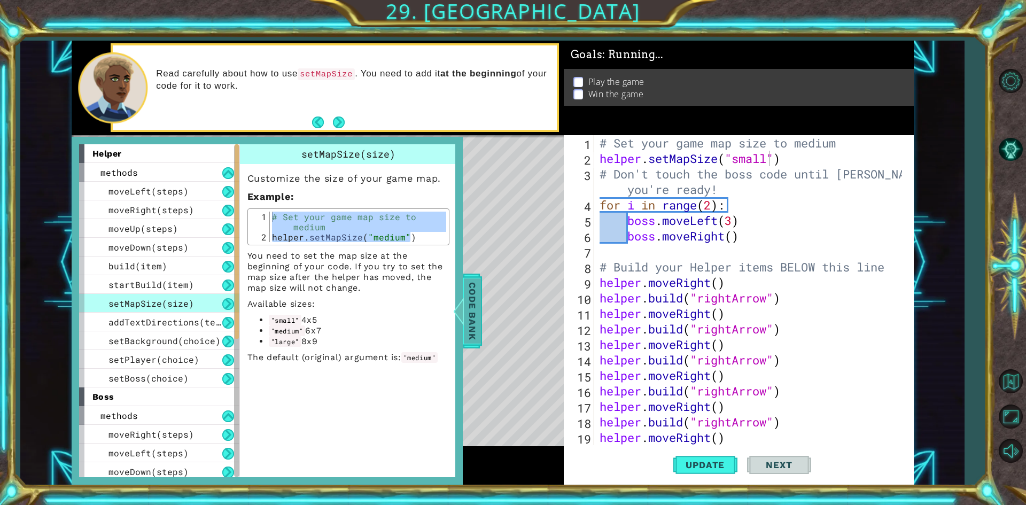
click at [481, 308] on div "Code Bank" at bounding box center [472, 311] width 19 height 75
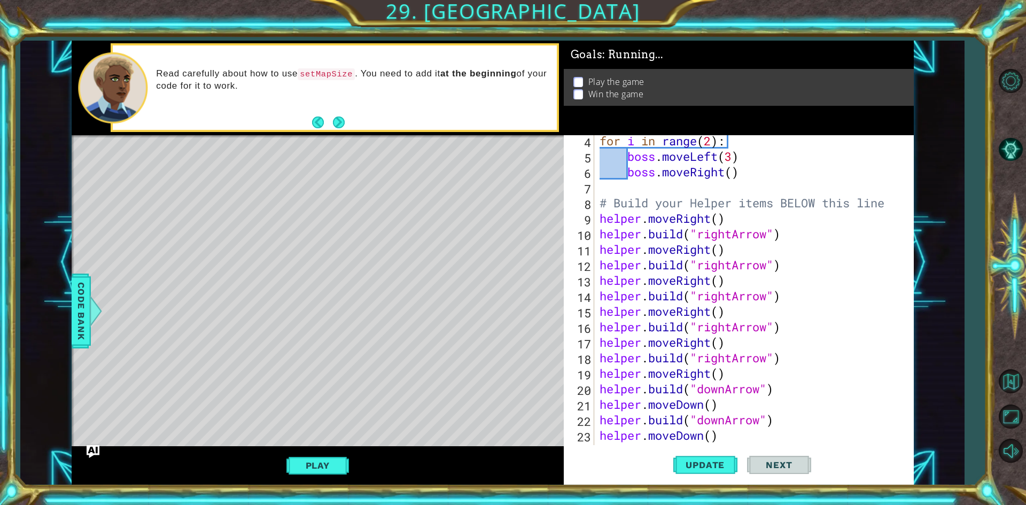
scroll to position [64, 0]
drag, startPoint x: 601, startPoint y: 236, endPoint x: 820, endPoint y: 265, distance: 220.5
click at [820, 265] on div "for i in range ( 2 ) : boss . moveLeft ( 3 ) boss . moveRight ( ) # Build your …" at bounding box center [752, 303] width 310 height 341
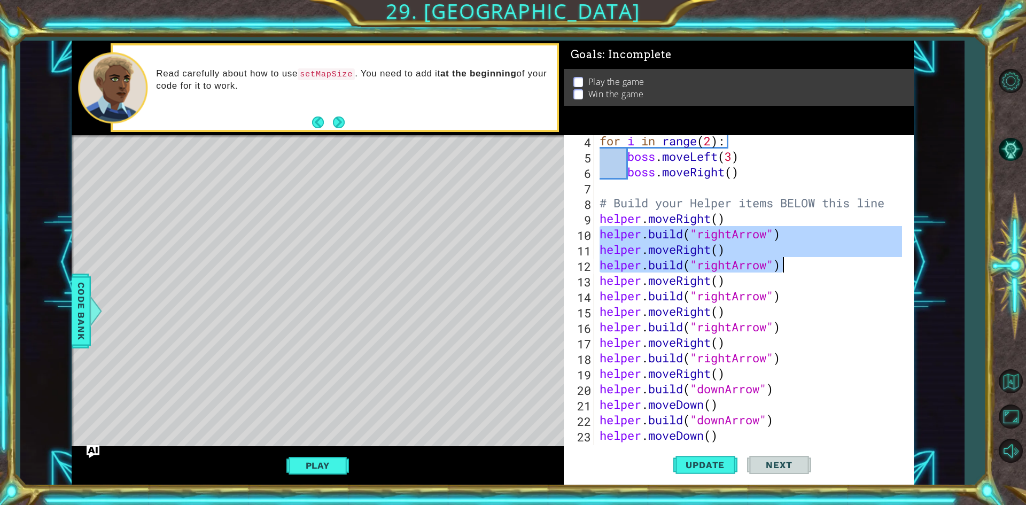
click at [786, 245] on div "for i in range ( 2 ) : boss . moveLeft ( 3 ) boss . moveRight ( ) # Build your …" at bounding box center [749, 290] width 305 height 310
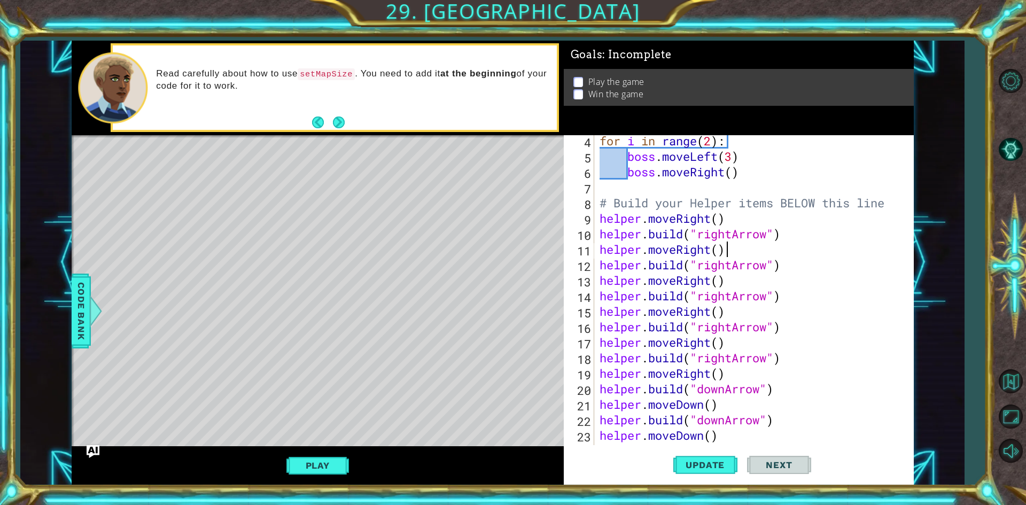
scroll to position [0, 5]
drag, startPoint x: 609, startPoint y: 236, endPoint x: 772, endPoint y: 424, distance: 248.1
click at [772, 424] on div "for i in range ( 2 ) : boss . moveLeft ( 3 ) boss . moveRight ( ) # Build your …" at bounding box center [752, 303] width 310 height 341
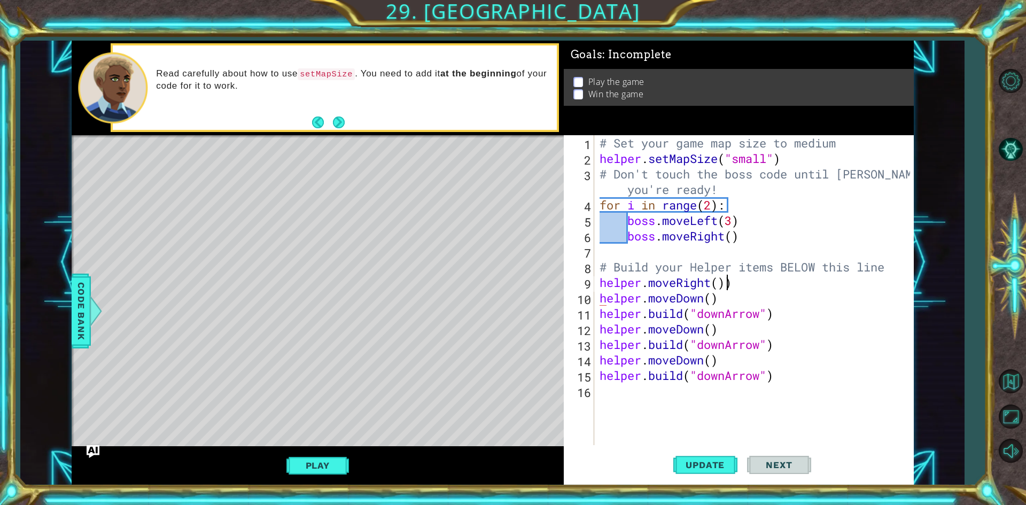
scroll to position [0, 0]
drag, startPoint x: 745, startPoint y: 367, endPoint x: 595, endPoint y: 308, distance: 160.8
click at [595, 308] on div "helper.moveRight() 1 2 3 4 5 6 7 8 9 10 11 12 13 14 15 16 # Set your game map s…" at bounding box center [737, 290] width 346 height 310
type textarea "[DOMAIN_NAME]("downArrow") helper.moveDown()"
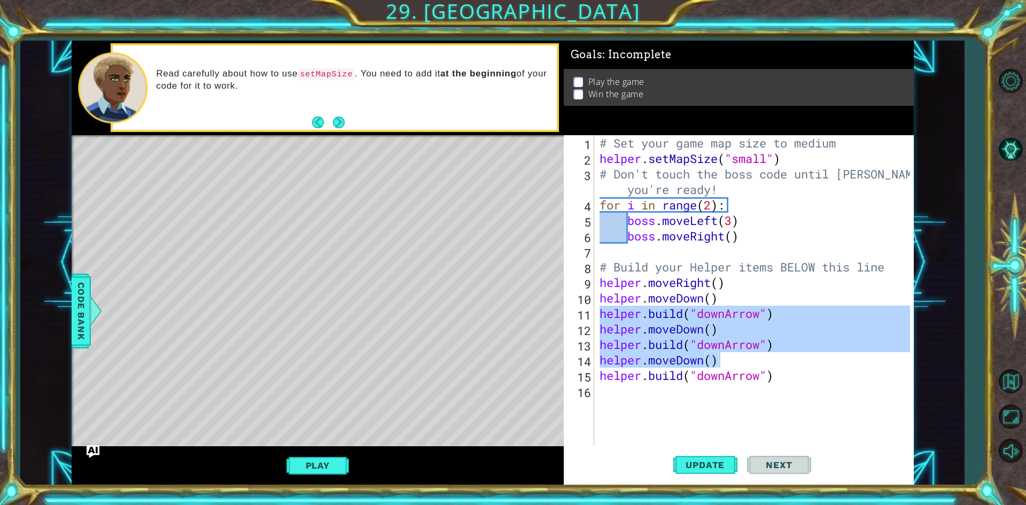
click at [768, 339] on div "# Set your game map size to medium helper . setMapSize ( "small" ) # Don't touc…" at bounding box center [753, 290] width 313 height 310
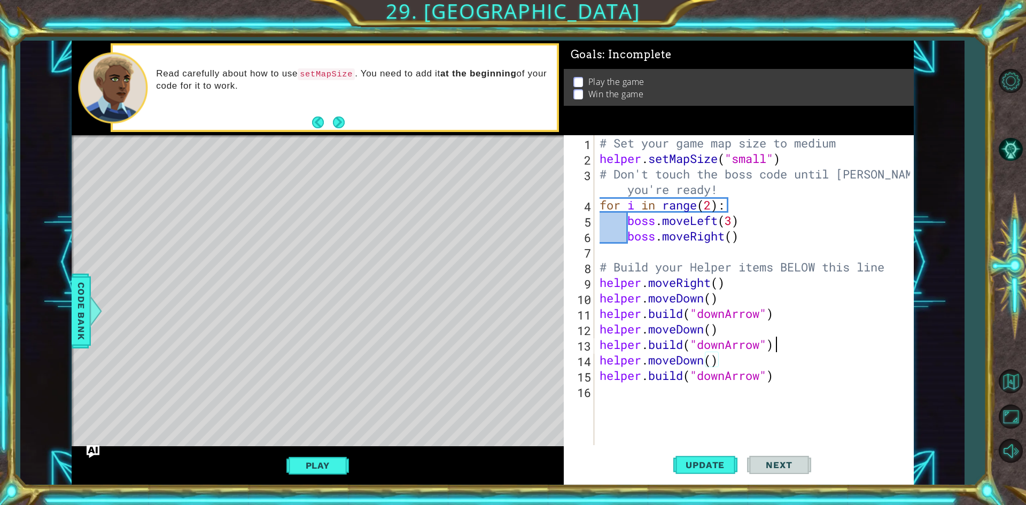
drag, startPoint x: 782, startPoint y: 343, endPoint x: 597, endPoint y: 354, distance: 185.8
click at [601, 317] on div "# Set your game map size to medium helper . setMapSize ( "small" ) # Don't touc…" at bounding box center [756, 305] width 318 height 341
type textarea "[DOMAIN_NAME]("downArrow") helper.moveDown()"
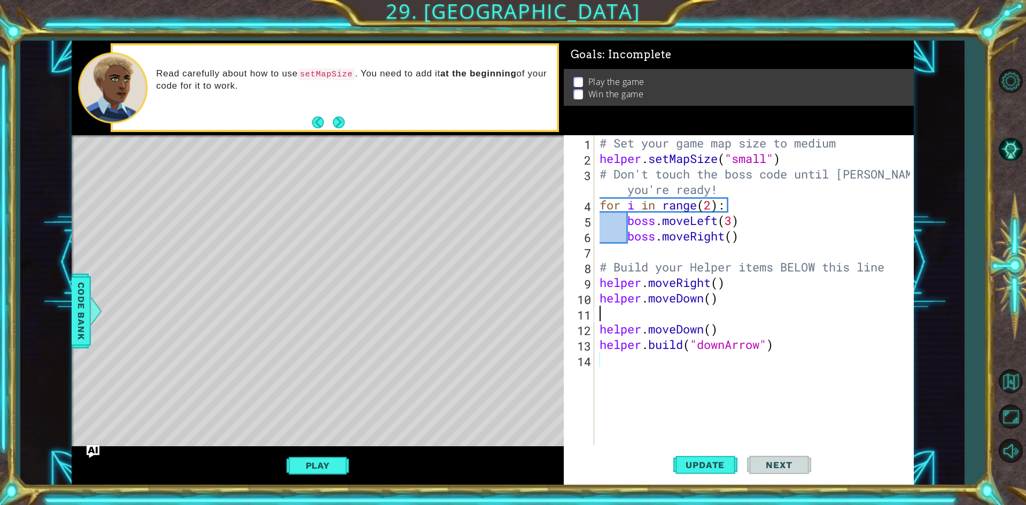
type textarea "helper.moveDown()"
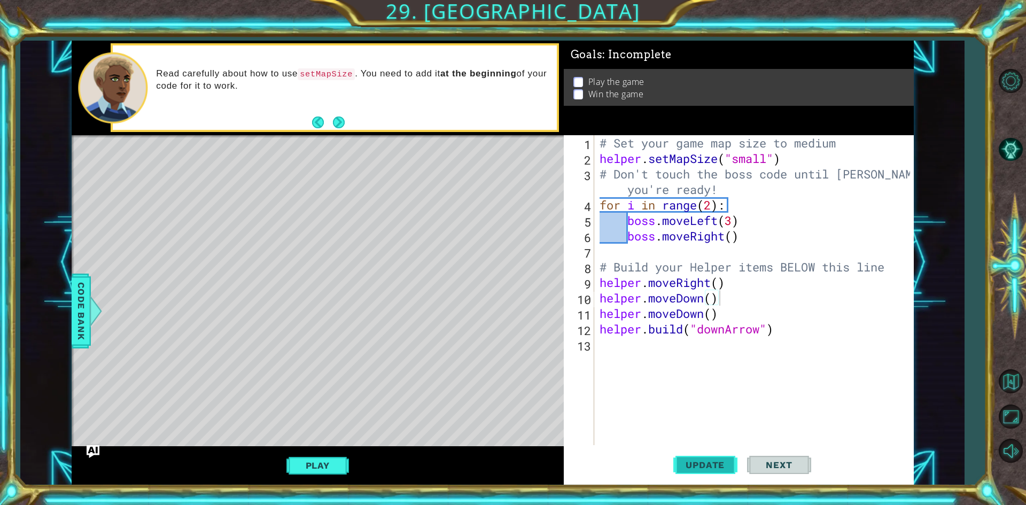
click at [696, 452] on button "Update" at bounding box center [705, 465] width 64 height 35
click at [343, 126] on button "Next" at bounding box center [339, 122] width 12 height 12
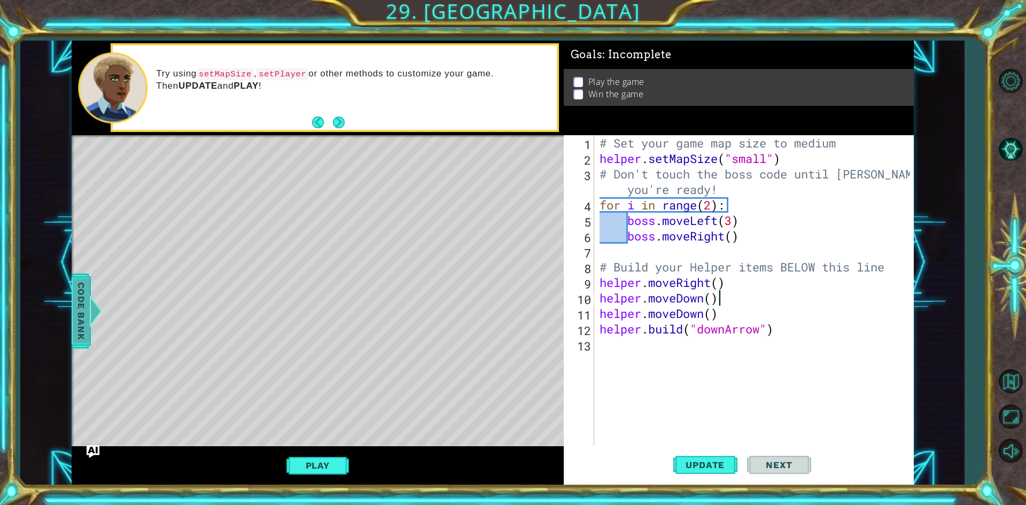
click at [90, 308] on div at bounding box center [95, 311] width 13 height 32
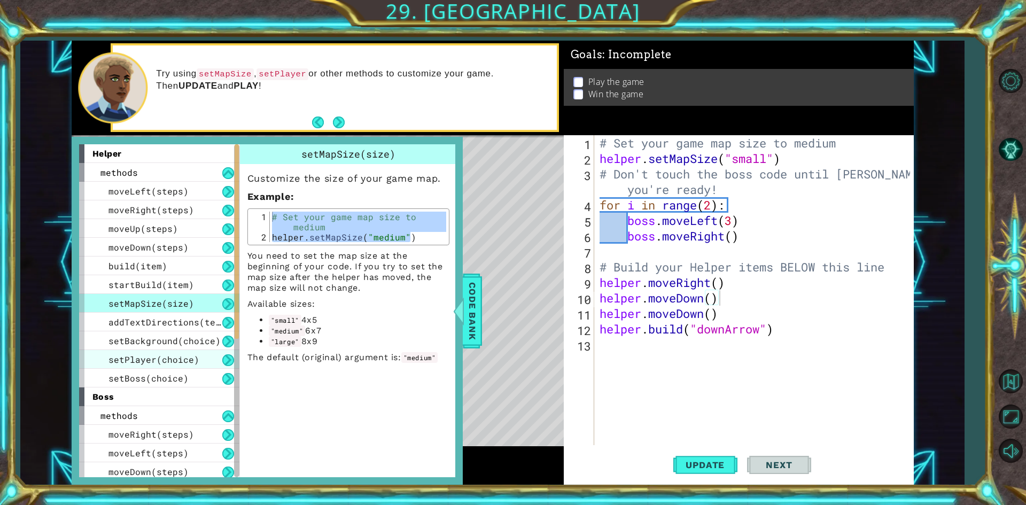
click at [136, 355] on span "setPlayer(choice)" at bounding box center [153, 359] width 91 height 11
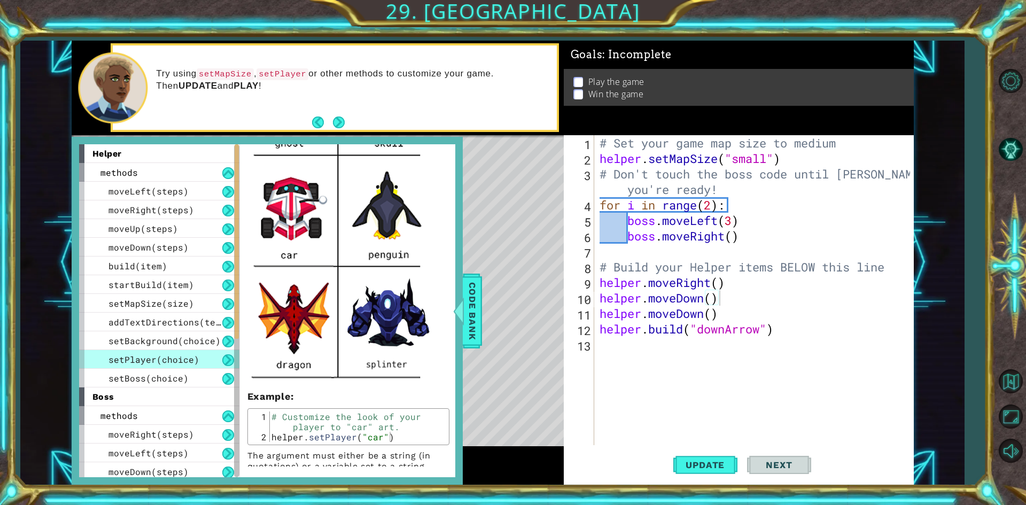
scroll to position [331, 0]
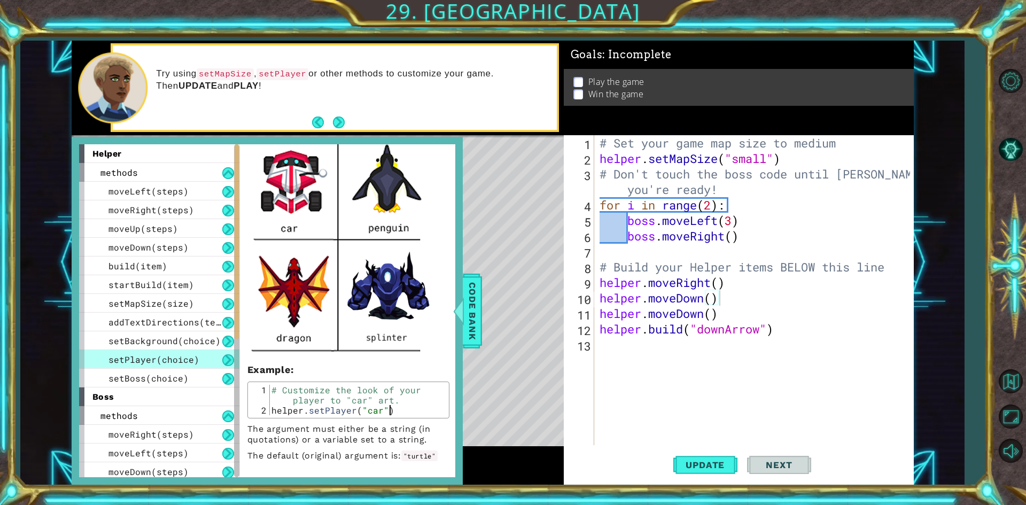
drag, startPoint x: 398, startPoint y: 412, endPoint x: 270, endPoint y: 388, distance: 130.5
click at [270, 388] on div "# Customize the look of your player to "car" art. helper . setPlayer ( "car" )" at bounding box center [357, 415] width 176 height 61
type textarea "# Customize the look of your player to "car" art. helper.setPlayer("car")"
type textarea "helper.setMapSize("small")"
click at [803, 159] on div "# Set your game map size to medium helper . setMapSize ( "small" ) # Don't touc…" at bounding box center [756, 305] width 318 height 341
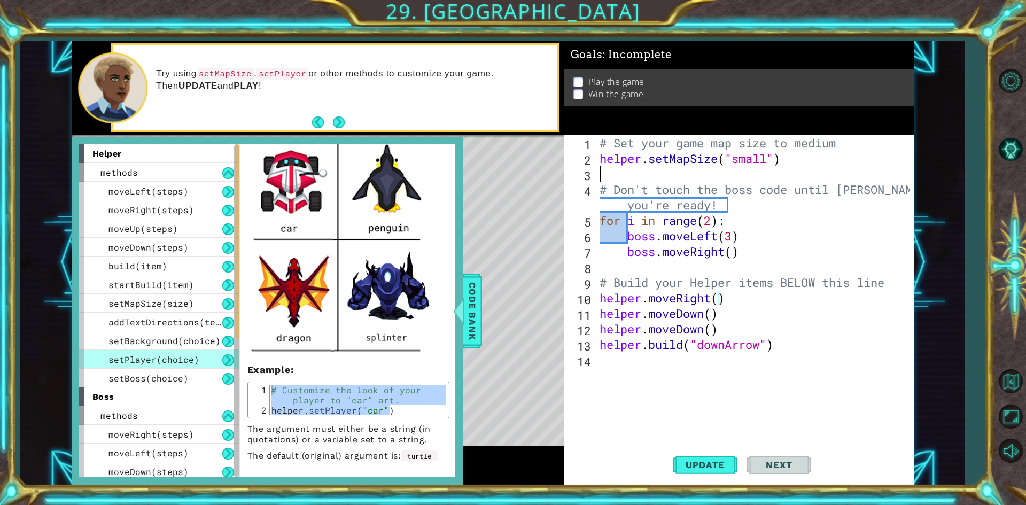
paste textarea "helper.setPlayer("car")"
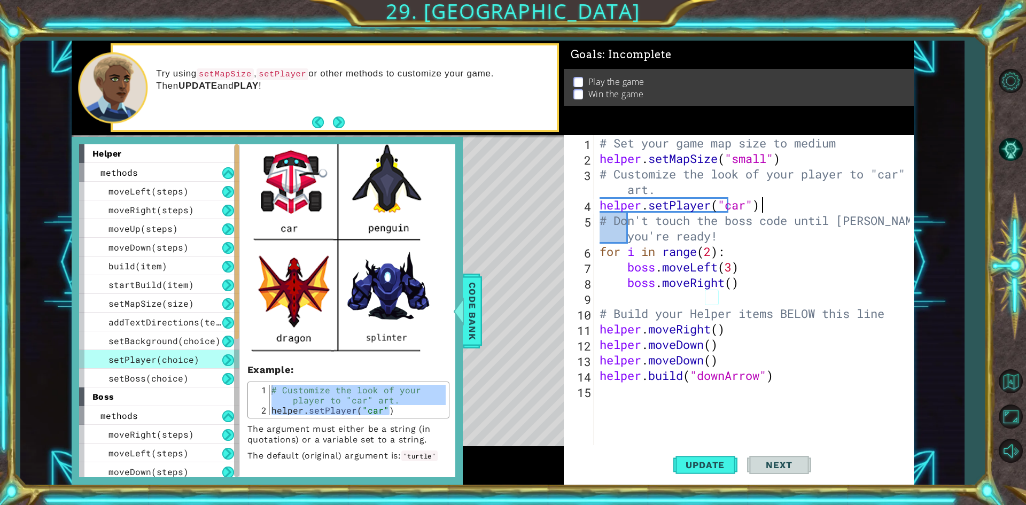
click at [751, 204] on div "# Set your game map size to medium helper . setMapSize ( "small" ) # Customize …" at bounding box center [756, 305] width 318 height 341
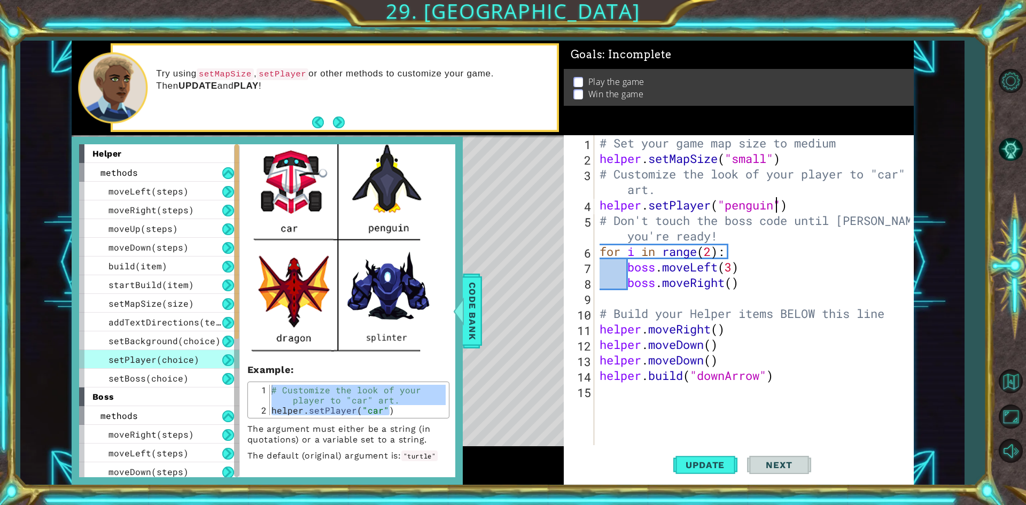
scroll to position [0, 8]
click at [700, 474] on button "Update" at bounding box center [705, 465] width 64 height 35
click at [345, 123] on button "Next" at bounding box center [339, 122] width 12 height 12
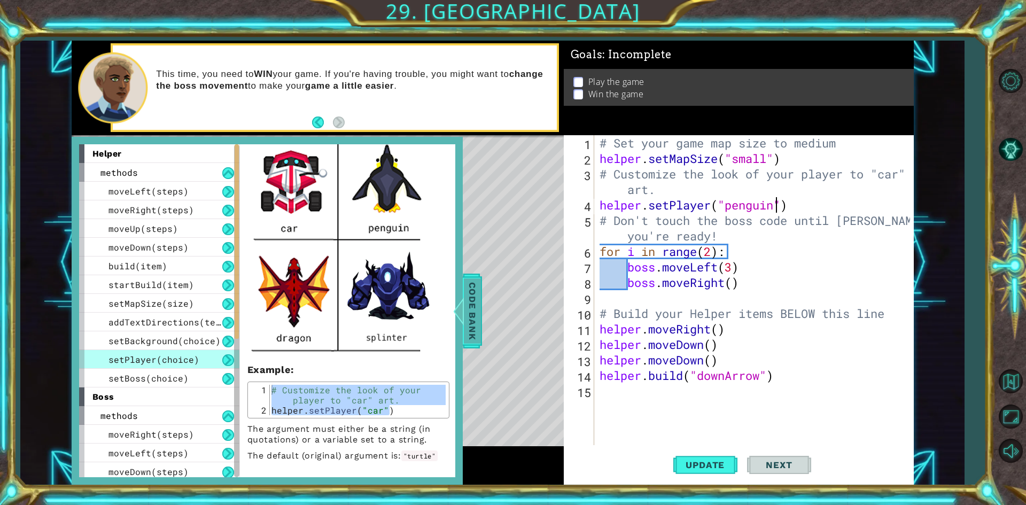
click at [466, 305] on span "Code Bank" at bounding box center [472, 310] width 17 height 65
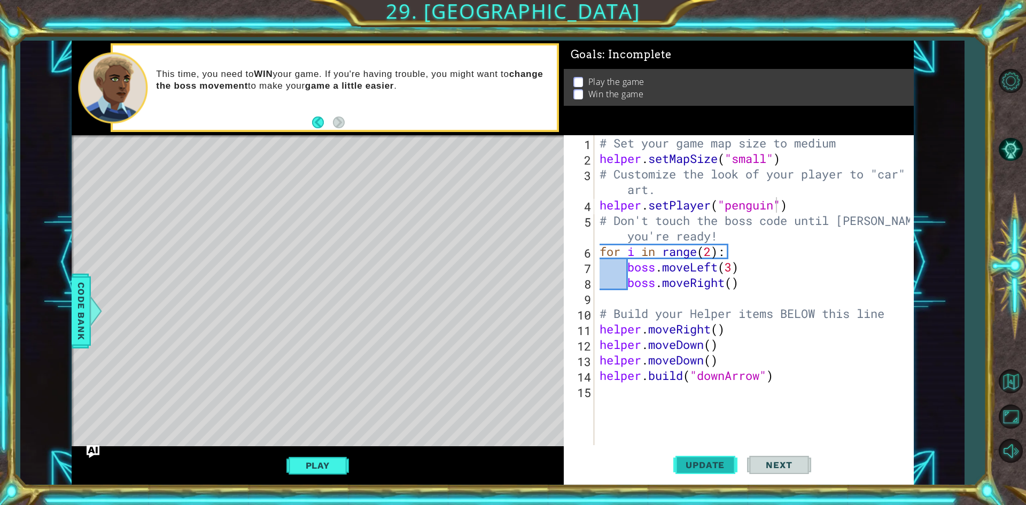
click at [708, 472] on button "Update" at bounding box center [705, 465] width 64 height 35
click at [311, 471] on button "Play" at bounding box center [317, 465] width 63 height 20
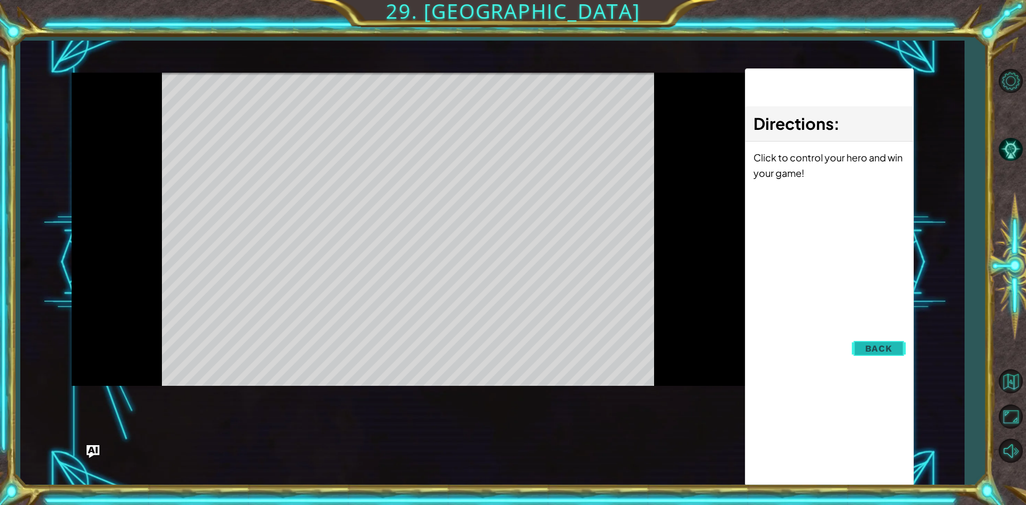
click at [885, 349] on span "Back" at bounding box center [878, 348] width 27 height 11
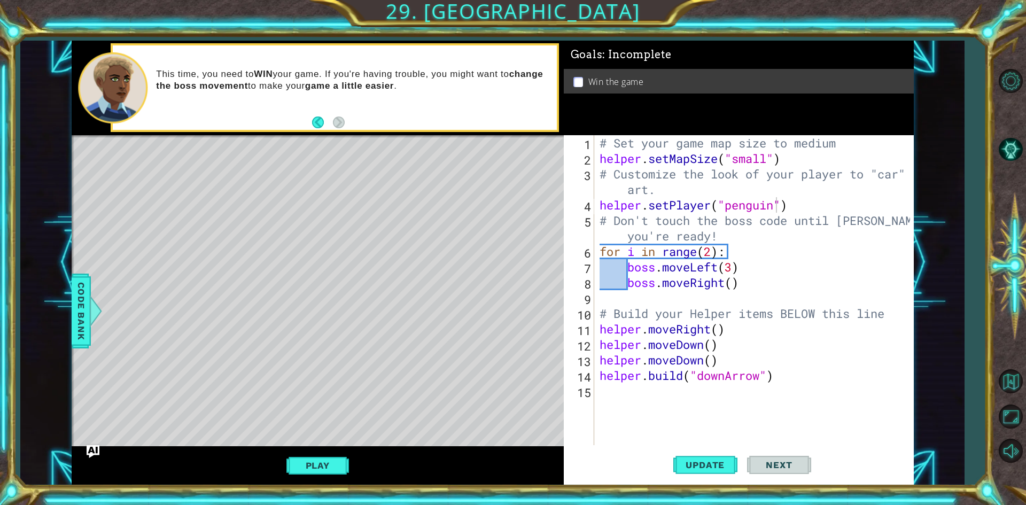
type textarea "helper.moveDown()"
drag, startPoint x: 720, startPoint y: 340, endPoint x: 590, endPoint y: 349, distance: 129.7
click at [590, 349] on div "helper.moveDown() 1 2 3 4 5 6 7 8 9 10 11 12 13 14 15 # Set your game map size …" at bounding box center [737, 290] width 346 height 310
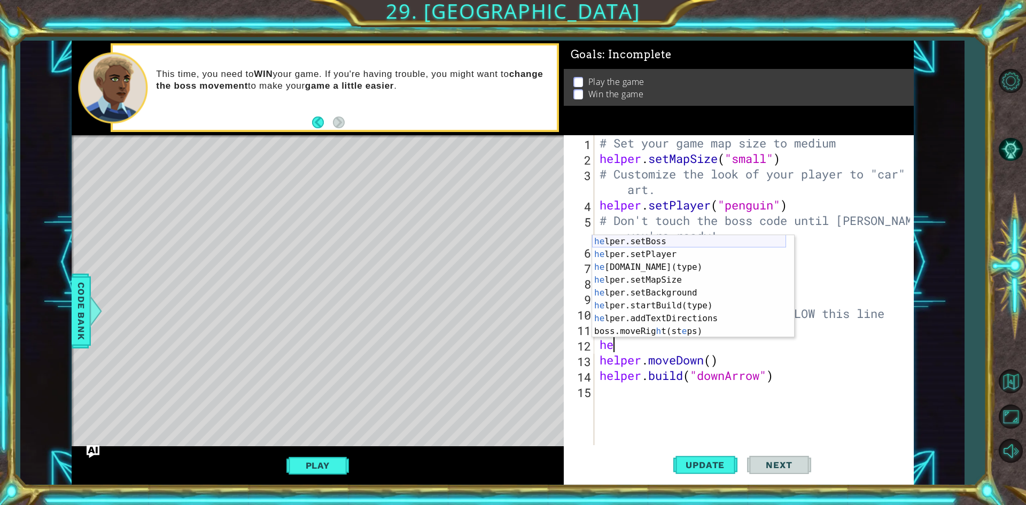
scroll to position [77, 0]
click at [640, 269] on div "he lper.setBoss press enter he lper.setPlayer press enter he [DOMAIN_NAME](type…" at bounding box center [689, 299] width 194 height 128
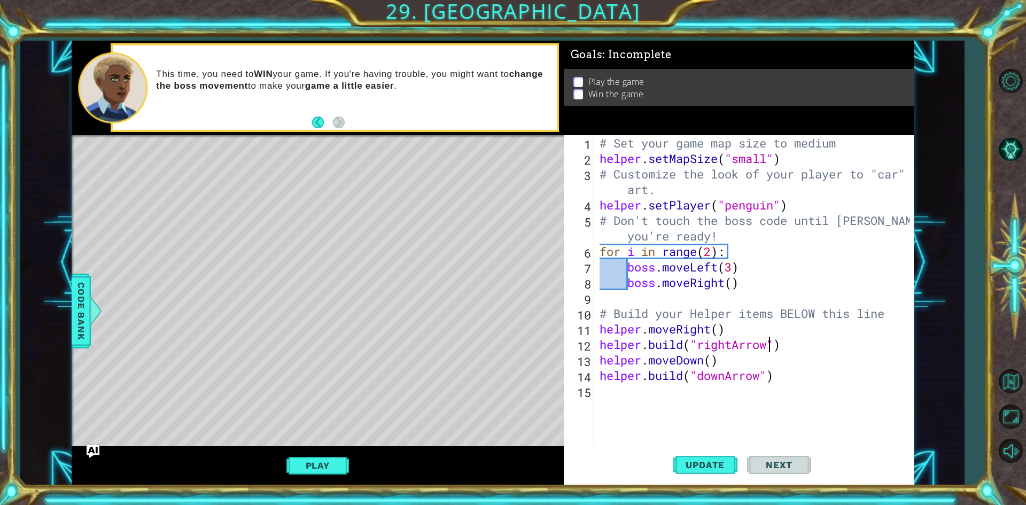
scroll to position [0, 7]
click at [695, 461] on span "Update" at bounding box center [705, 465] width 60 height 11
click at [325, 470] on button "Play" at bounding box center [317, 465] width 63 height 20
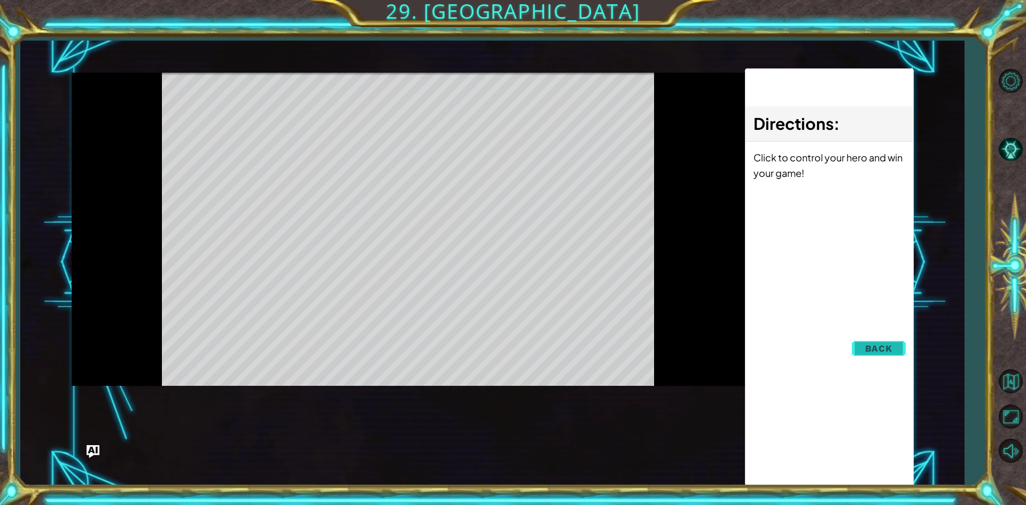
click at [881, 343] on span "Back" at bounding box center [878, 348] width 27 height 11
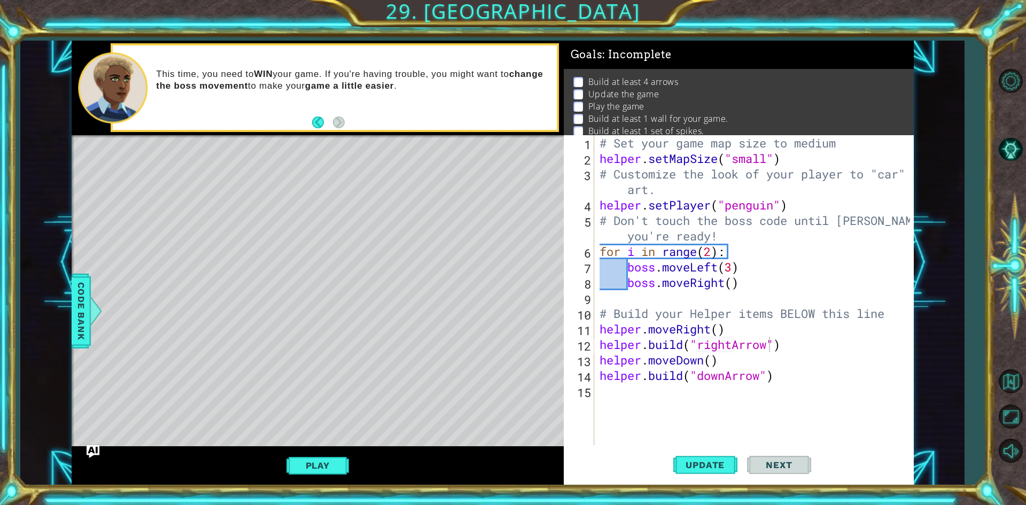
scroll to position [0, 0]
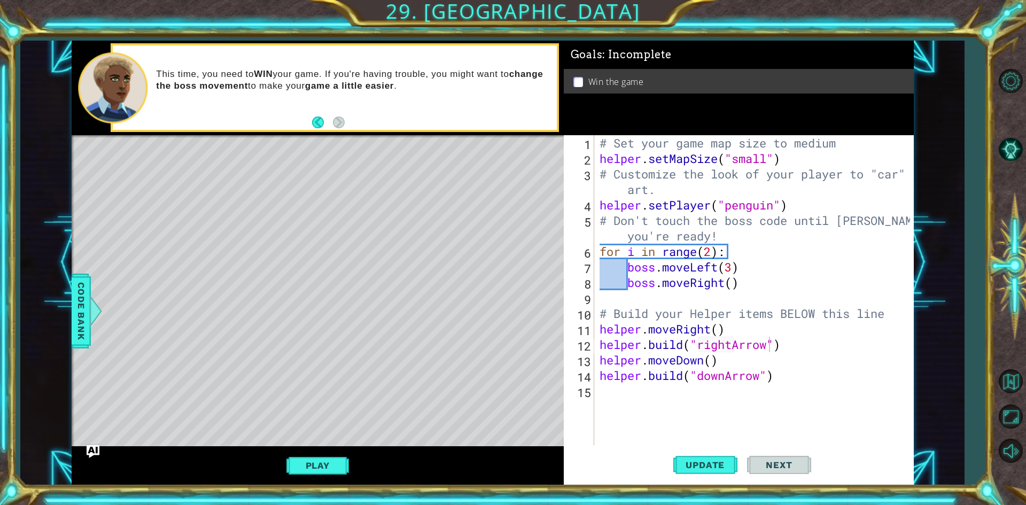
click at [719, 327] on div "# Set your game map size to medium helper . setMapSize ( "small" ) # Customize …" at bounding box center [756, 305] width 318 height 341
click at [739, 359] on div "# Set your game map size to medium helper . setMapSize ( "small" ) # Customize …" at bounding box center [756, 305] width 318 height 341
click at [716, 333] on div "# Set your game map size to medium helper . setMapSize ( "small" ) # Customize …" at bounding box center [756, 305] width 318 height 341
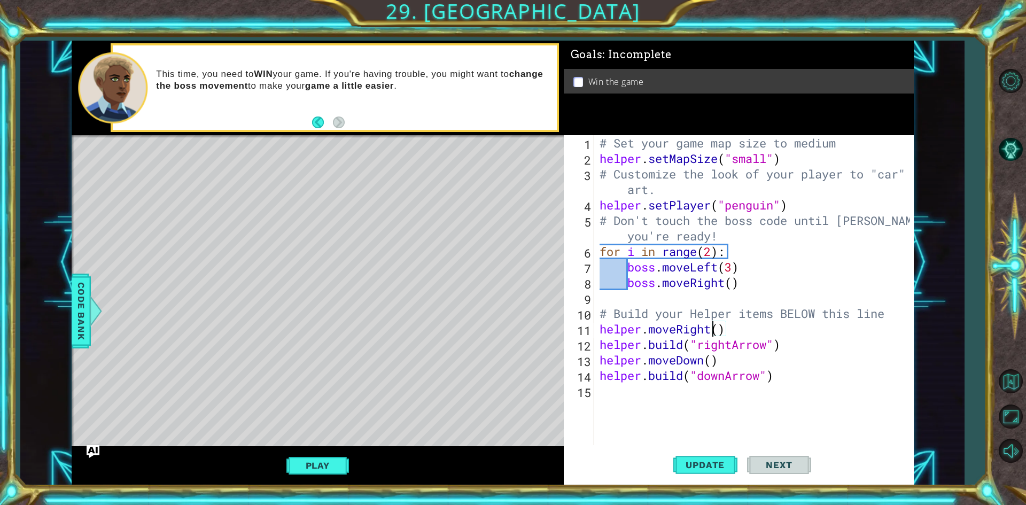
click at [720, 333] on div "# Set your game map size to medium helper . setMapSize ( "small" ) # Customize …" at bounding box center [756, 305] width 318 height 341
click at [725, 462] on span "Update" at bounding box center [705, 465] width 60 height 11
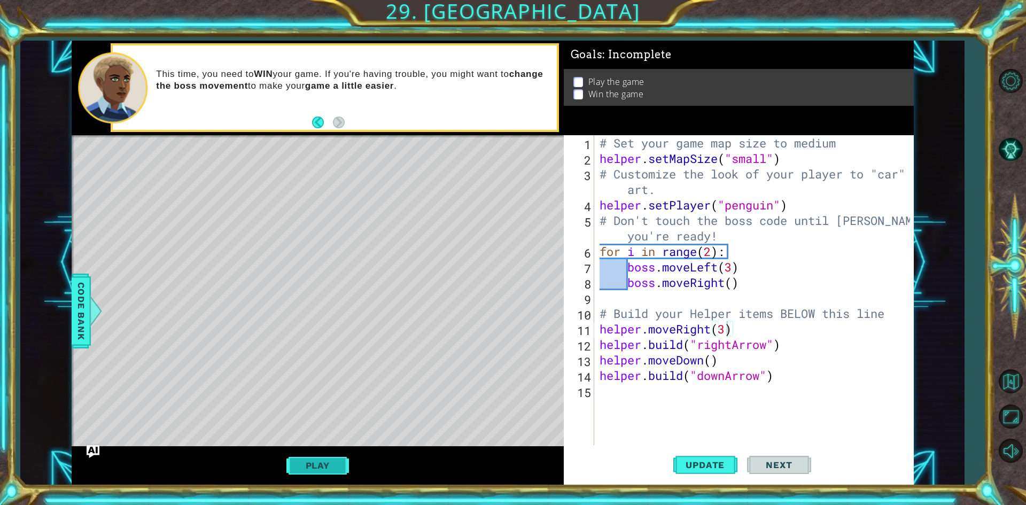
click at [323, 456] on button "Play" at bounding box center [317, 465] width 63 height 20
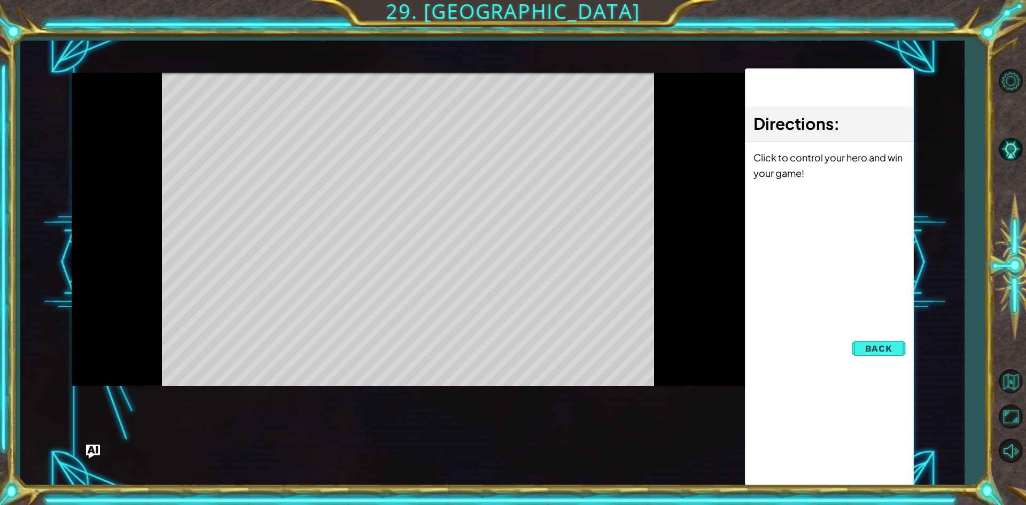
click at [88, 450] on img "Ask AI" at bounding box center [93, 452] width 14 height 14
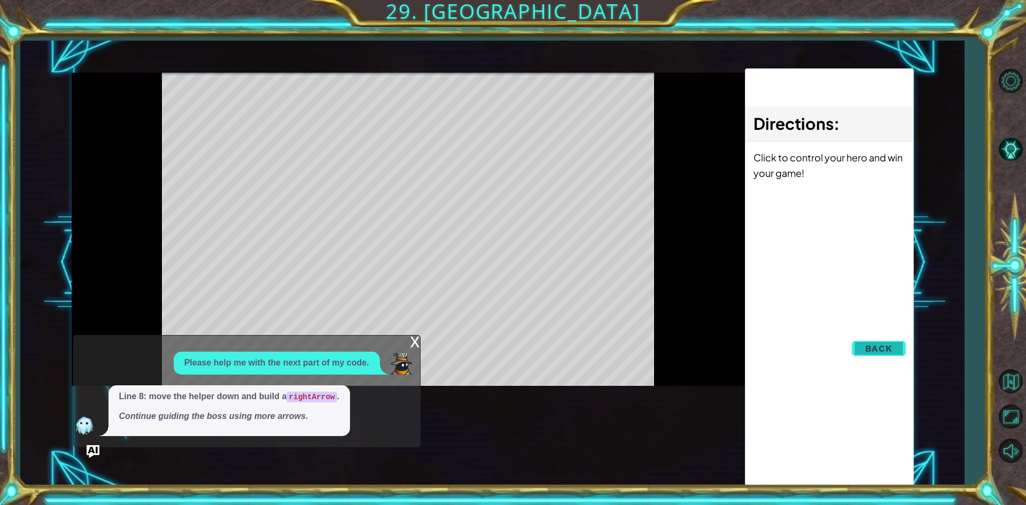
click at [882, 349] on span "Back" at bounding box center [878, 348] width 27 height 11
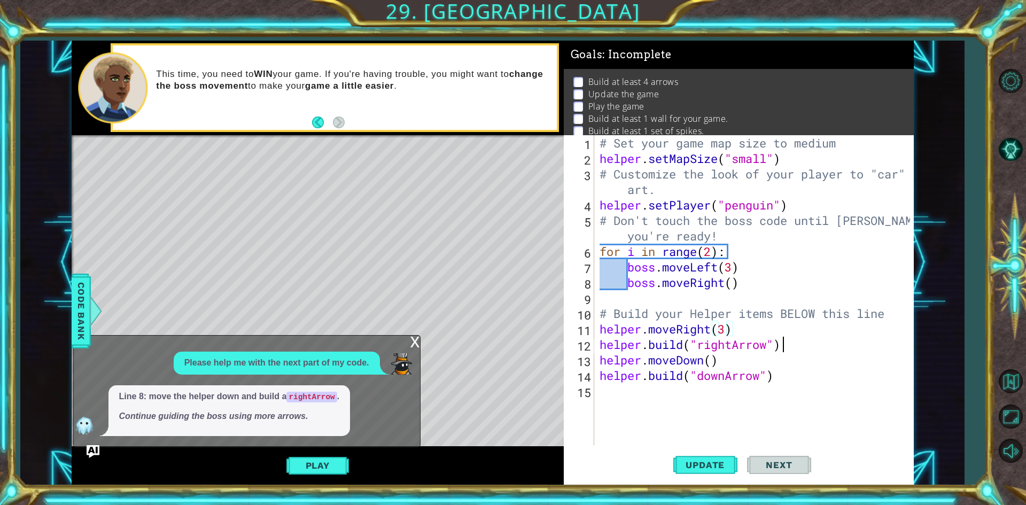
drag, startPoint x: 795, startPoint y: 346, endPoint x: 596, endPoint y: 332, distance: 199.3
click at [596, 332] on div "[DOMAIN_NAME]("rightArrow") 1 2 3 4 5 6 7 8 9 10 11 12 13 14 15 # Set your game…" at bounding box center [737, 290] width 346 height 310
type textarea "helper.moveRight(3) [DOMAIN_NAME]("rightArrow")"
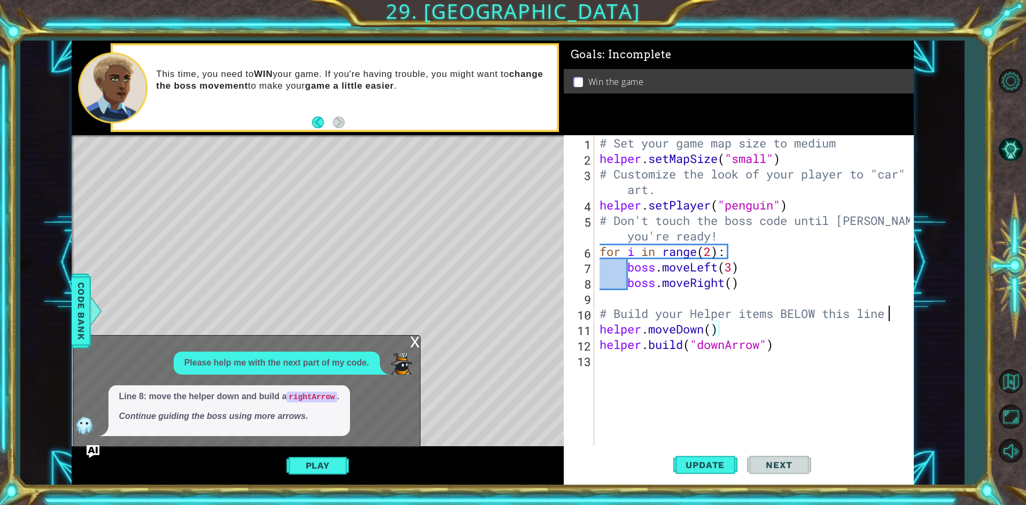
scroll to position [0, 0]
click at [726, 349] on div "# Set your game map size to medium helper . setMapSize ( "small" ) # Customize …" at bounding box center [756, 305] width 318 height 341
click at [695, 456] on button "Update" at bounding box center [705, 465] width 64 height 35
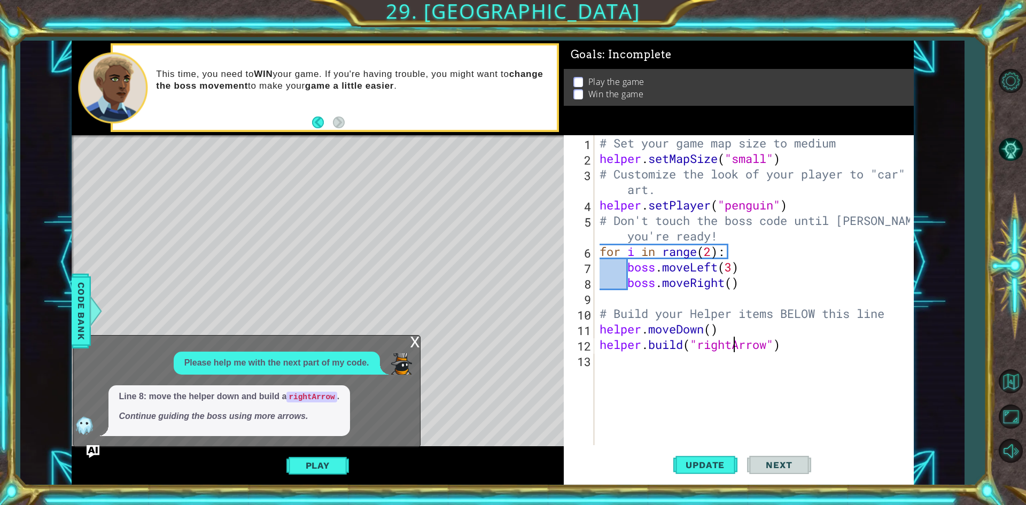
click at [321, 396] on code "rightArrow" at bounding box center [311, 397] width 50 height 11
click at [257, 433] on div "Line 8: move the helper down and build a rightArrow . Continue guiding the boss…" at bounding box center [229, 410] width 242 height 51
click at [257, 430] on div "Line 8: move the helper down and build a rightArrow . Continue guiding the boss…" at bounding box center [229, 410] width 242 height 51
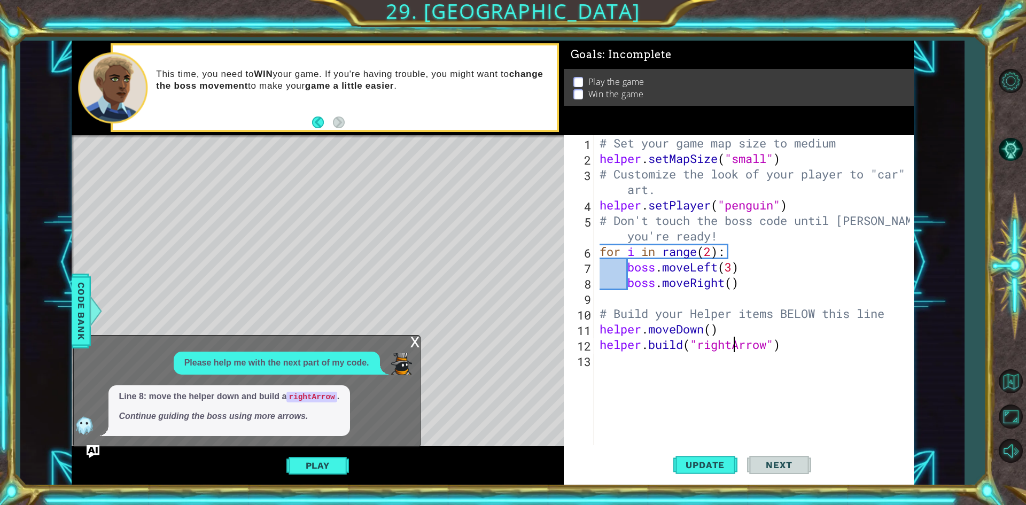
type textarea "boss.moveRight()"
click at [730, 288] on div "# Set your game map size to medium helper . setMapSize ( "small" ) # Customize …" at bounding box center [756, 305] width 318 height 341
click at [683, 459] on button "Update" at bounding box center [705, 465] width 64 height 35
click at [326, 473] on button "Play" at bounding box center [317, 465] width 63 height 20
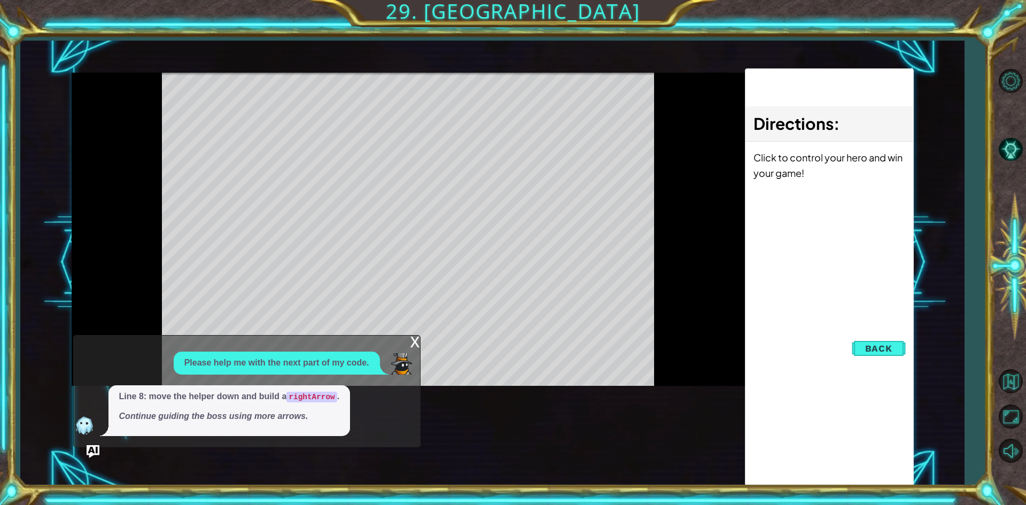
click at [415, 346] on div "x" at bounding box center [415, 341] width 10 height 11
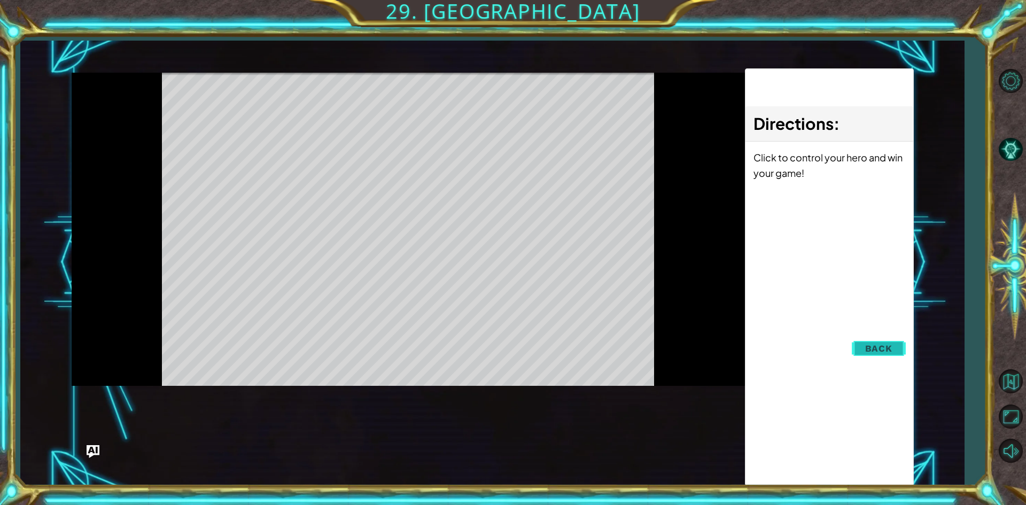
click at [895, 352] on button "Back" at bounding box center [879, 348] width 54 height 21
